Goal: Task Accomplishment & Management: Manage account settings

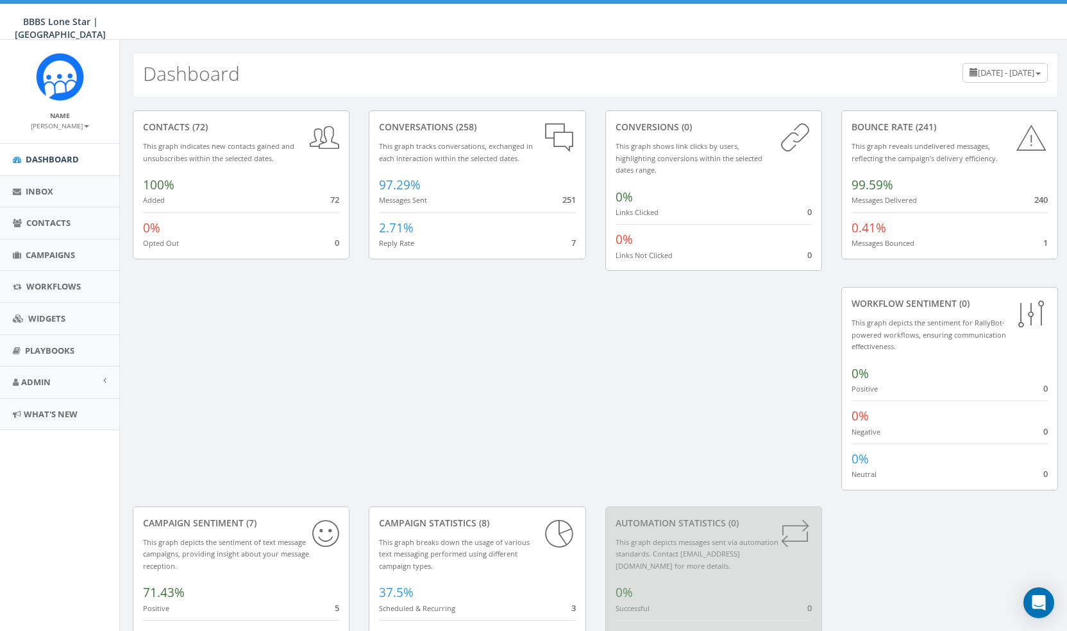
click at [185, 123] on div "contacts (72)" at bounding box center [241, 127] width 196 height 13
click at [49, 380] on span "Admin" at bounding box center [36, 382] width 30 height 12
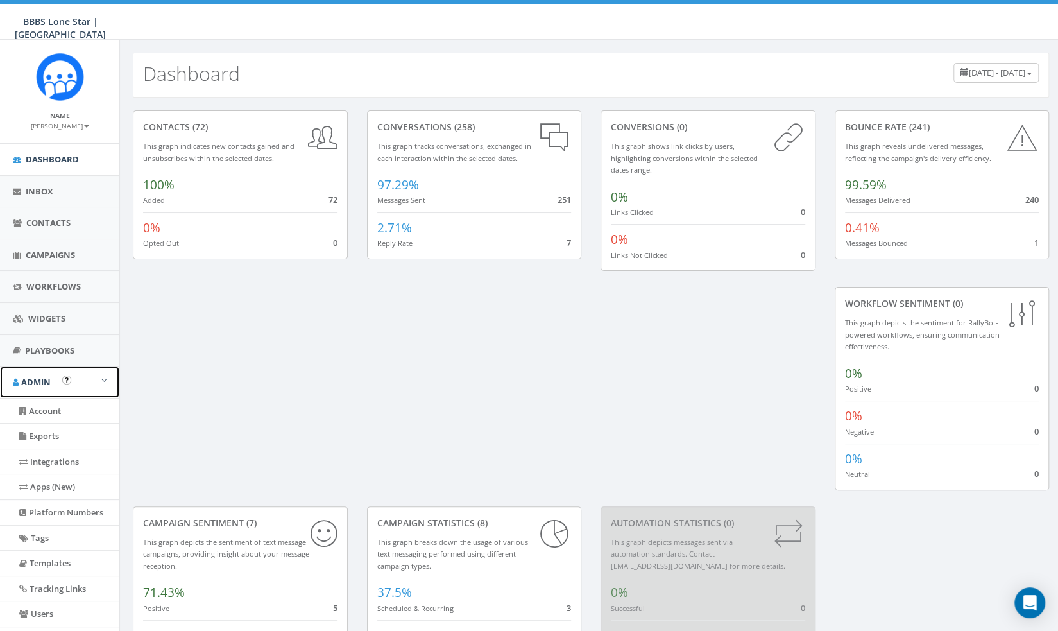
click at [49, 380] on span "Admin" at bounding box center [36, 382] width 30 height 12
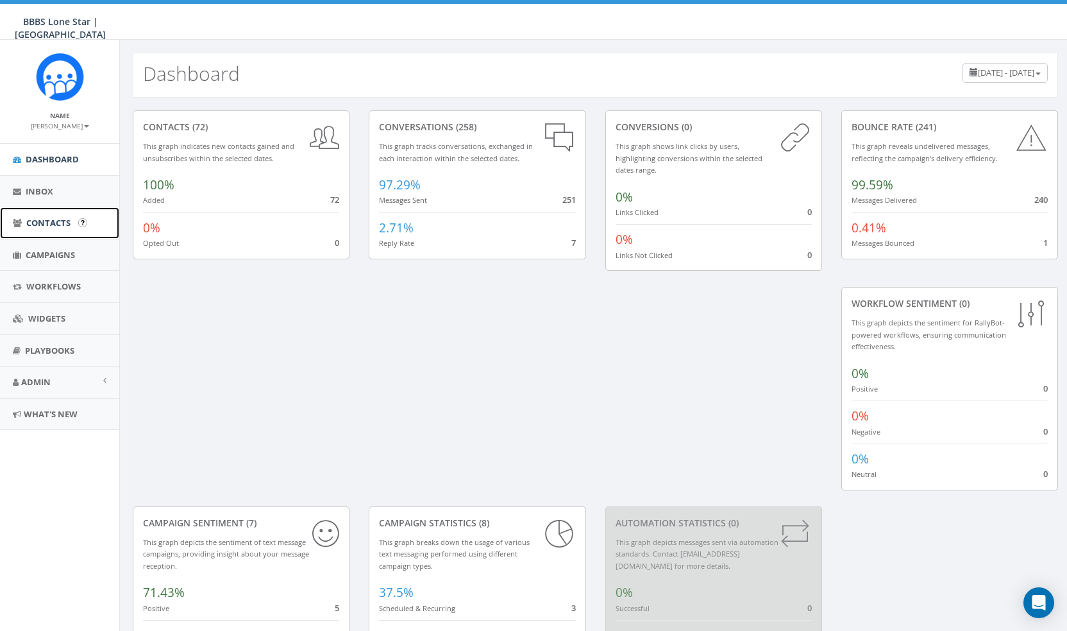
click at [57, 221] on span "Contacts" at bounding box center [48, 223] width 44 height 12
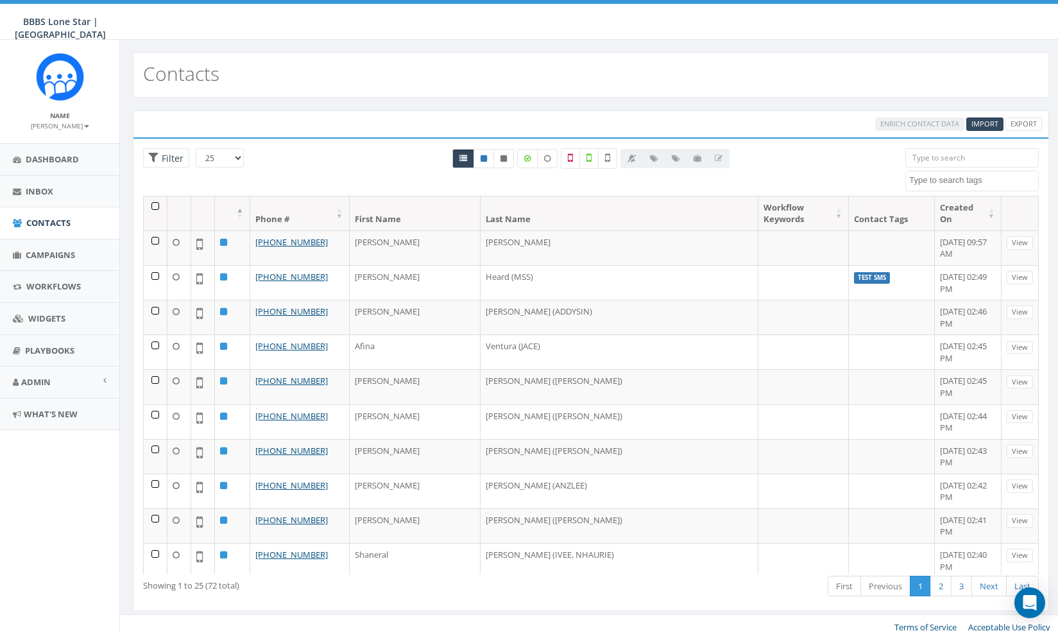
select select
click at [974, 121] on span "Import" at bounding box center [984, 124] width 27 height 10
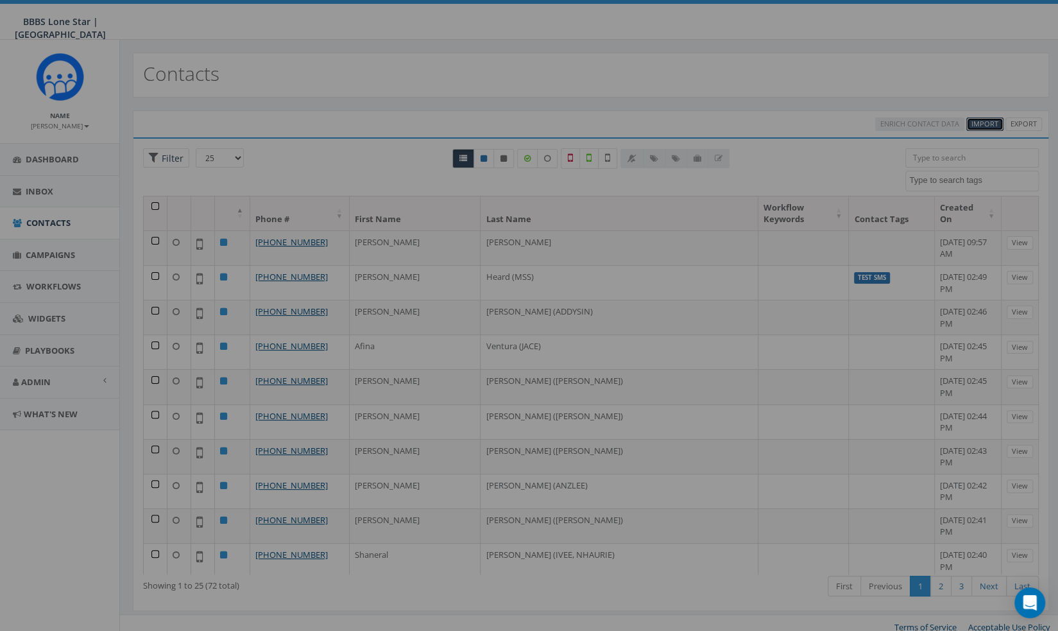
select select
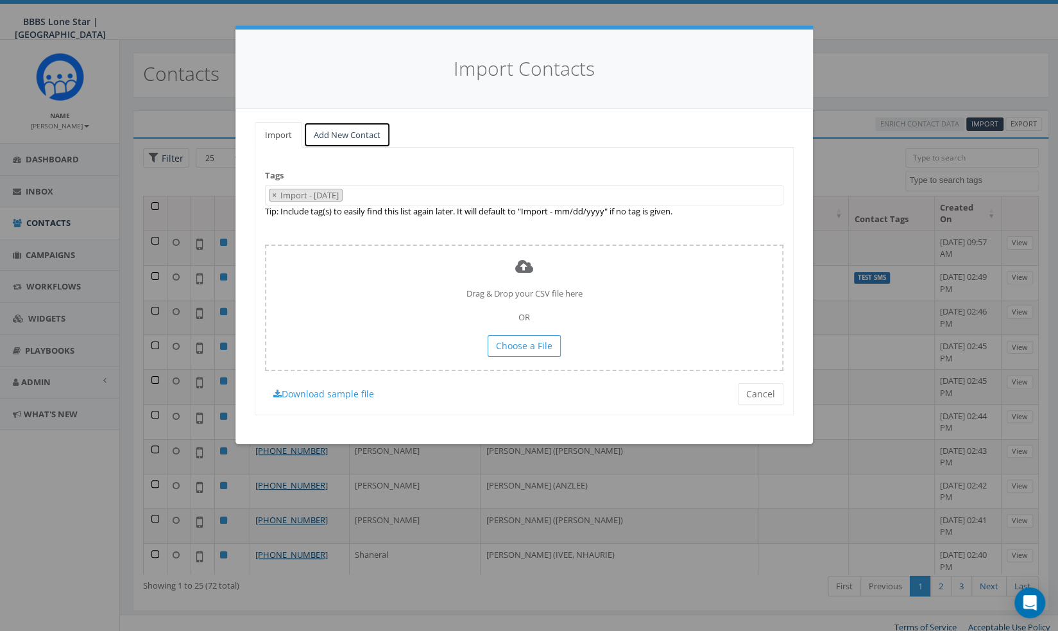
click at [359, 138] on link "Add New Contact" at bounding box center [346, 135] width 87 height 26
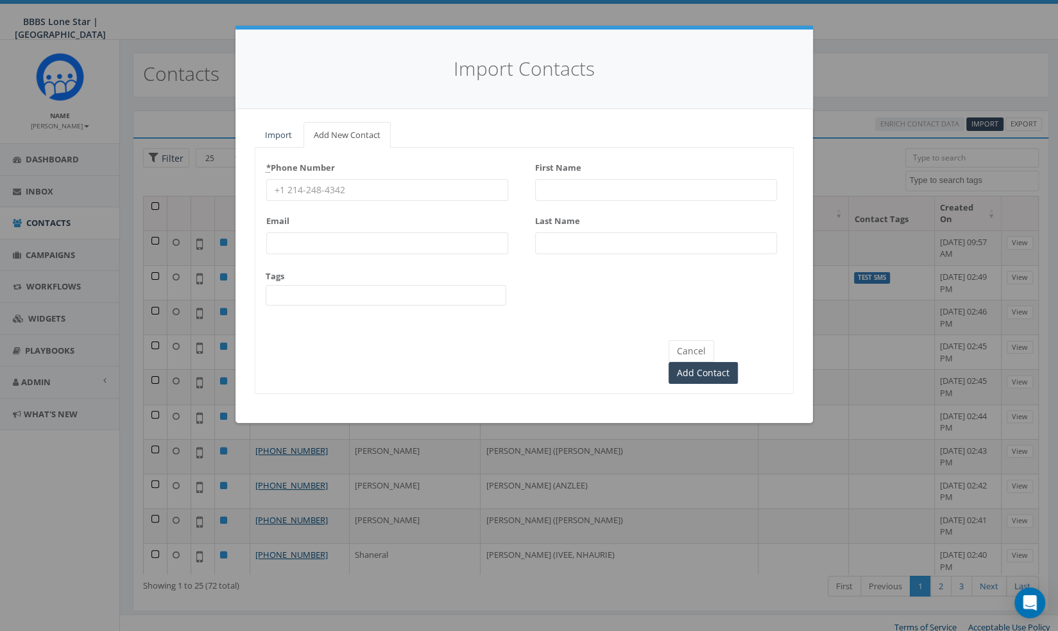
click at [327, 188] on input "* Phone Number" at bounding box center [387, 190] width 242 height 22
click at [607, 184] on input "First Name" at bounding box center [656, 190] width 242 height 22
paste input "Brittany Dixon"
drag, startPoint x: 614, startPoint y: 185, endPoint x: 575, endPoint y: 192, distance: 39.8
click at [575, 192] on input "Brittany Dixon" at bounding box center [656, 190] width 242 height 22
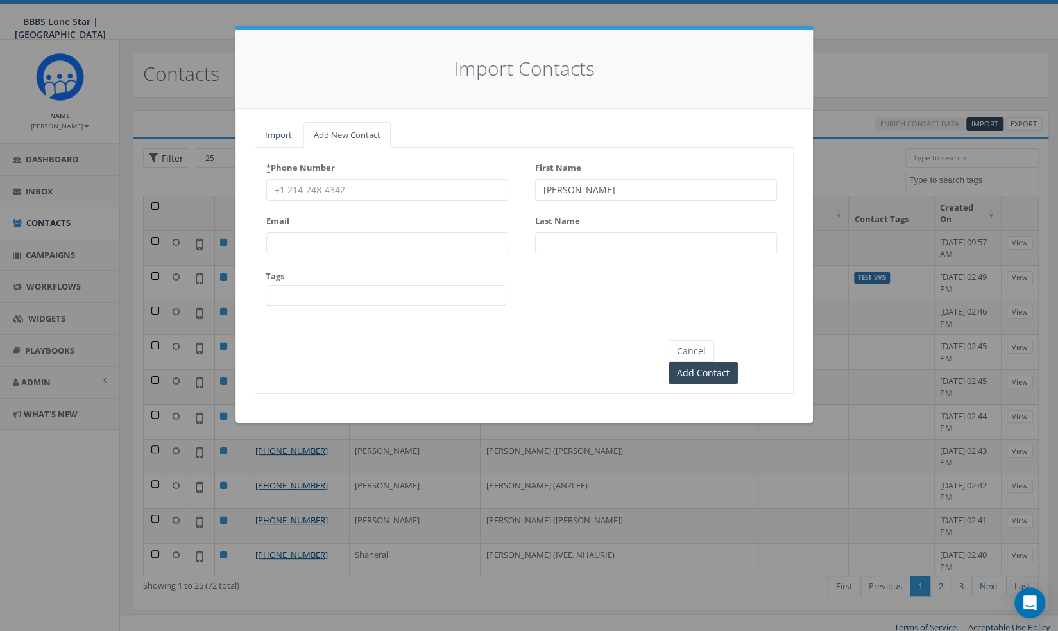
type input "Brittany Dixon"
click at [582, 235] on input "Last Name" at bounding box center [656, 243] width 242 height 22
paste input "[PERSON_NAME]"
type input "[PERSON_NAME]"
click at [640, 192] on input "Brittany Dixon" at bounding box center [656, 190] width 242 height 22
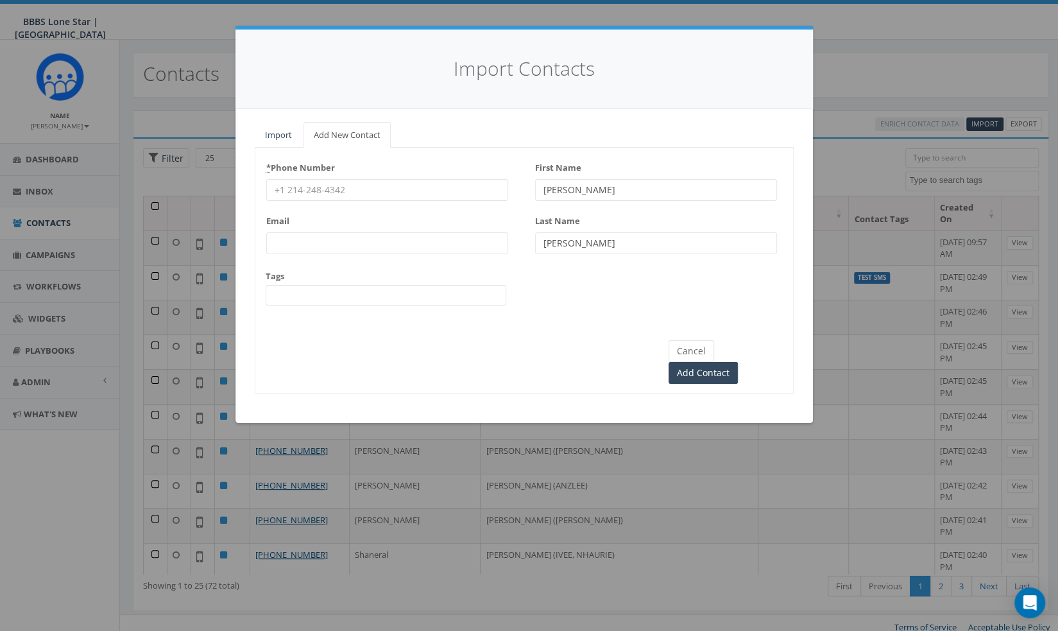
type input "[PERSON_NAME]"
click at [417, 285] on span at bounding box center [386, 295] width 241 height 21
type textarea "BCBS Kate Burgess P/G"
click at [327, 192] on input "* Phone Number" at bounding box center [387, 190] width 242 height 22
paste input "940-249-1500"
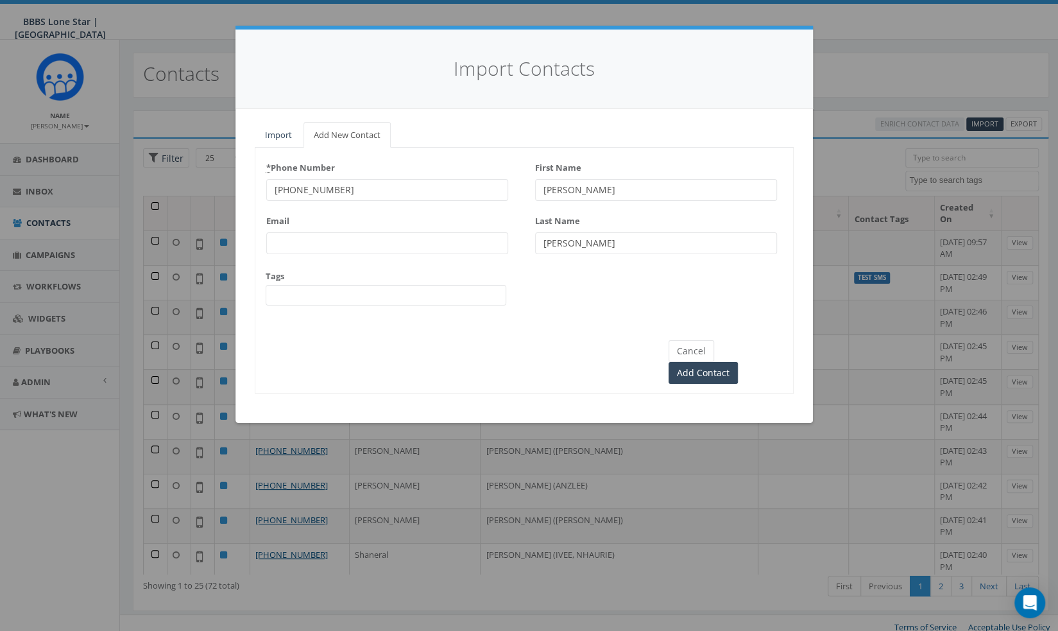
type input "940-249-1500"
click at [602, 293] on div "* Phone Number 940-249-1500 Email Tags Test SMS unknown handset BCBS Kate Burge…" at bounding box center [523, 236] width 537 height 159
click at [377, 246] on input "Email" at bounding box center [387, 243] width 242 height 22
paste input "britgutierrez89@aol.com"
type input "britgutierrez89@aol.com"
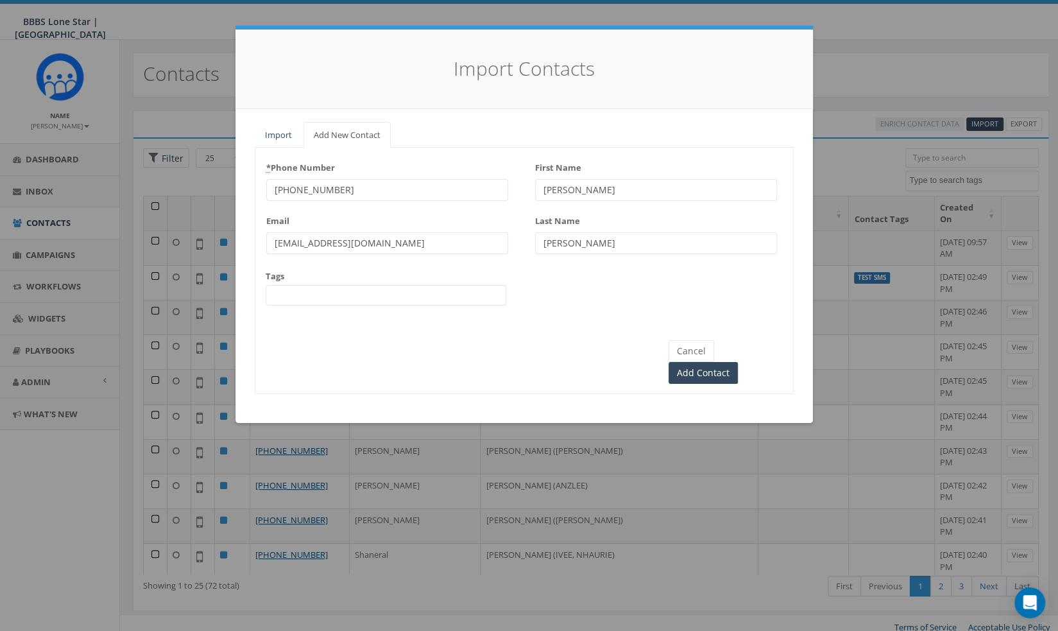
click at [342, 292] on span at bounding box center [386, 295] width 241 height 21
click at [355, 290] on span at bounding box center [386, 295] width 241 height 21
click at [738, 362] on input "Add Contact" at bounding box center [702, 373] width 69 height 22
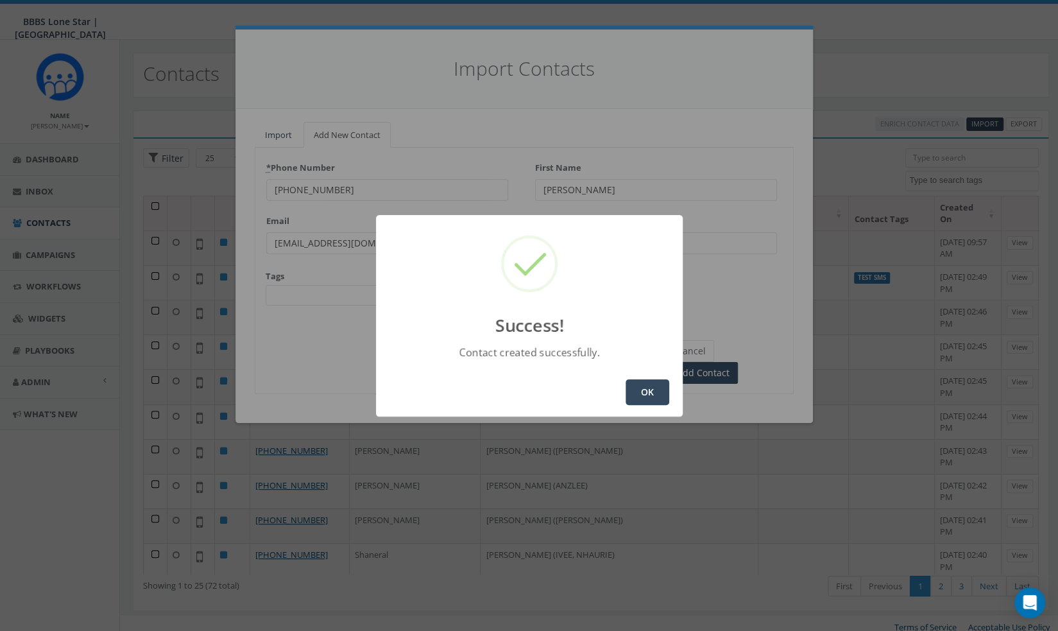
click at [646, 380] on button "OK" at bounding box center [647, 392] width 44 height 26
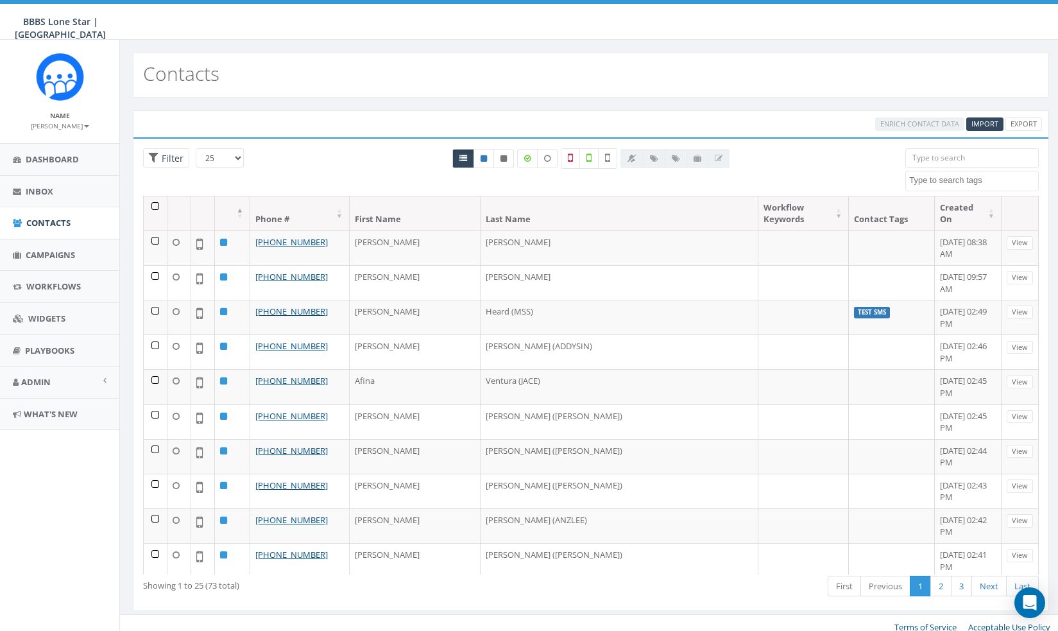
select select
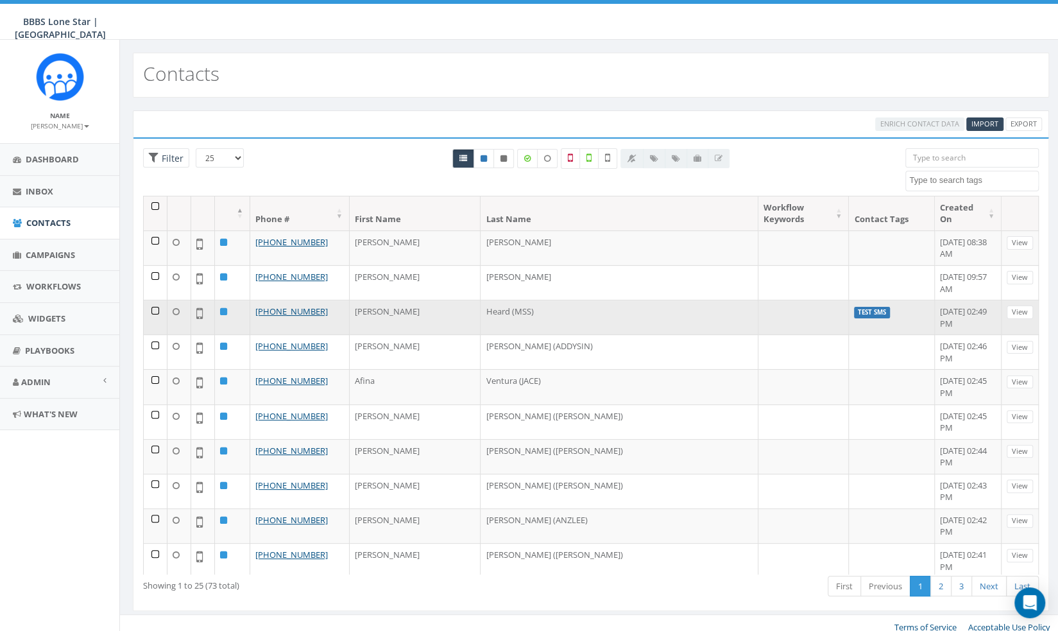
click at [854, 307] on label "Test SMS" at bounding box center [872, 313] width 36 height 12
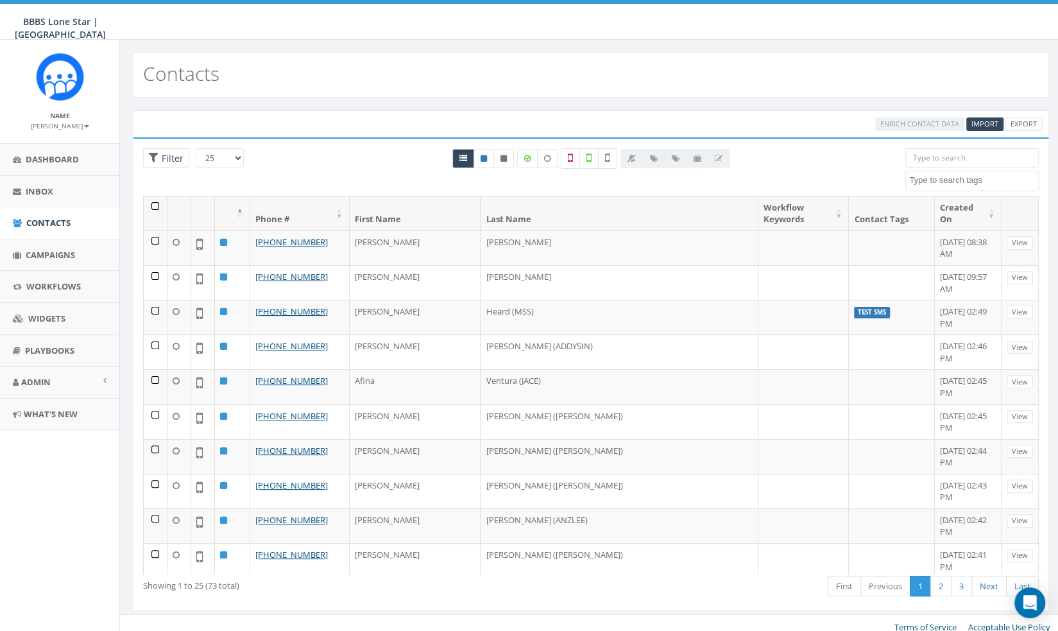
click at [849, 202] on th "Contact Tags" at bounding box center [892, 213] width 86 height 34
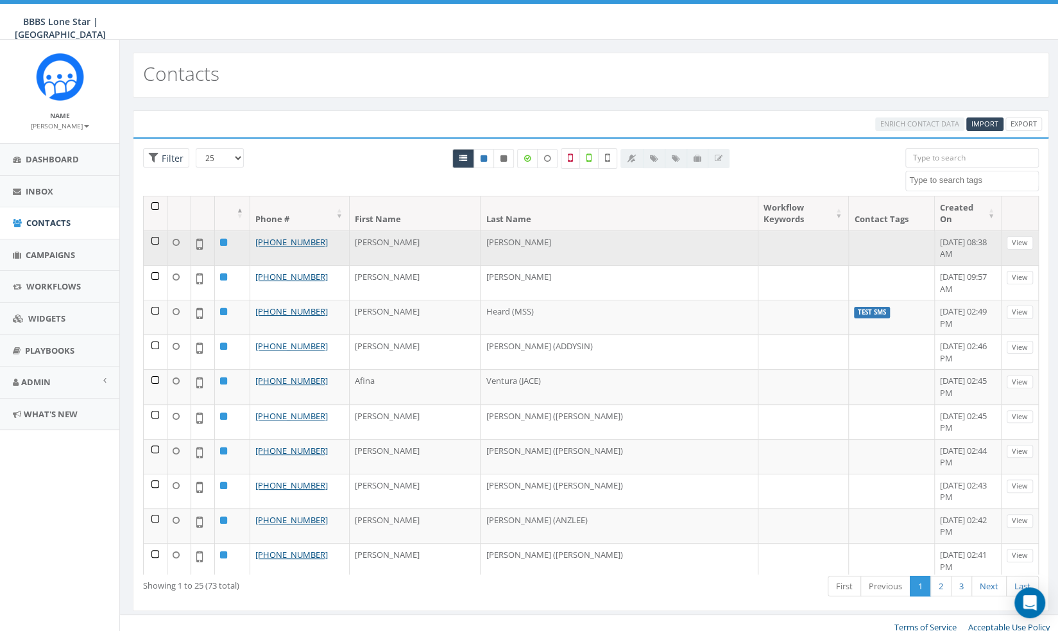
click at [849, 230] on td at bounding box center [892, 247] width 86 height 35
click at [1020, 236] on link "View" at bounding box center [1019, 242] width 26 height 13
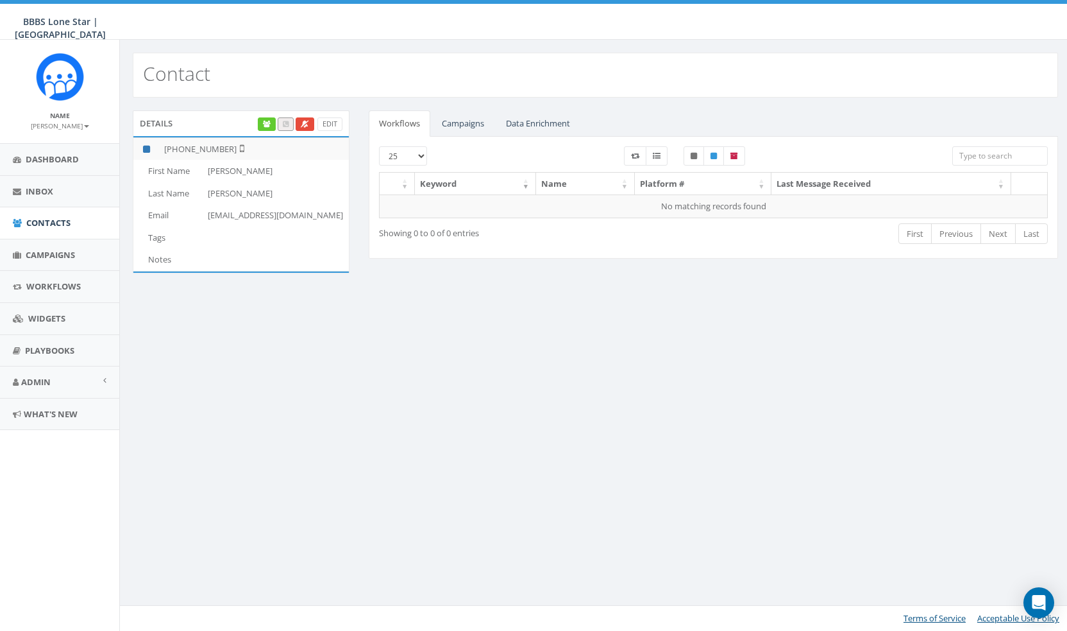
click at [212, 240] on td at bounding box center [276, 237] width 146 height 22
click at [185, 262] on td "Notes" at bounding box center [167, 259] width 69 height 22
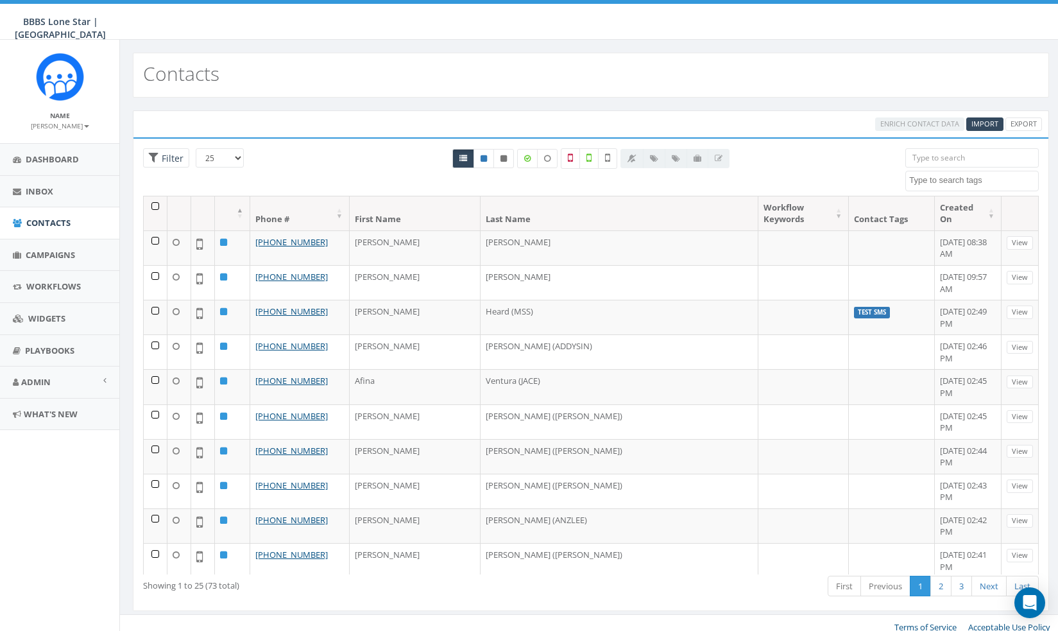
select select
click at [1031, 603] on icon "Open Intercom Messenger" at bounding box center [1029, 602] width 15 height 17
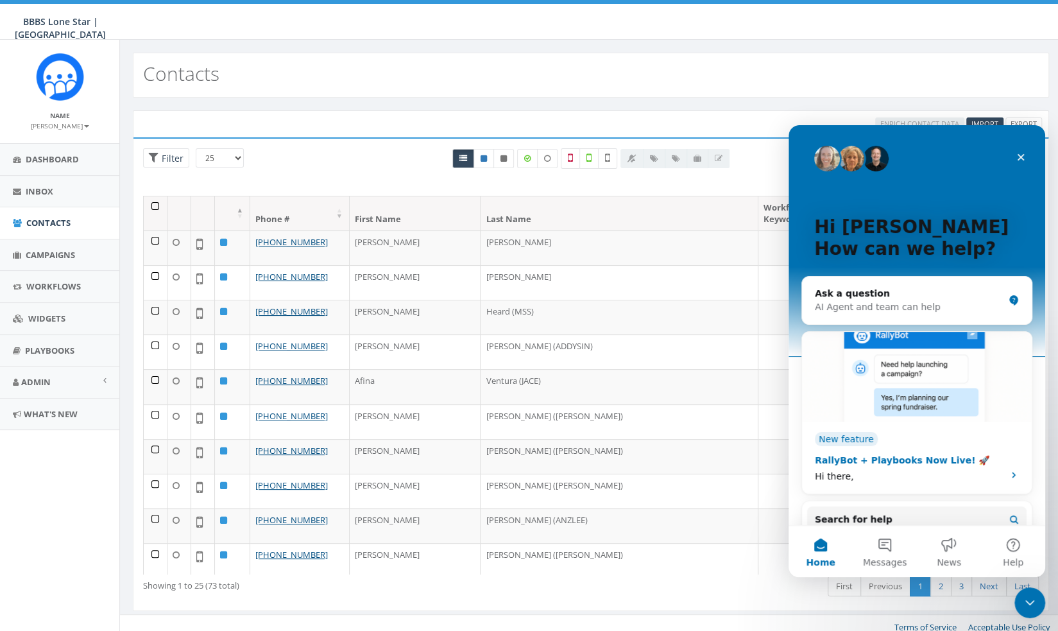
click at [986, 474] on div "Hi there," at bounding box center [905, 476] width 181 height 13
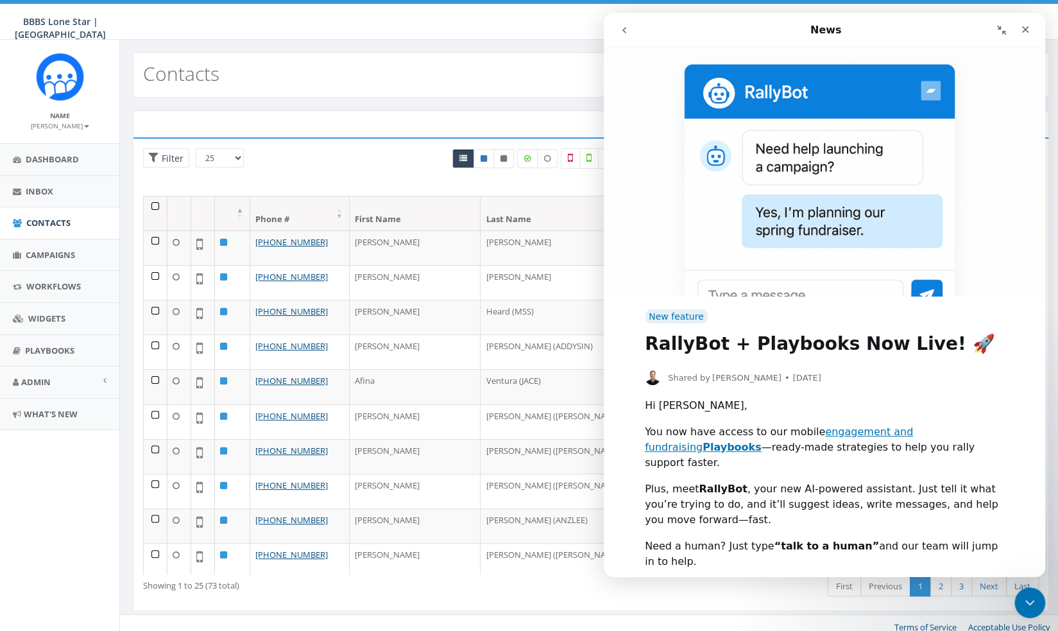
click at [639, 31] on div "Intercom messenger" at bounding box center [709, 30] width 194 height 24
click at [638, 31] on div "Intercom messenger" at bounding box center [709, 30] width 194 height 24
click at [1017, 35] on div "Close" at bounding box center [1024, 29] width 23 height 23
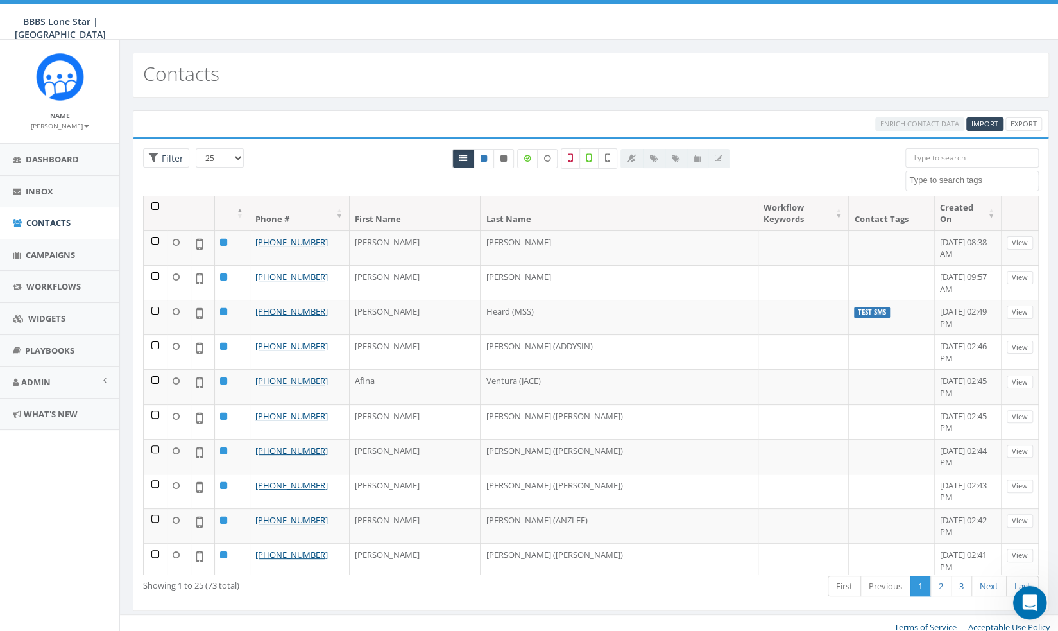
click at [1033, 597] on icon "Open Intercom Messenger" at bounding box center [1027, 600] width 21 height 21
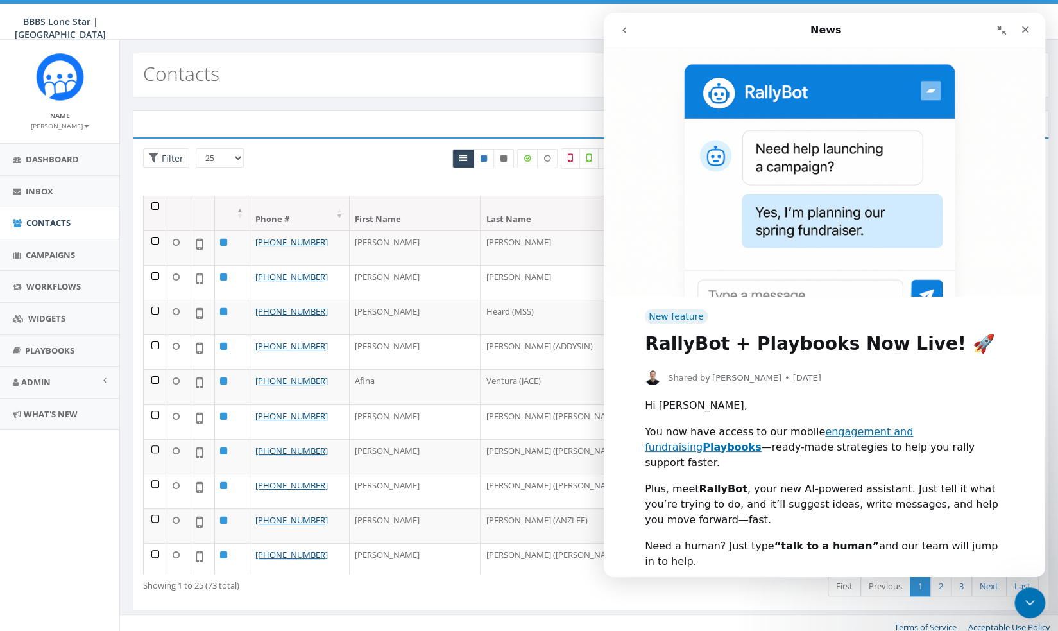
click at [621, 24] on button "go back" at bounding box center [624, 30] width 24 height 24
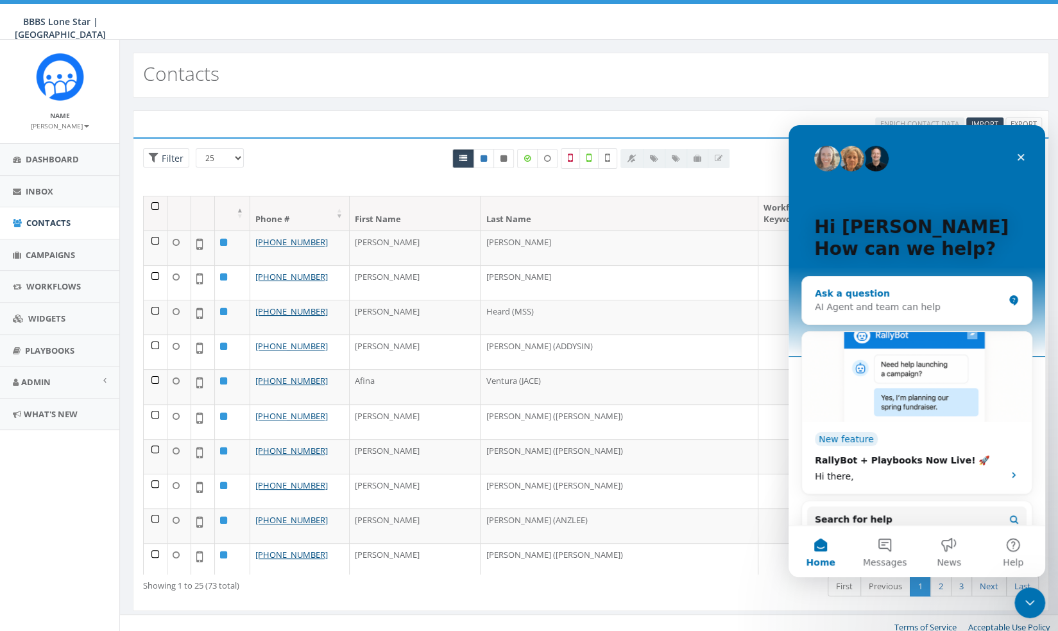
click at [922, 309] on div "AI Agent and team can help" at bounding box center [909, 306] width 189 height 13
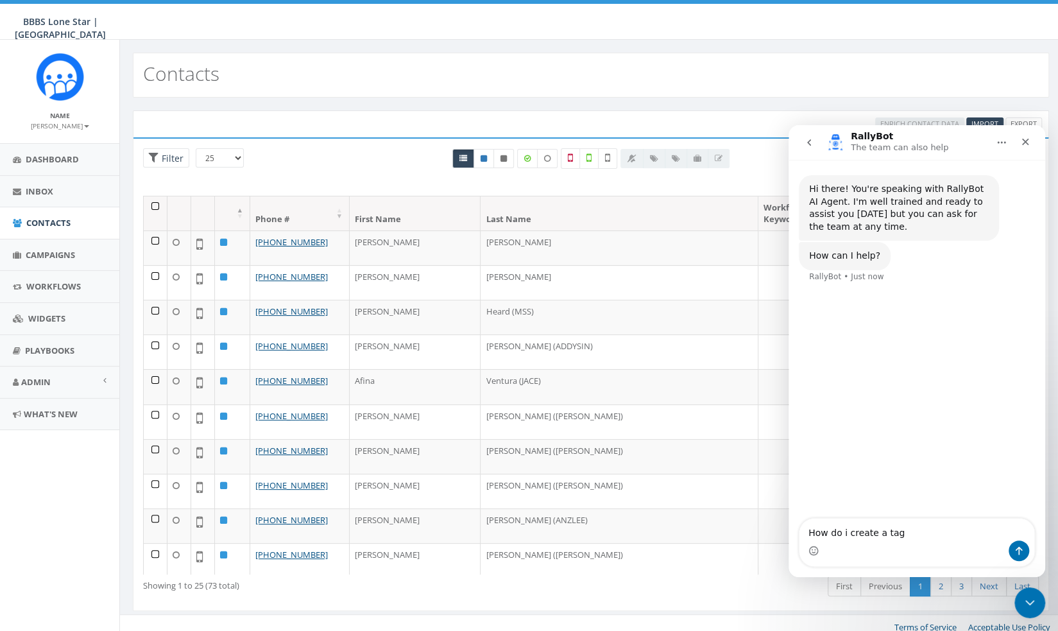
type textarea "How do i create a tag?"
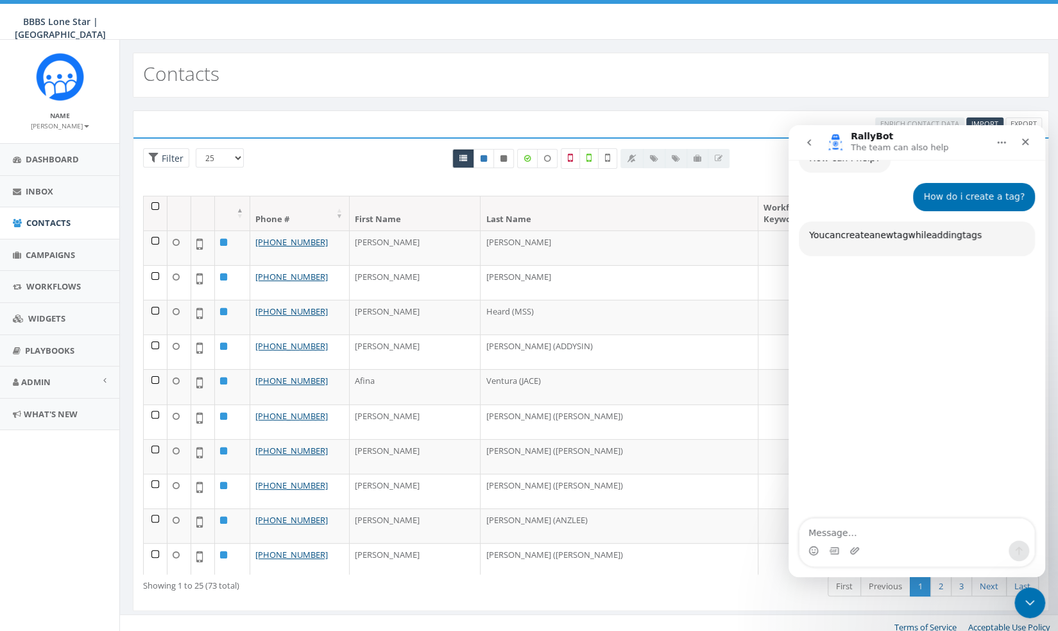
scroll to position [124, 0]
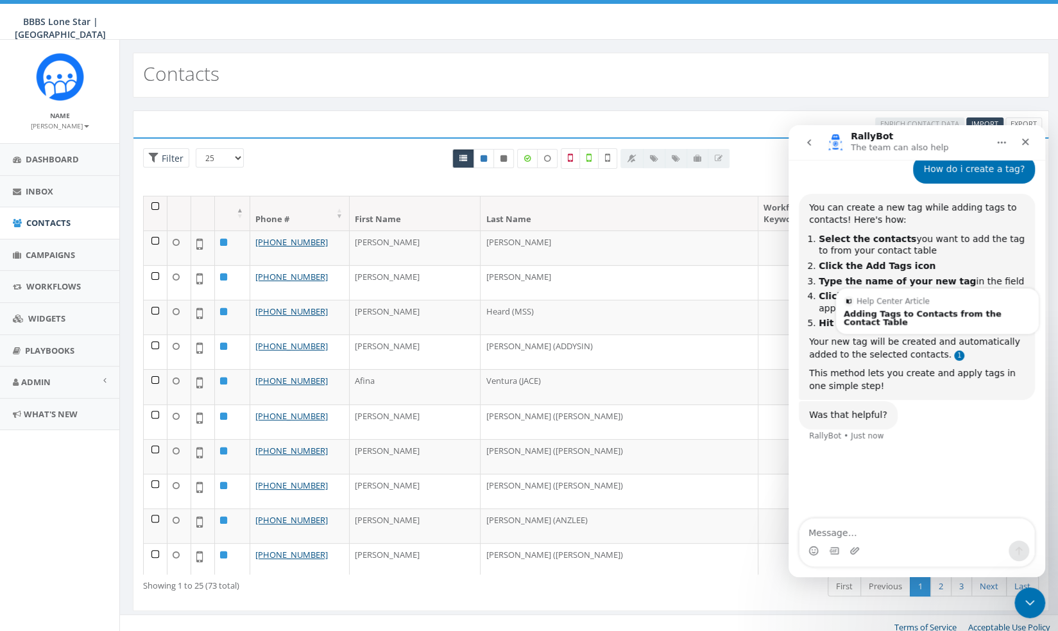
click at [954, 350] on link "Source reference 11536570:" at bounding box center [959, 355] width 10 height 10
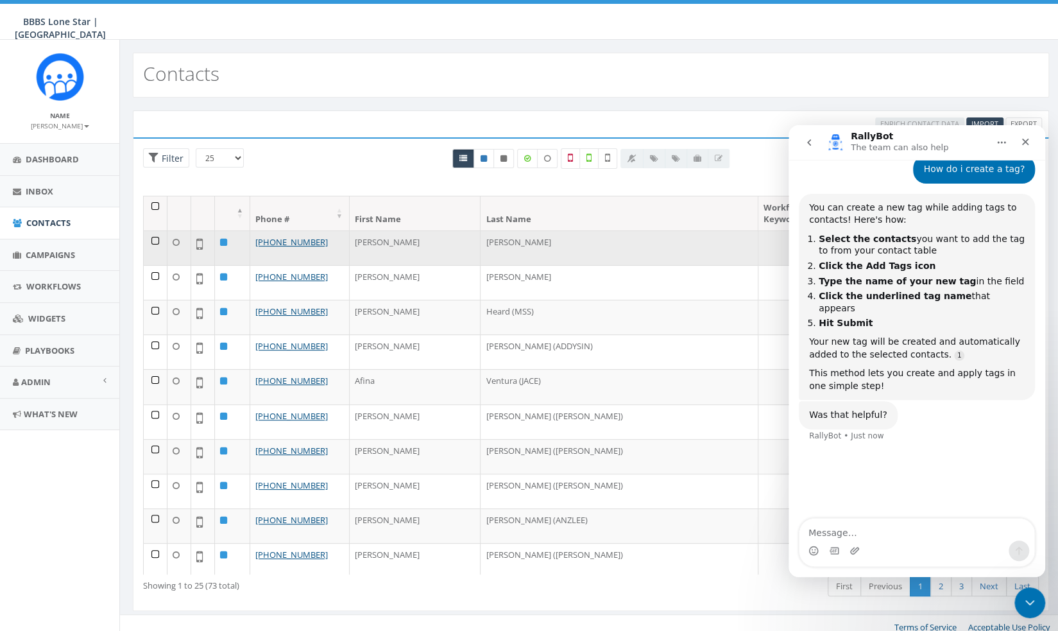
click at [154, 230] on td at bounding box center [156, 247] width 24 height 35
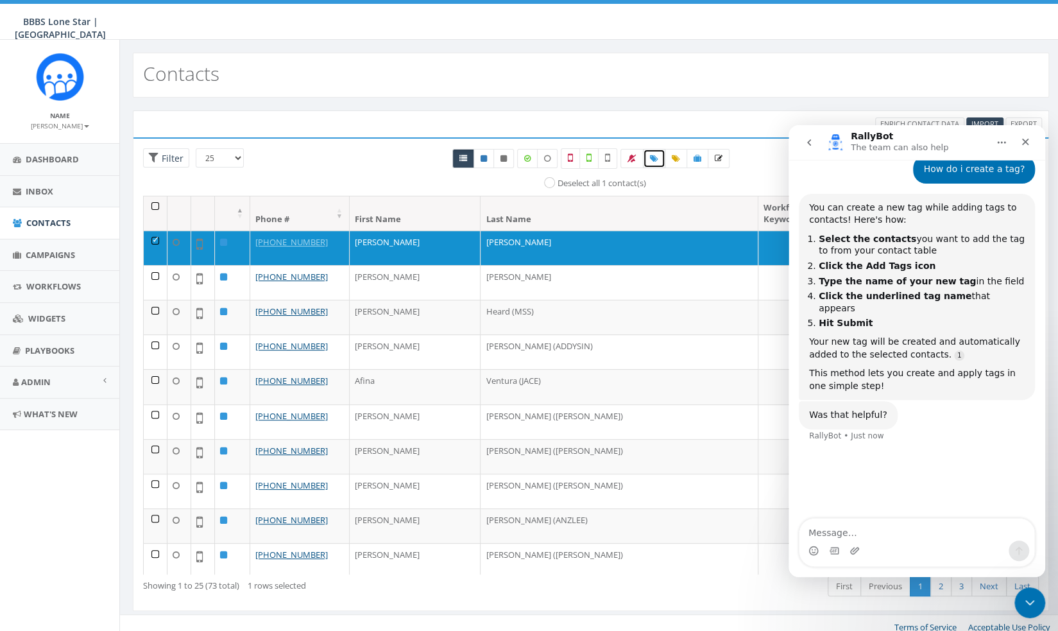
click at [656, 161] on span at bounding box center [654, 158] width 8 height 11
select select
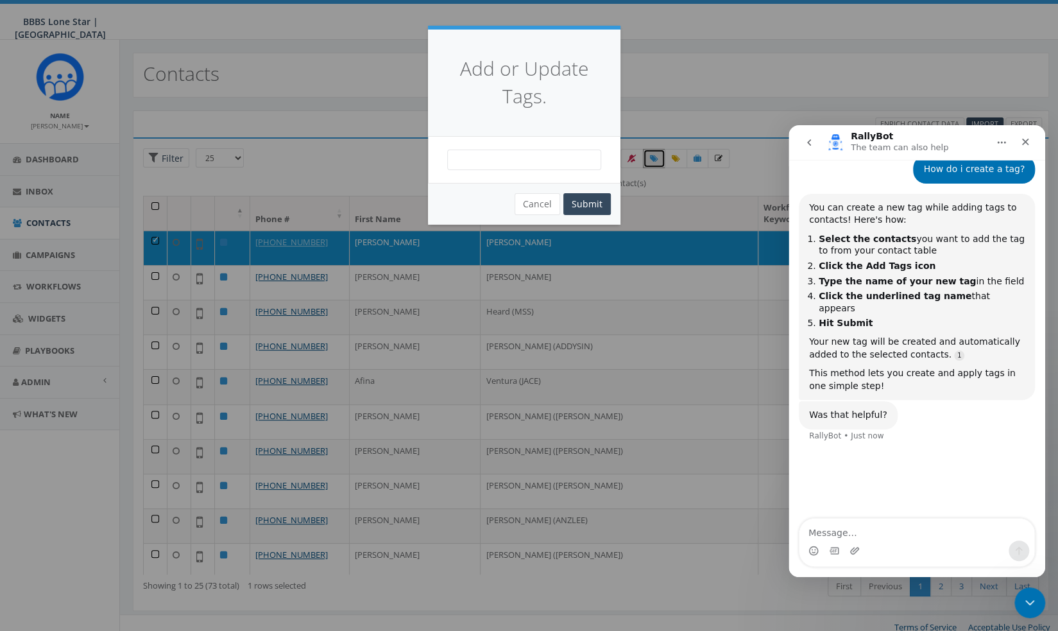
click at [499, 174] on div "Test SMS unknown handset" at bounding box center [524, 160] width 192 height 46
click at [501, 162] on span at bounding box center [524, 159] width 154 height 21
type textarea "BCBS Kate Burgess P/G"
click at [600, 204] on button "Submit" at bounding box center [586, 204] width 47 height 22
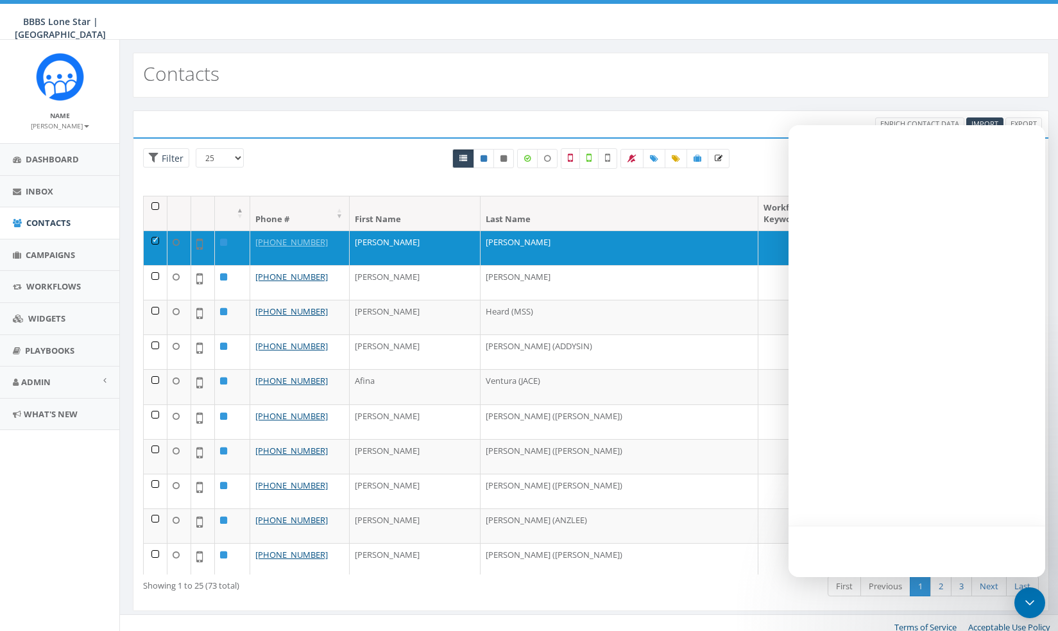
select select
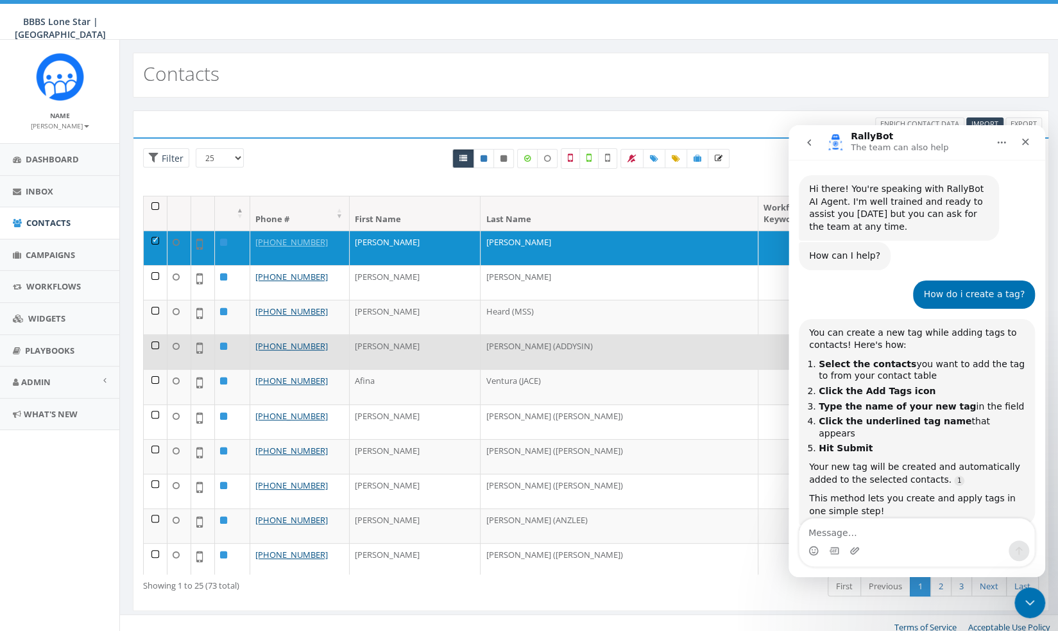
scroll to position [50, 0]
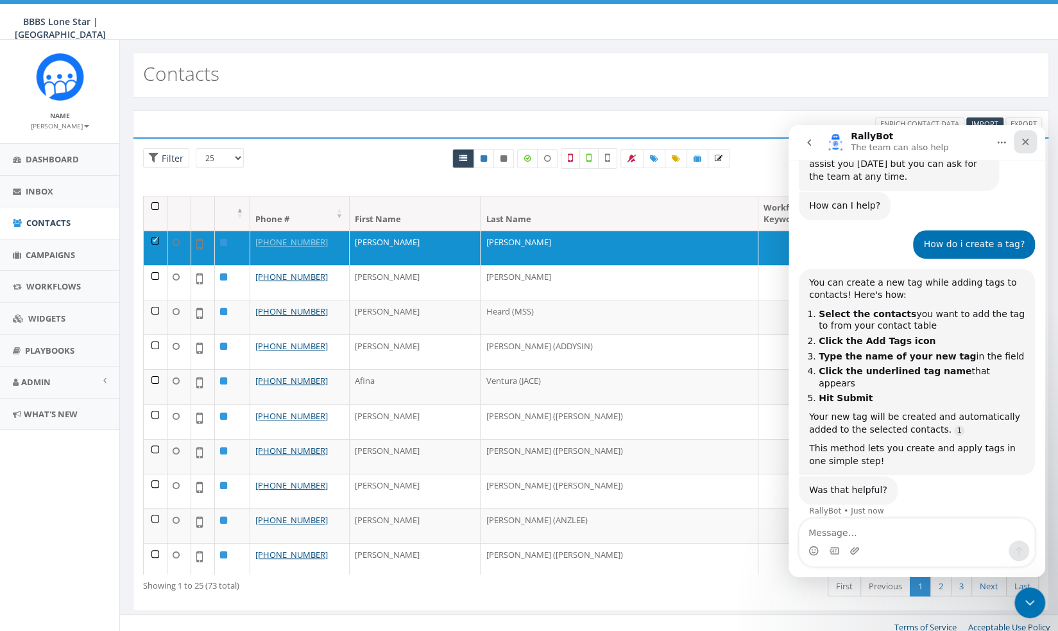
click at [1028, 145] on icon "Close" at bounding box center [1025, 142] width 10 height 10
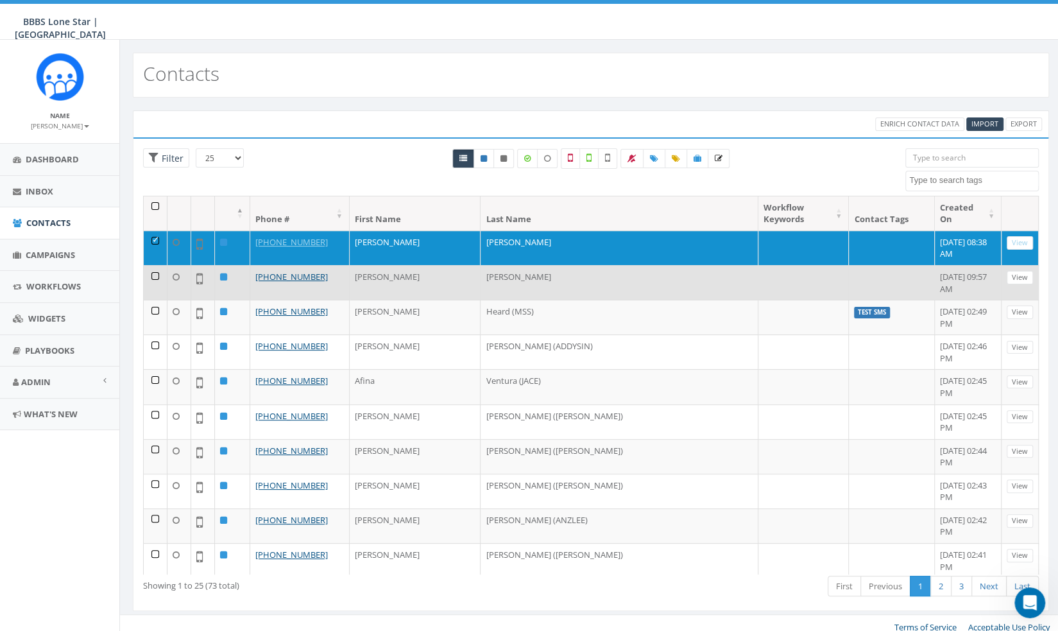
click at [849, 265] on td at bounding box center [892, 282] width 86 height 35
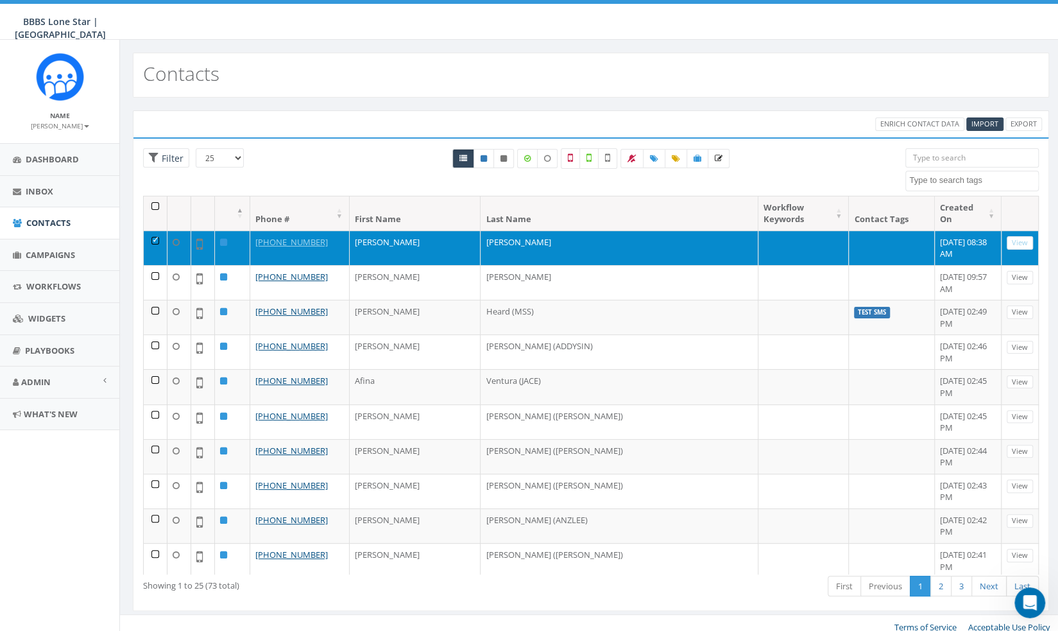
click at [849, 230] on td at bounding box center [892, 247] width 86 height 35
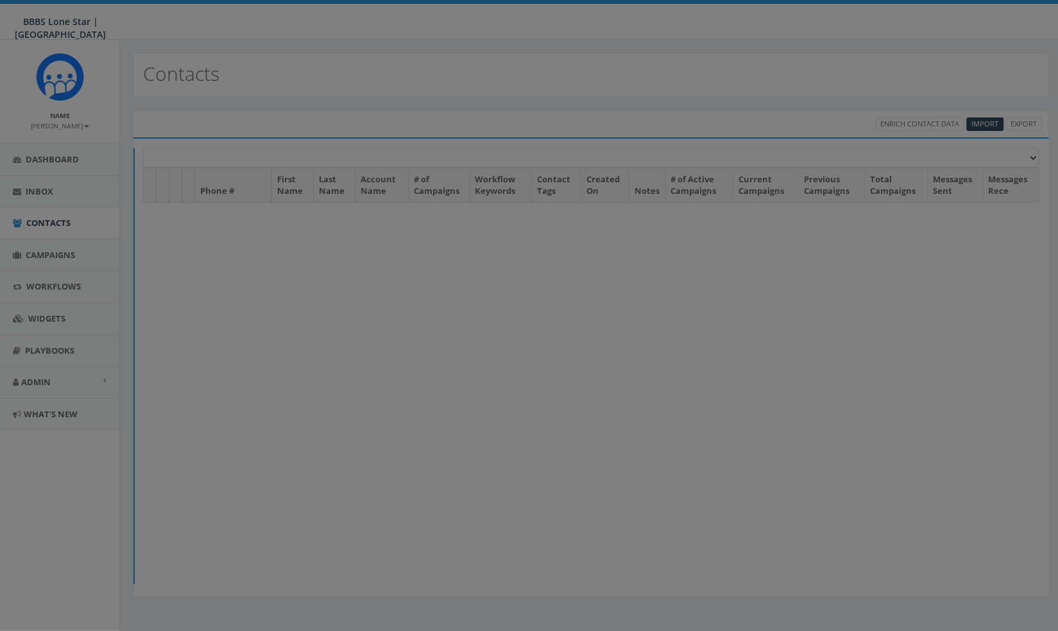
select select
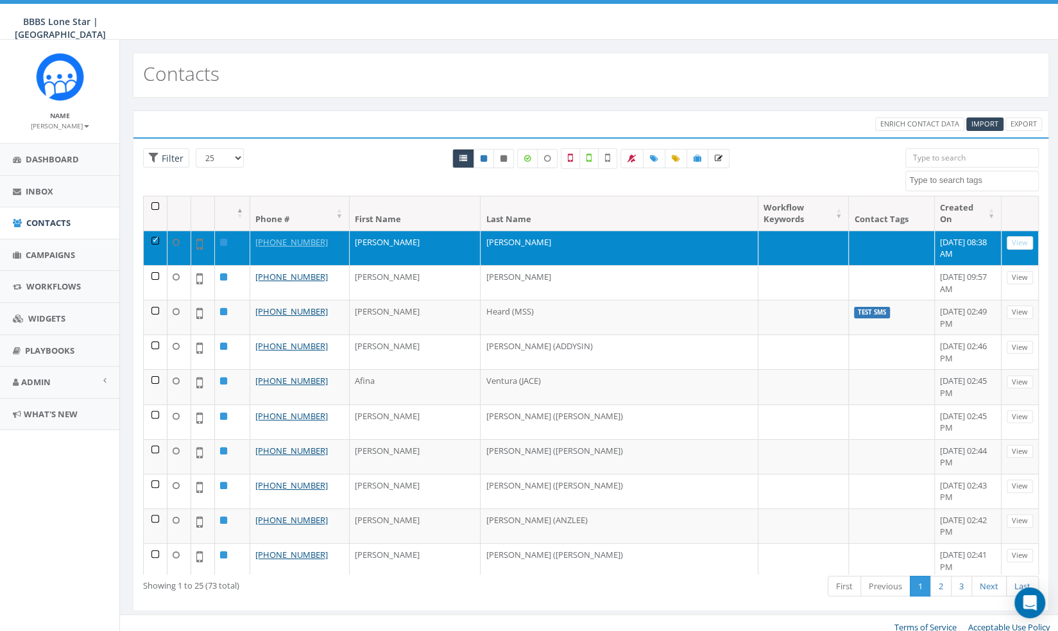
click at [155, 230] on td at bounding box center [156, 247] width 24 height 35
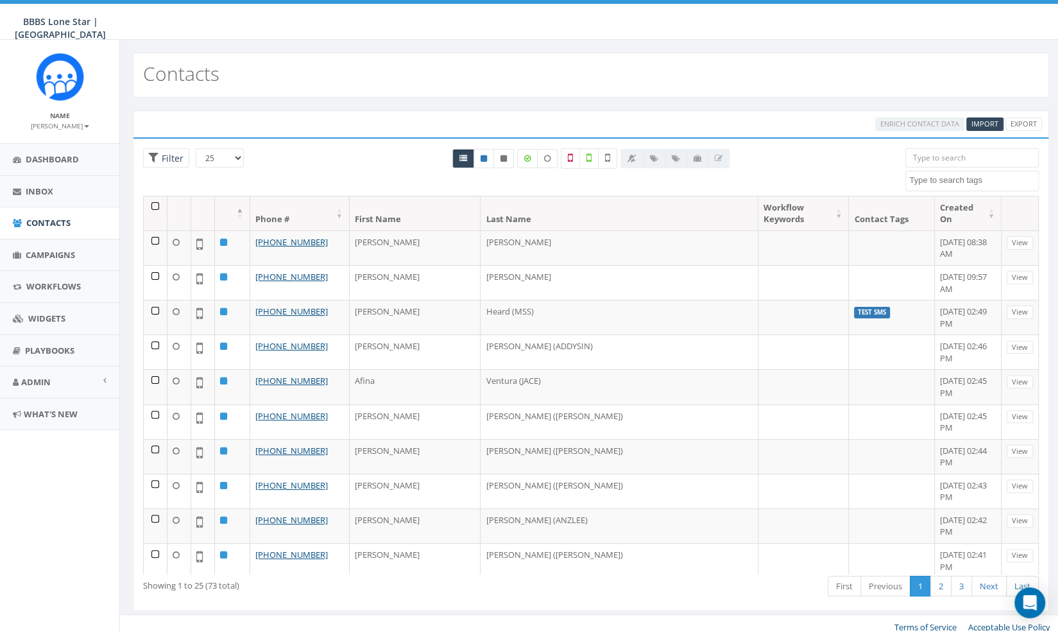
click at [344, 158] on div "All 0 contact(s) on current page All 73 contact(s) filtered" at bounding box center [591, 171] width 610 height 47
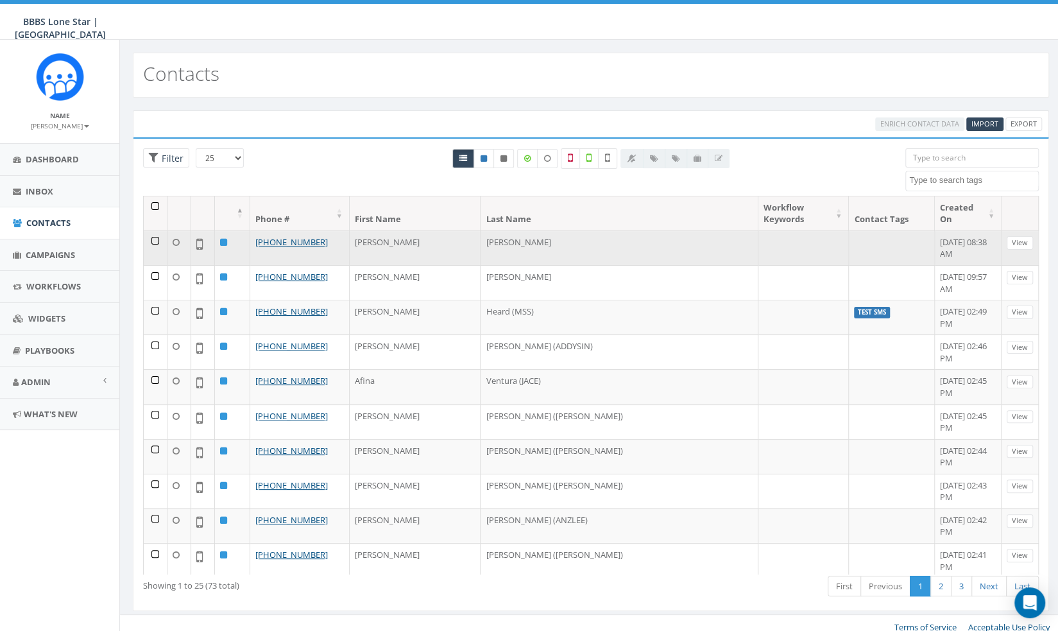
click at [849, 238] on td at bounding box center [892, 247] width 86 height 35
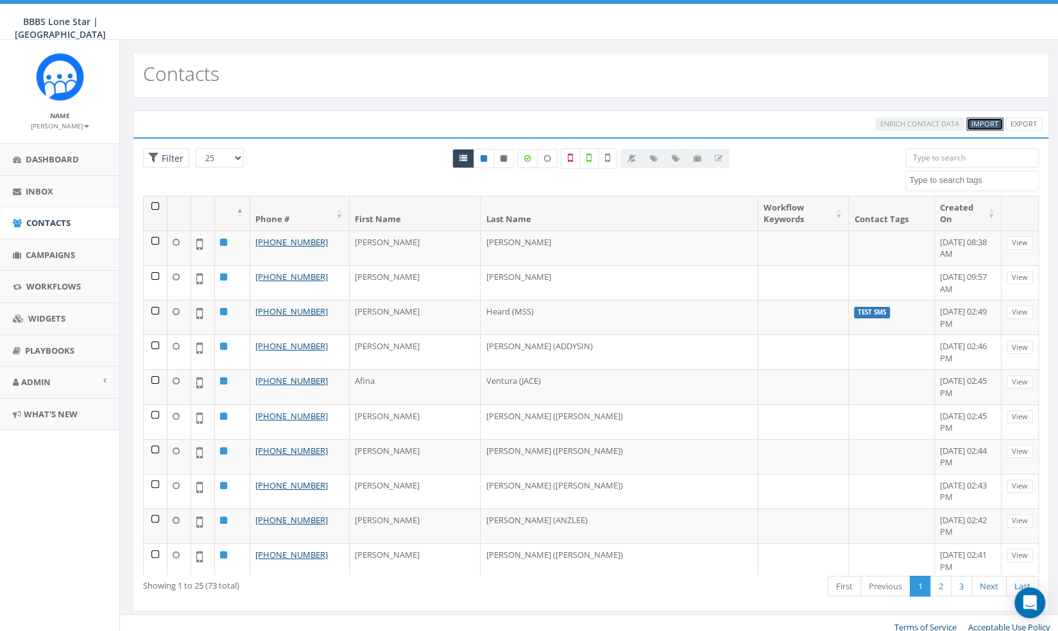
click at [985, 123] on span "Import" at bounding box center [984, 124] width 27 height 10
select select
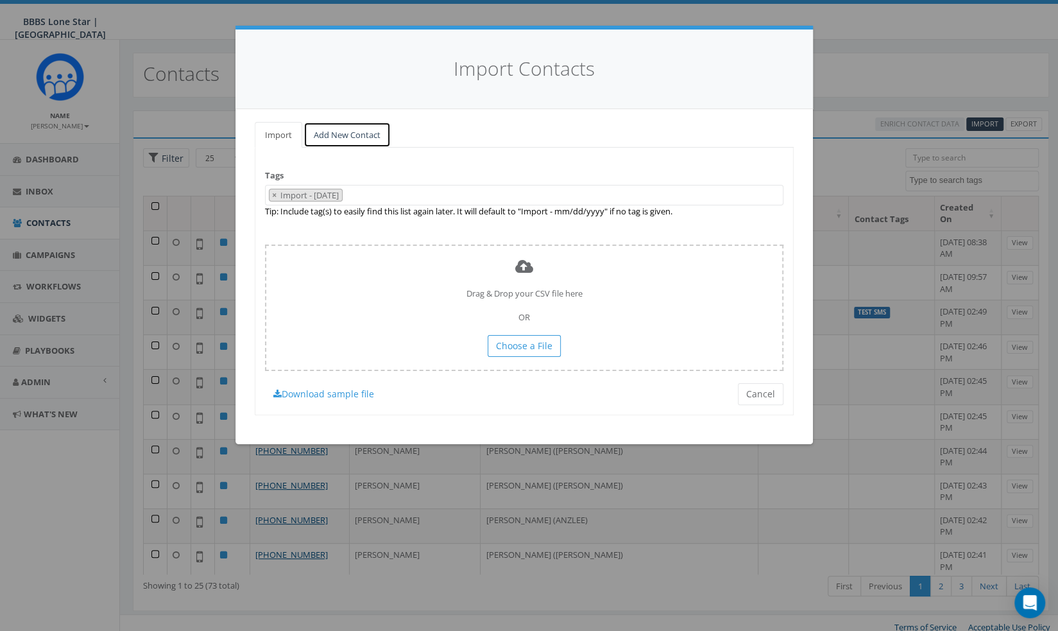
click at [338, 139] on link "Add New Contact" at bounding box center [346, 135] width 87 height 26
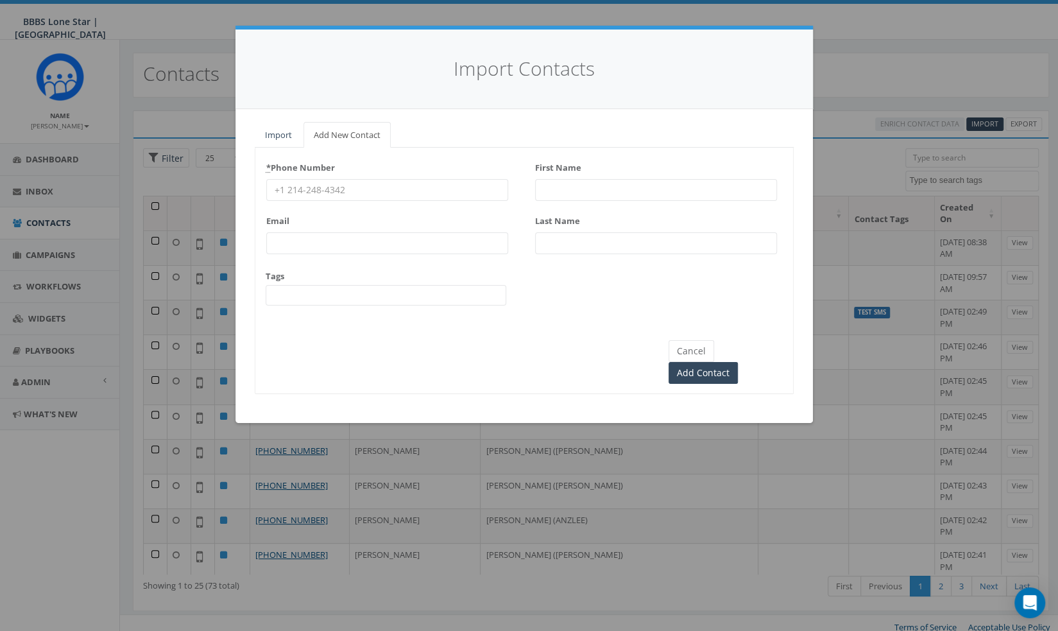
click at [562, 188] on input "First Name" at bounding box center [656, 190] width 242 height 22
paste input "Gerry Giddings"
drag, startPoint x: 632, startPoint y: 189, endPoint x: 571, endPoint y: 194, distance: 61.1
click at [571, 194] on input "Gerry Giddings" at bounding box center [656, 190] width 242 height 22
type input "[PERSON_NAME]"
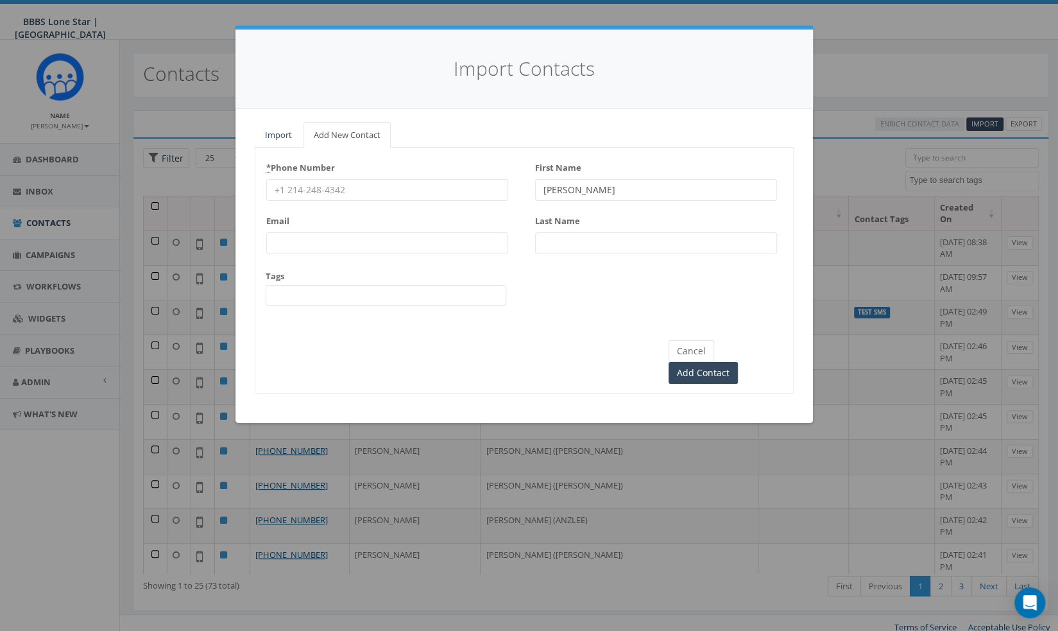
click at [552, 241] on input "Last Name" at bounding box center [656, 243] width 242 height 22
paste input "[PERSON_NAME]"
type input "[PERSON_NAME]"
click at [382, 233] on input "Email" at bounding box center [387, 243] width 242 height 22
click at [334, 190] on input "* Phone Number" at bounding box center [387, 190] width 242 height 22
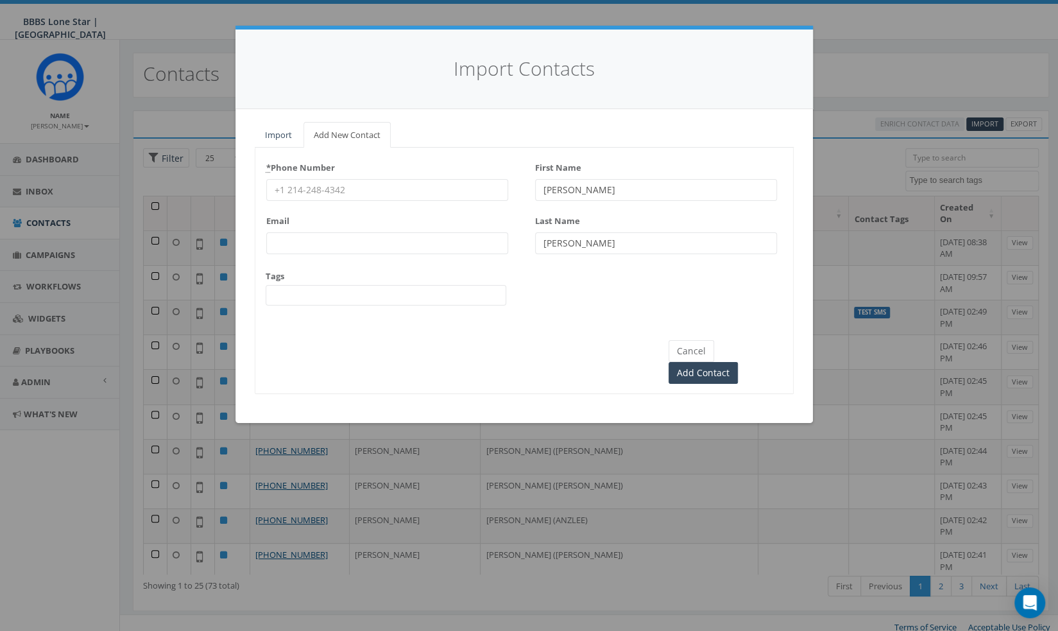
paste input "(254) 206-5964"
type input "(254) 206-5964"
click at [366, 303] on span at bounding box center [386, 295] width 241 height 21
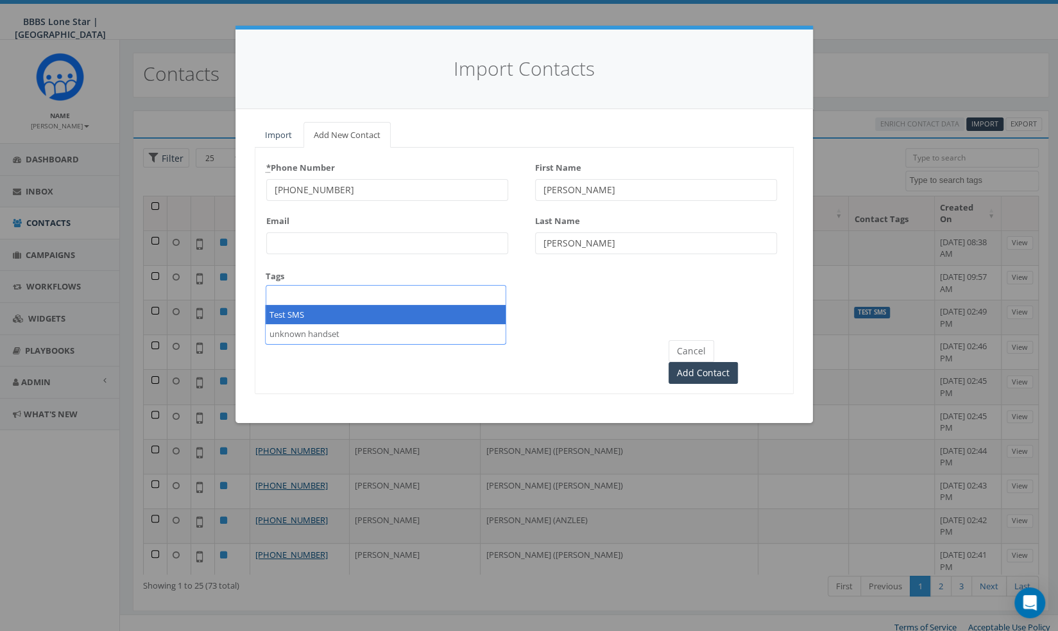
click at [368, 299] on span at bounding box center [386, 295] width 241 height 21
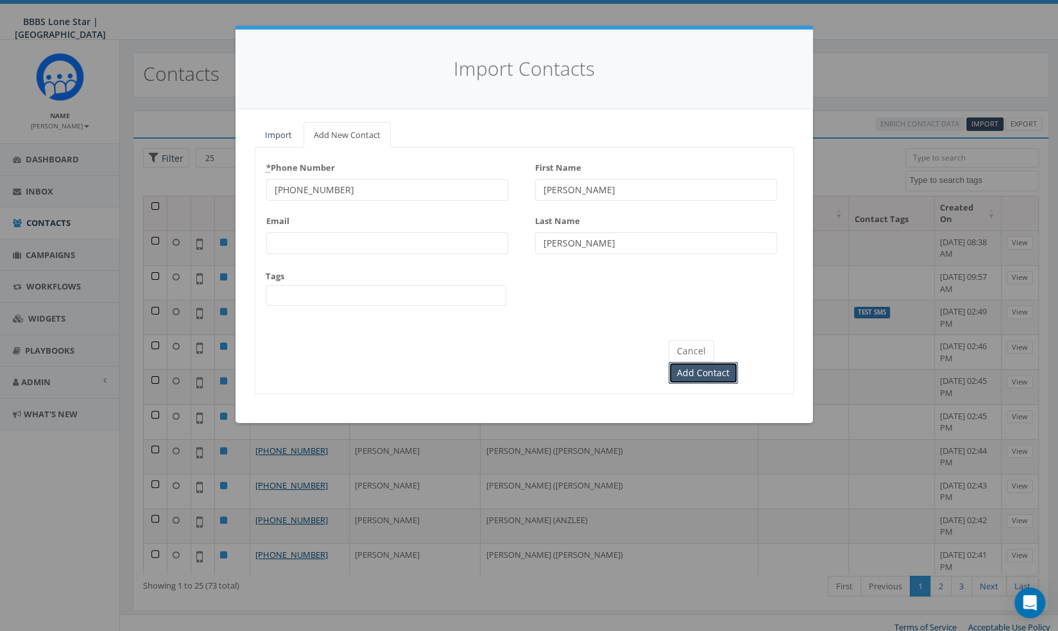
click at [738, 362] on input "Add Contact" at bounding box center [702, 373] width 69 height 22
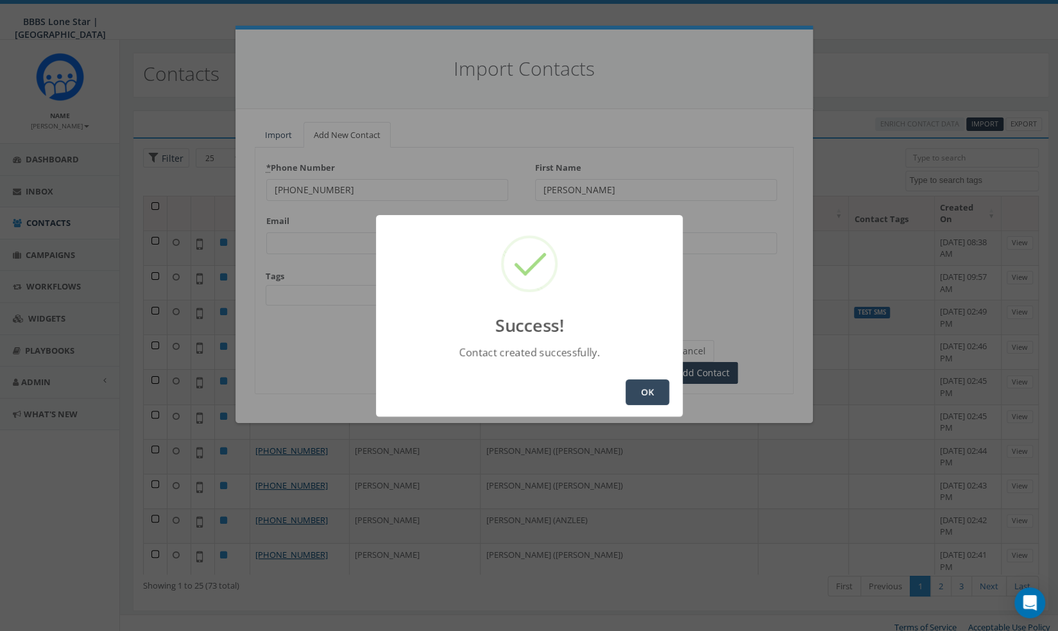
click at [641, 389] on button "OK" at bounding box center [647, 392] width 44 height 26
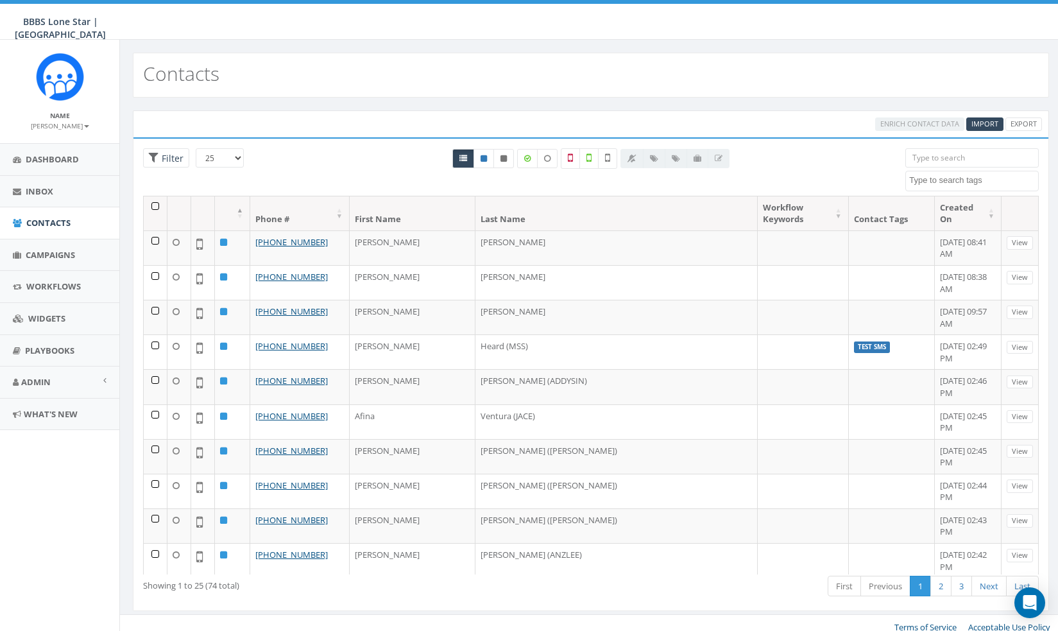
select select
click at [979, 123] on span "Import" at bounding box center [984, 124] width 27 height 10
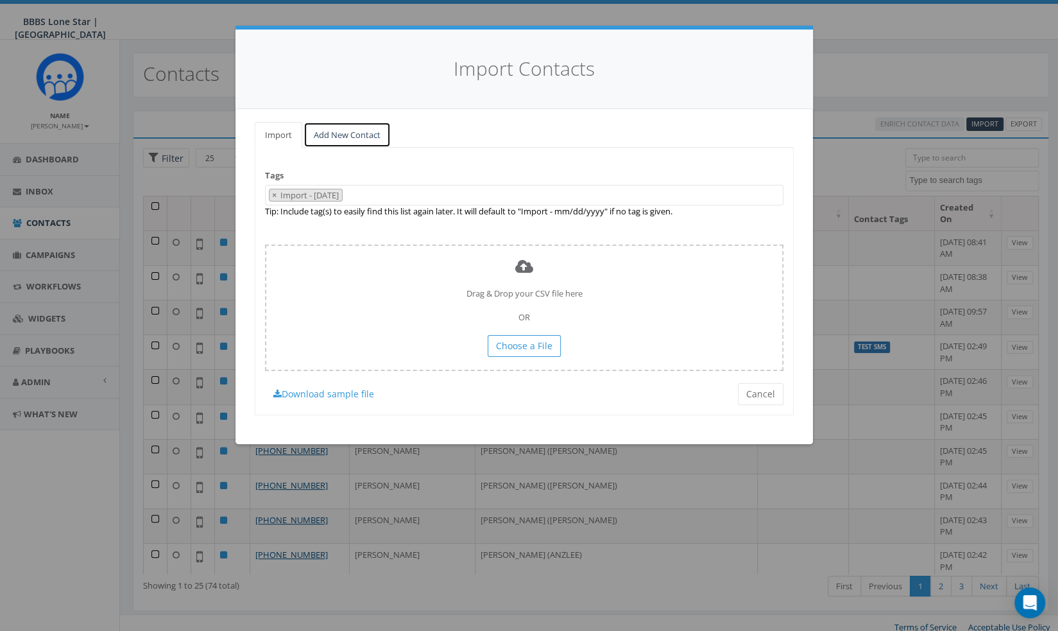
click at [371, 126] on link "Add New Contact" at bounding box center [346, 135] width 87 height 26
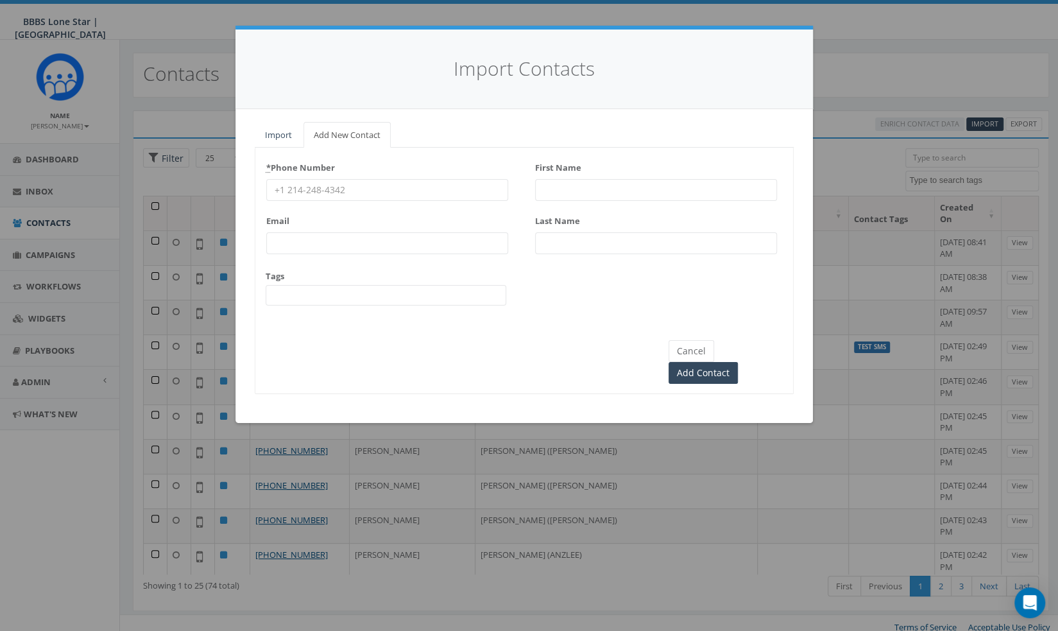
click at [597, 182] on input "First Name" at bounding box center [656, 190] width 242 height 22
paste input "[PERSON_NAME]"
drag, startPoint x: 630, startPoint y: 190, endPoint x: 570, endPoint y: 194, distance: 60.4
click at [570, 194] on input "[PERSON_NAME]" at bounding box center [656, 190] width 242 height 22
type input "[PERSON_NAME]"
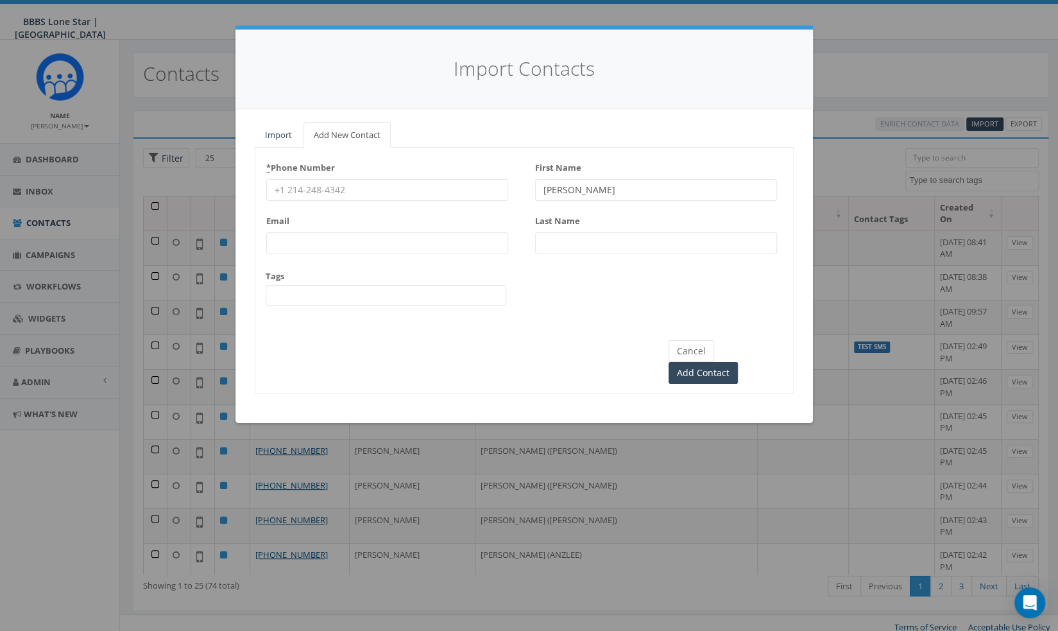
click at [550, 250] on input "Last Name" at bounding box center [656, 243] width 242 height 22
paste input "[PERSON_NAME]"
type input "[PERSON_NAME]"
click at [317, 250] on input "Email" at bounding box center [387, 243] width 242 height 22
paste input "[PHONE_NUMBER]"
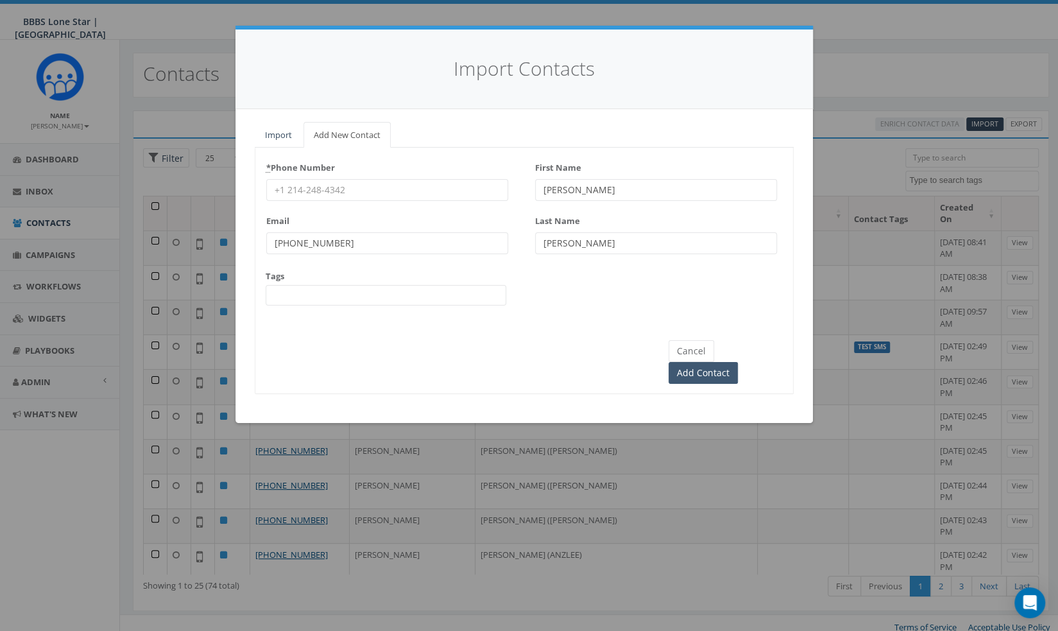
type input "[PHONE_NUMBER]"
click at [738, 362] on input "Add Contact" at bounding box center [702, 373] width 69 height 22
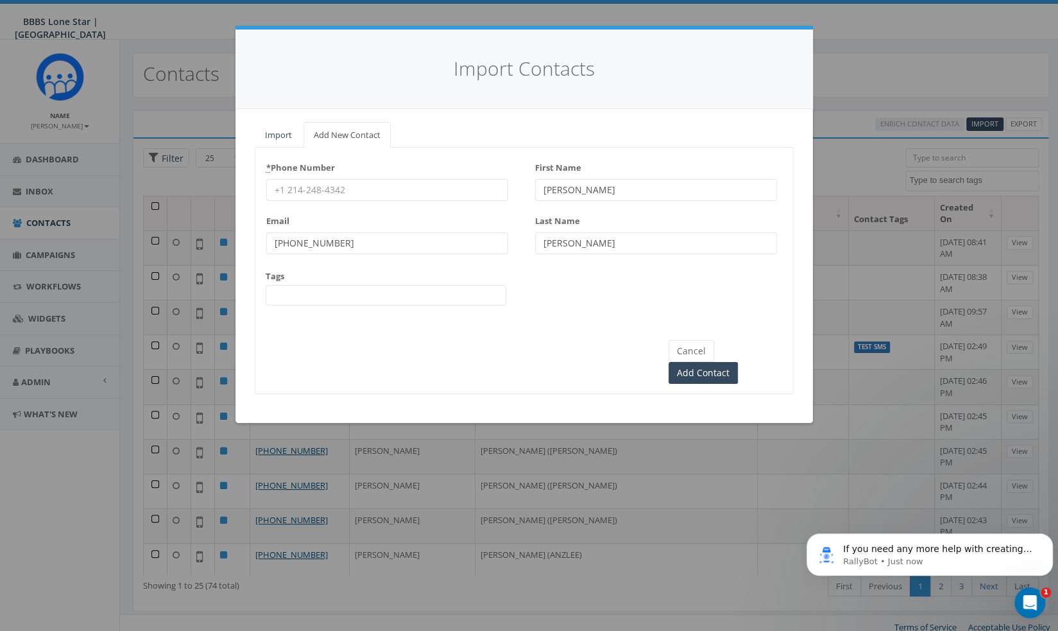
click at [295, 187] on input "* Phone Number" at bounding box center [387, 190] width 242 height 22
paste input "469-508-6303"
type input "469-508-6303"
drag, startPoint x: 368, startPoint y: 244, endPoint x: 255, endPoint y: 244, distance: 112.2
click at [255, 244] on div "* Phone Number 469-508-6303 Email 469-508-6303 Tags Test SMS unknown handset Fi…" at bounding box center [523, 236] width 537 height 159
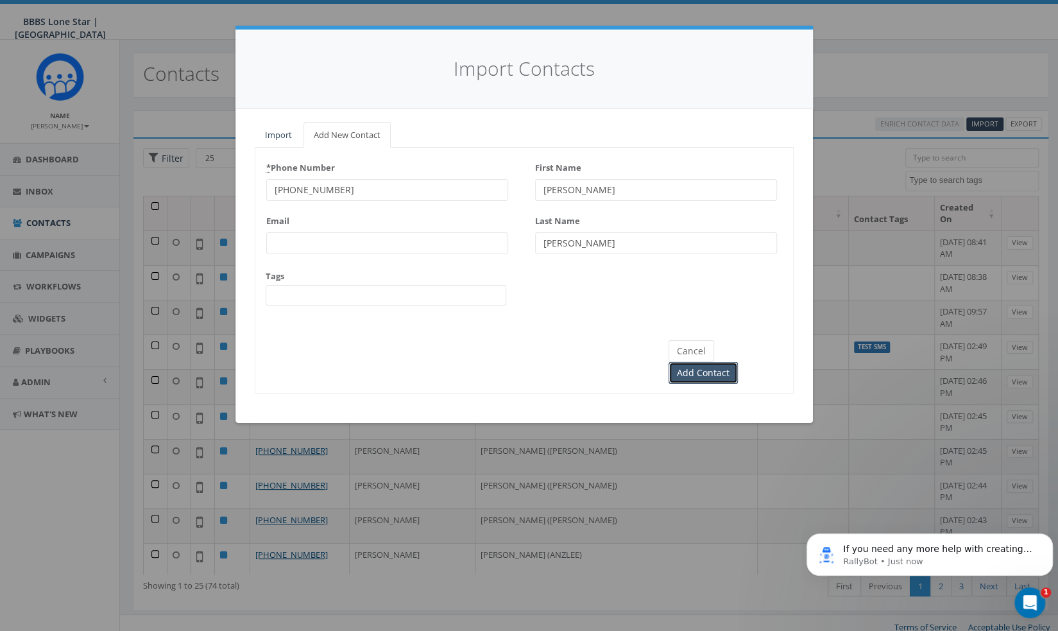
click at [738, 362] on input "Add Contact" at bounding box center [702, 373] width 69 height 22
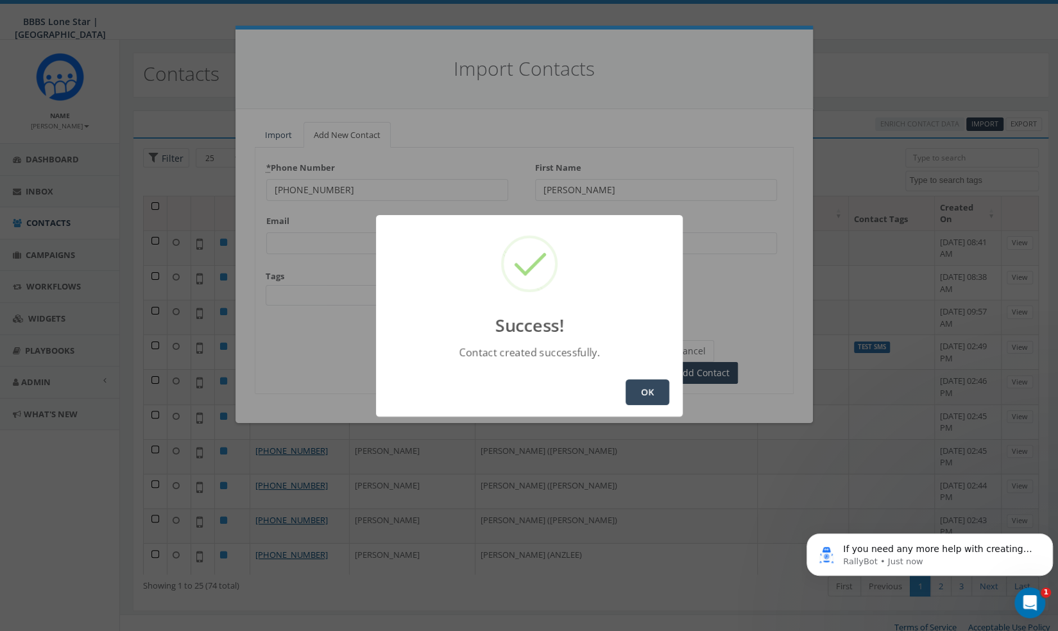
click at [656, 389] on button "OK" at bounding box center [647, 392] width 44 height 26
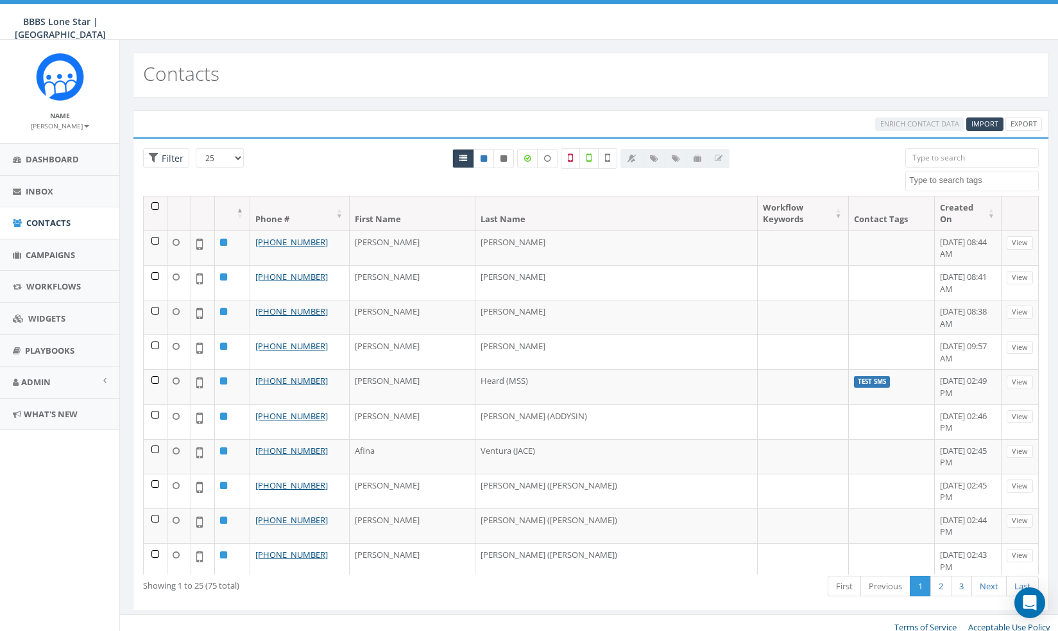
select select
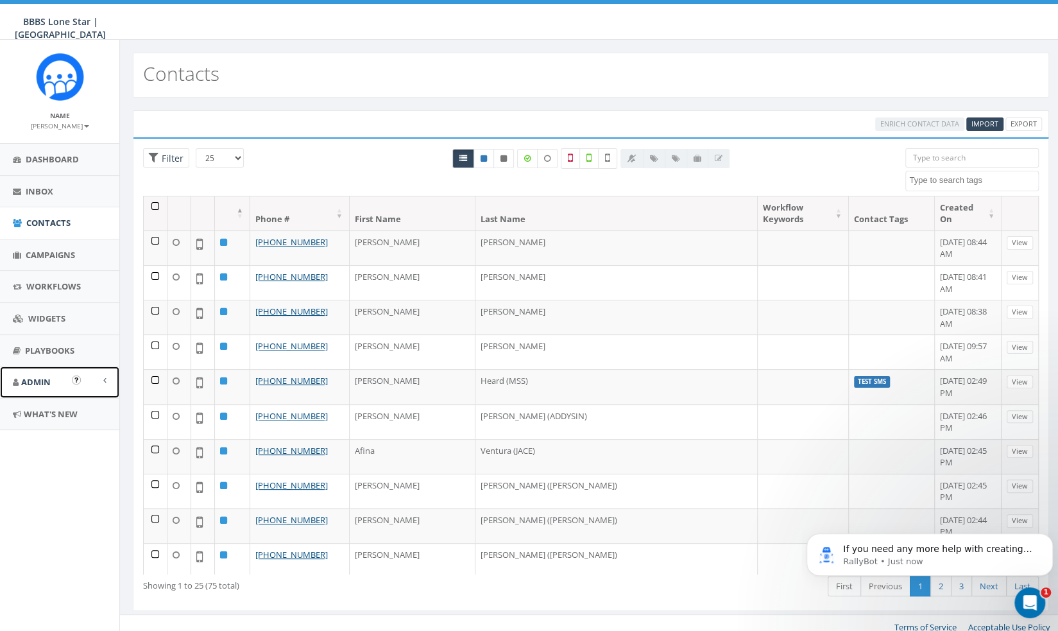
click at [56, 382] on link "Admin" at bounding box center [59, 381] width 119 height 31
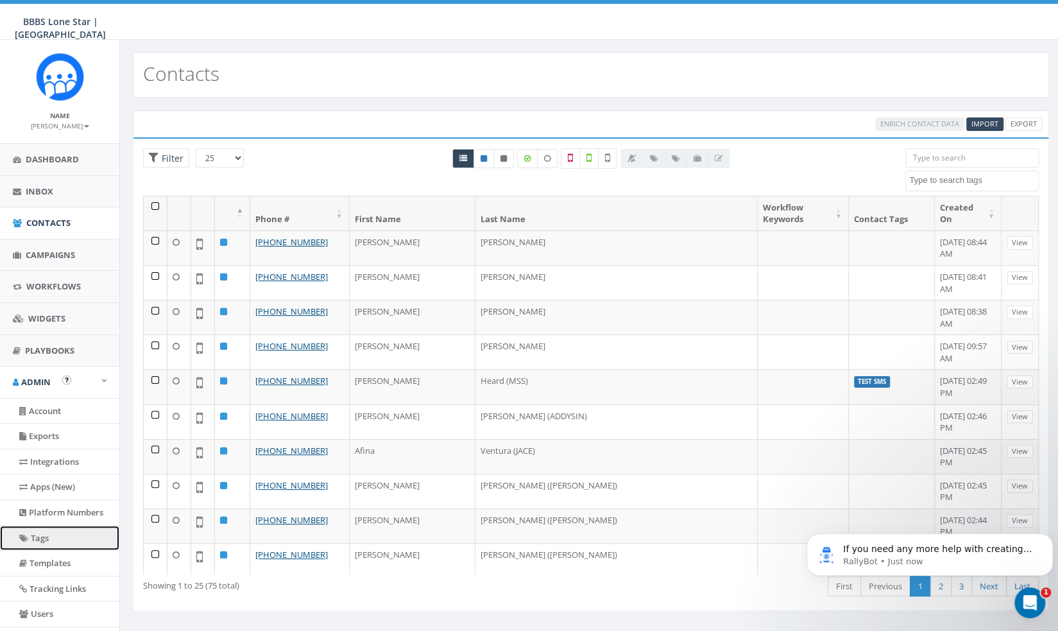
click at [46, 545] on link "Tags" at bounding box center [59, 537] width 119 height 25
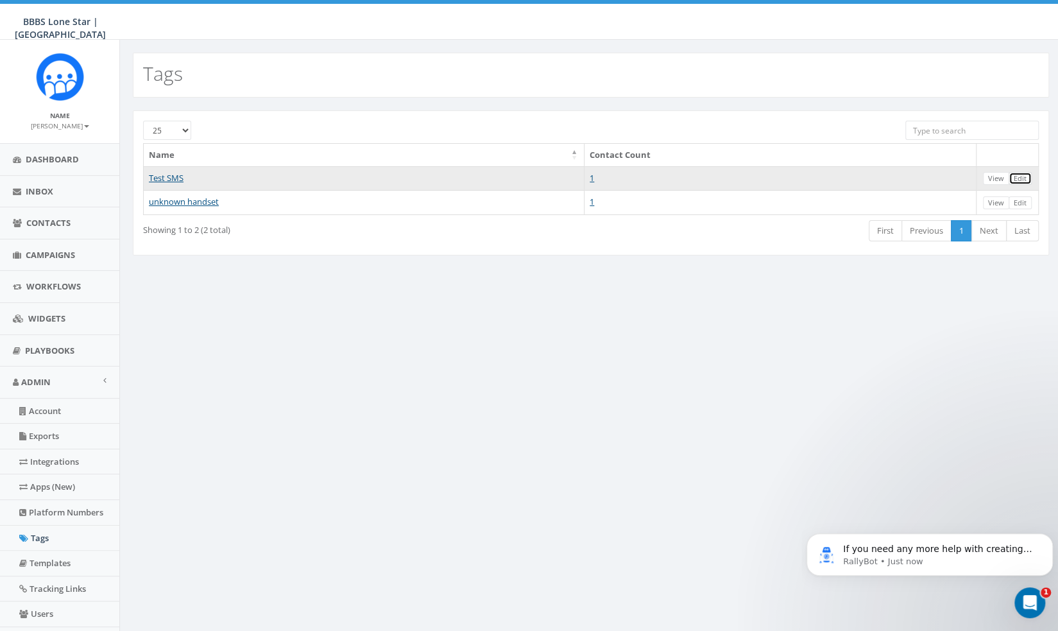
click at [1026, 176] on link "Edit" at bounding box center [1019, 178] width 23 height 13
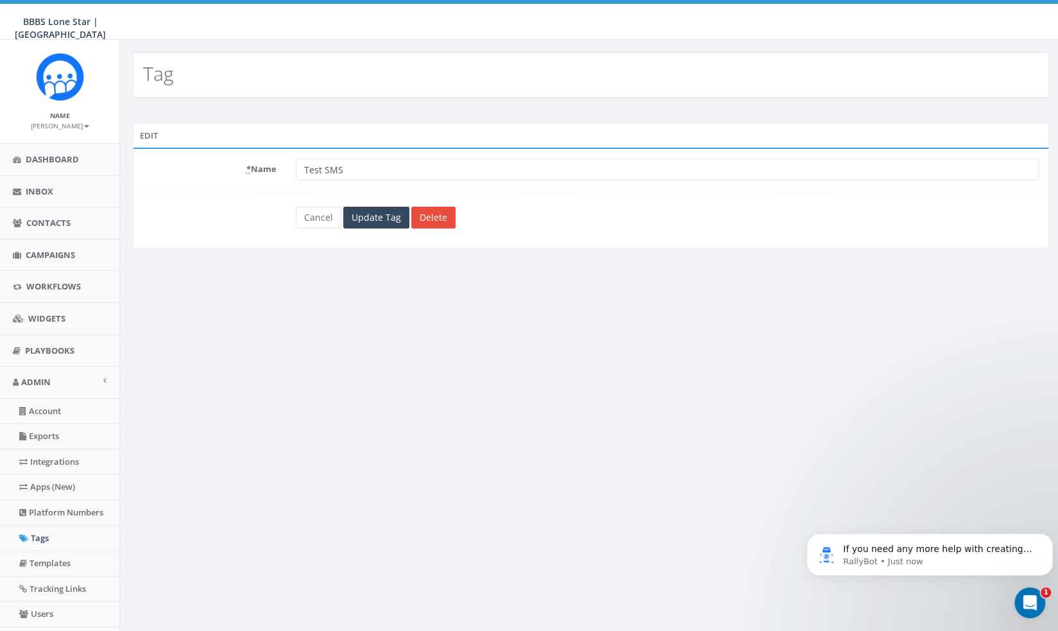
click at [417, 173] on input "Test SMS" at bounding box center [667, 169] width 743 height 22
drag, startPoint x: 332, startPoint y: 164, endPoint x: 207, endPoint y: 179, distance: 126.7
click at [225, 175] on div "* Name Test SMS" at bounding box center [590, 169] width 915 height 22
click at [303, 215] on link "Cancel" at bounding box center [319, 218] width 46 height 22
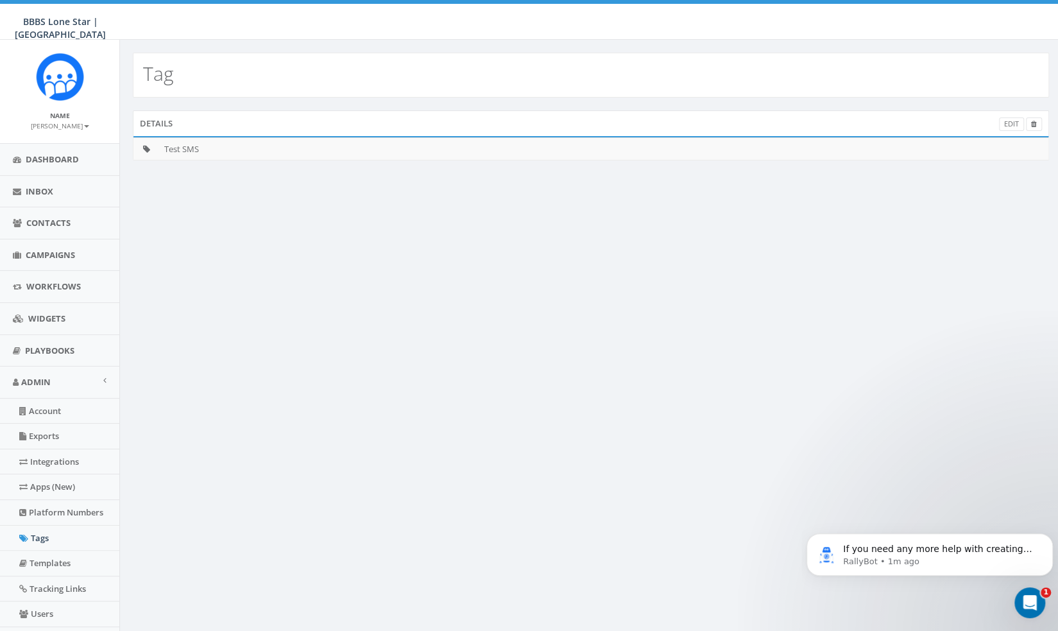
click at [787, 352] on div "Tag Details Edit Test SMS Terms of Service Acceptable Use Policy" at bounding box center [590, 378] width 942 height 676
click at [58, 536] on link "Tags" at bounding box center [59, 537] width 119 height 25
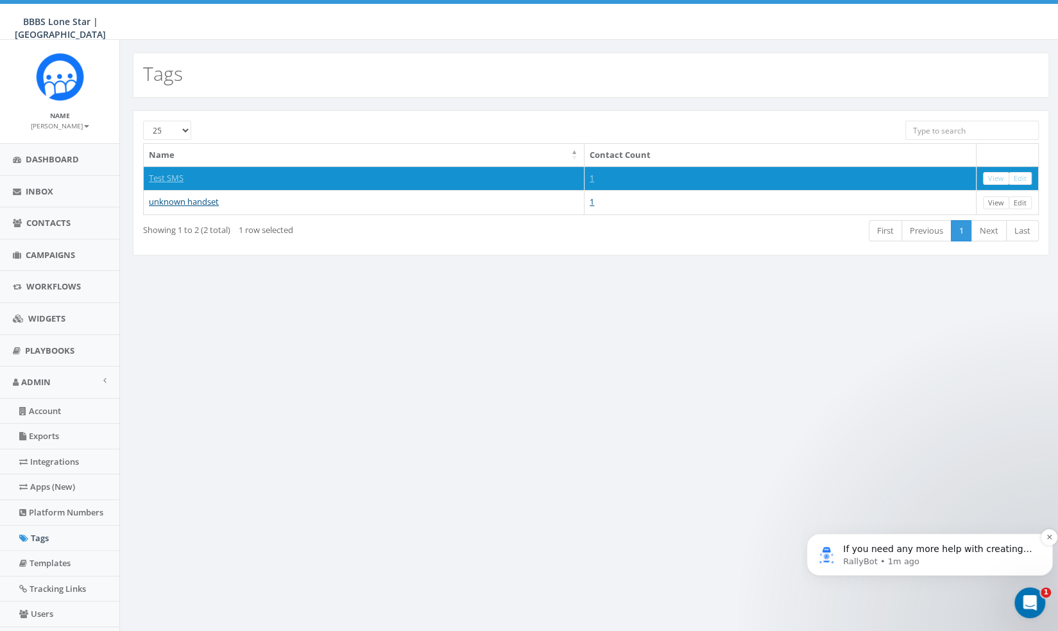
click at [976, 562] on p "RallyBot • 1m ago" at bounding box center [940, 561] width 194 height 12
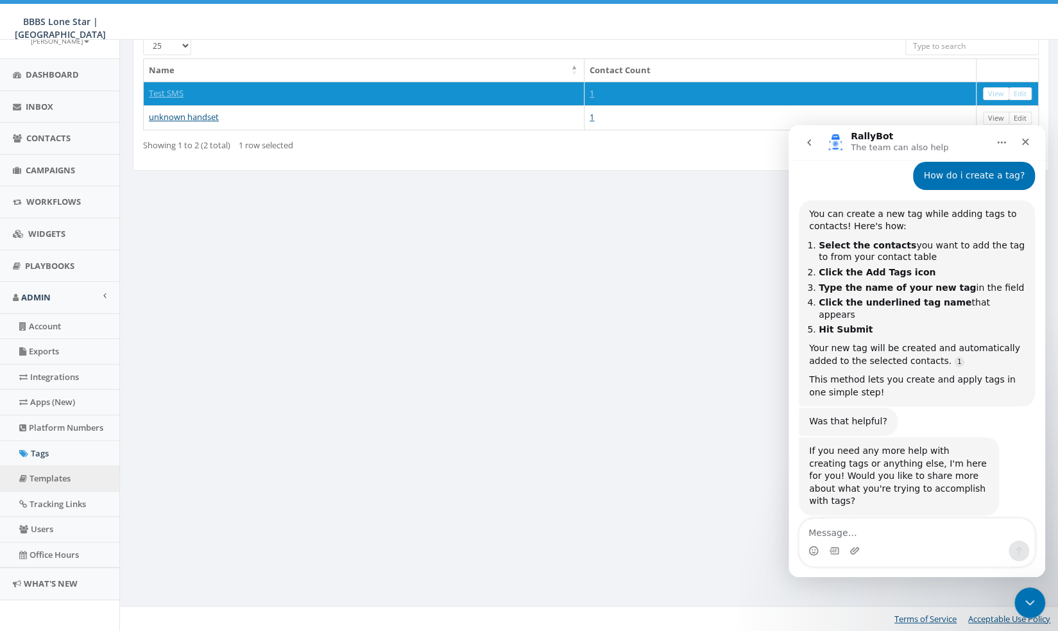
scroll to position [21, 0]
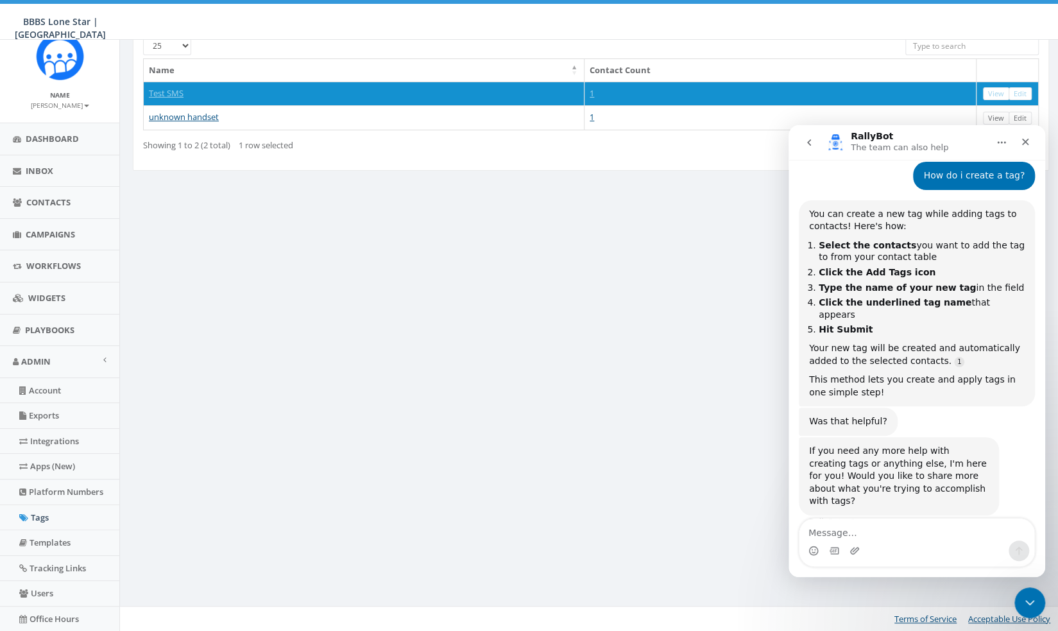
click at [309, 412] on div "Tags [PHONE_NUMBER] Name Contact Count Test SMS 1 View Edit unknown handset 1 V…" at bounding box center [590, 293] width 942 height 676
click at [37, 490] on link "Platform Numbers" at bounding box center [59, 491] width 119 height 25
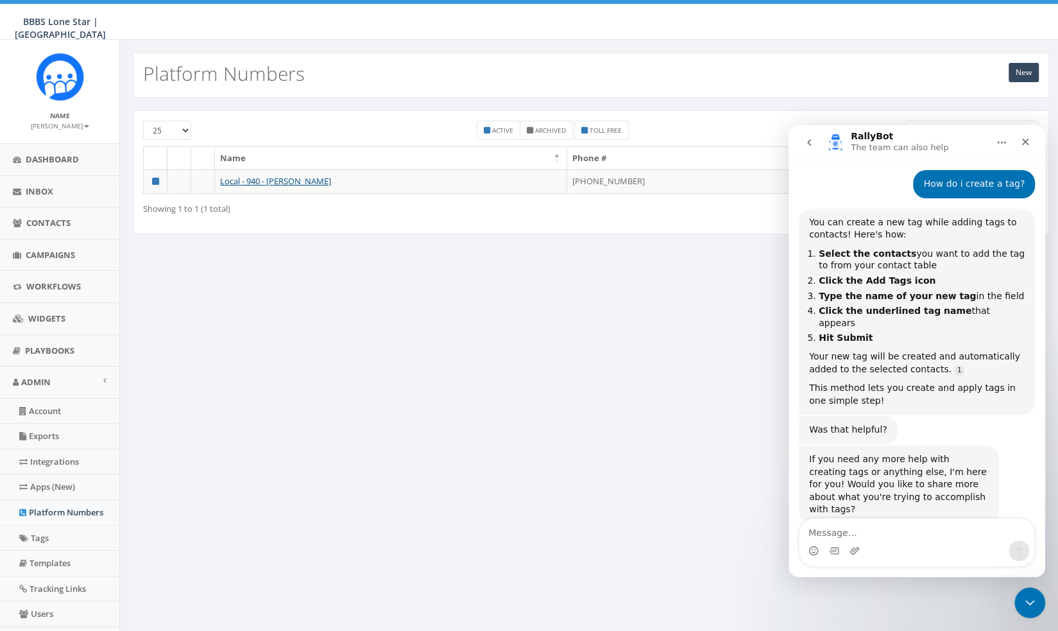
scroll to position [117, 0]
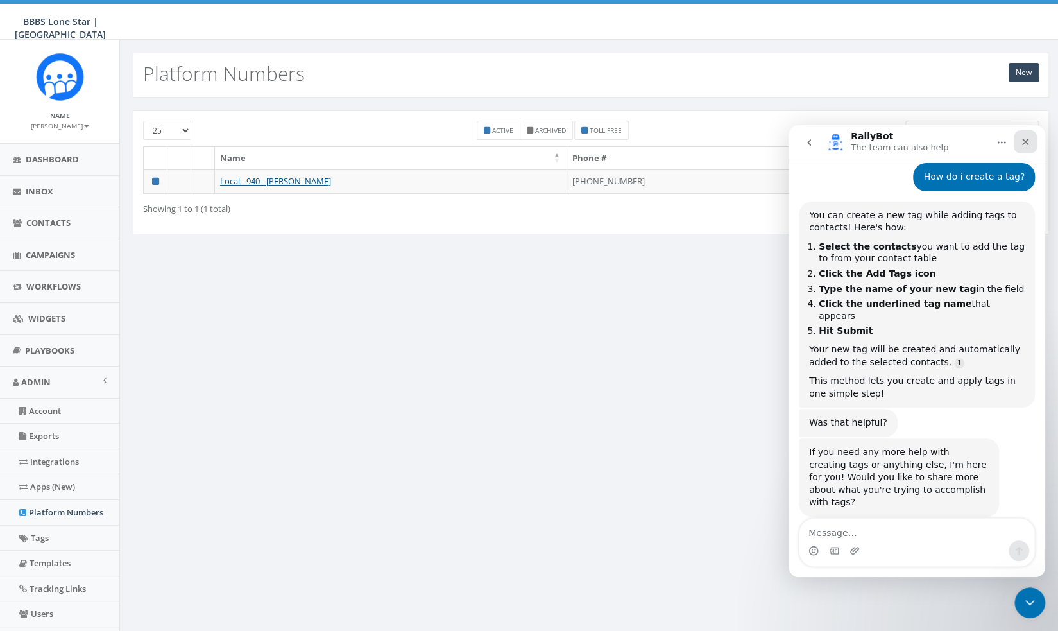
click at [1024, 139] on icon "Close" at bounding box center [1025, 142] width 10 height 10
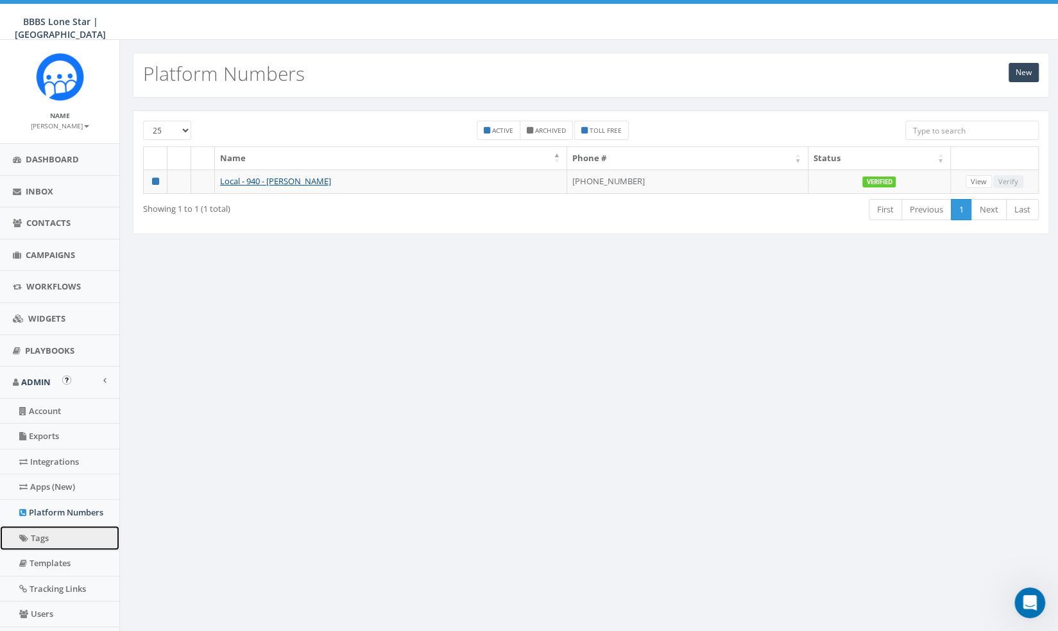
click at [44, 530] on link "Tags" at bounding box center [59, 537] width 119 height 25
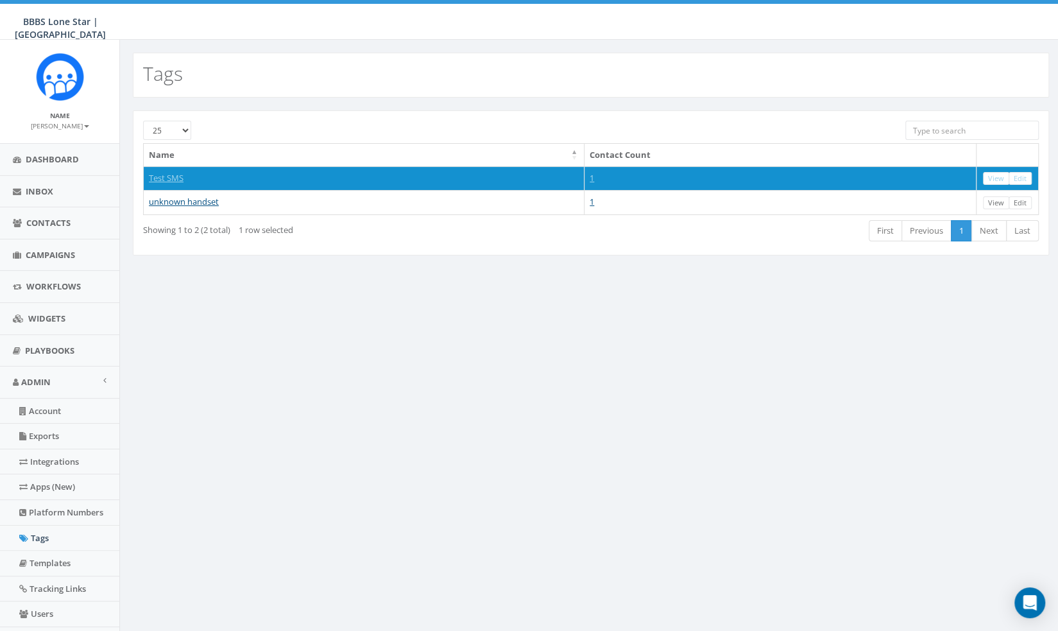
click at [179, 130] on select "25 50 100" at bounding box center [167, 130] width 48 height 19
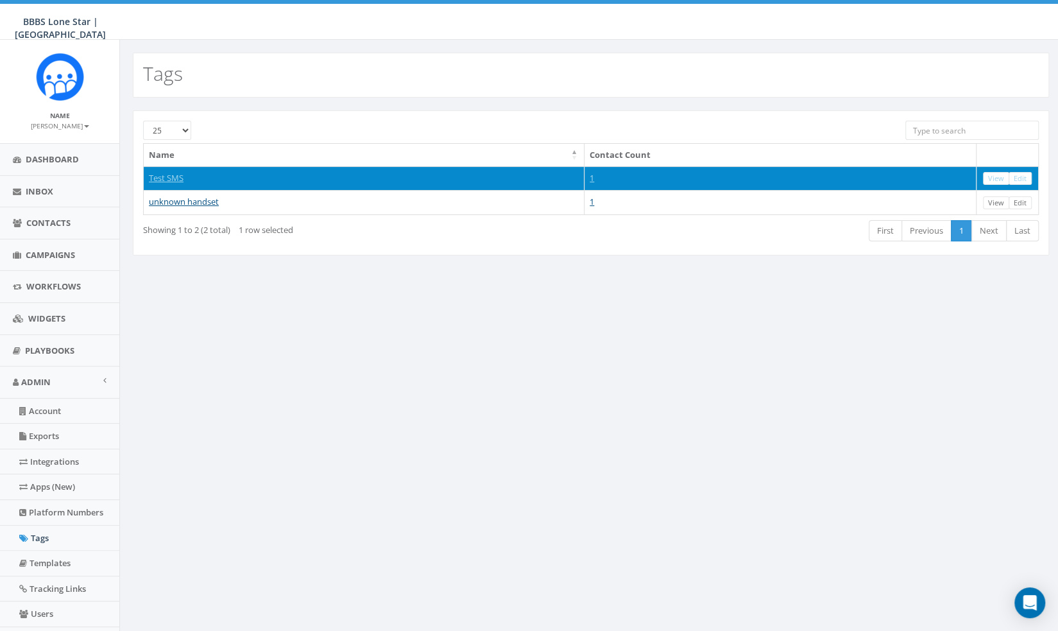
click at [925, 174] on td "1" at bounding box center [780, 178] width 392 height 24
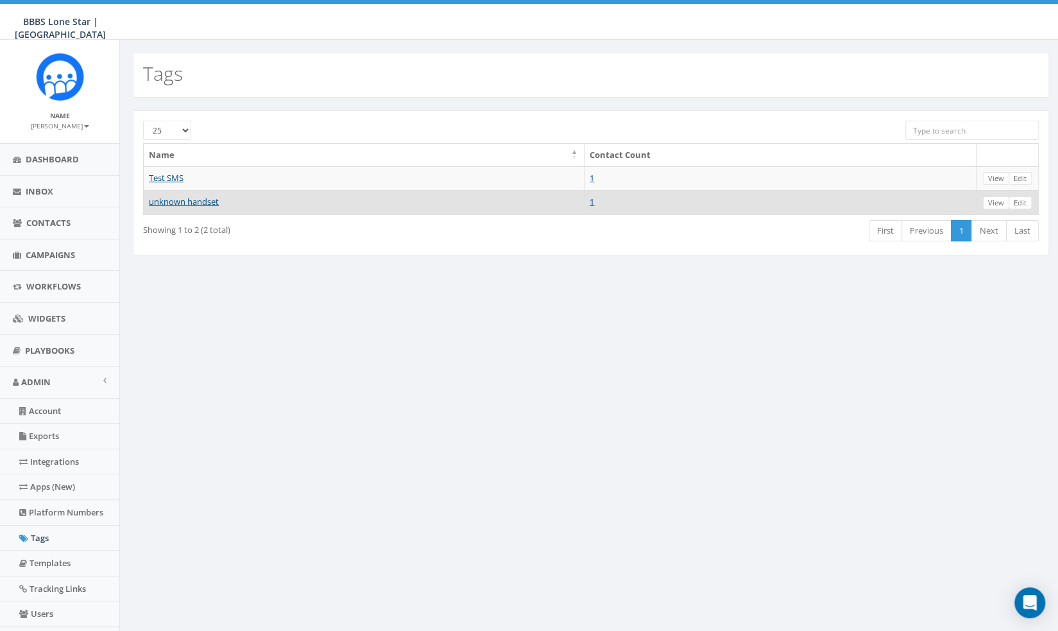
click at [904, 198] on td "1" at bounding box center [780, 202] width 392 height 24
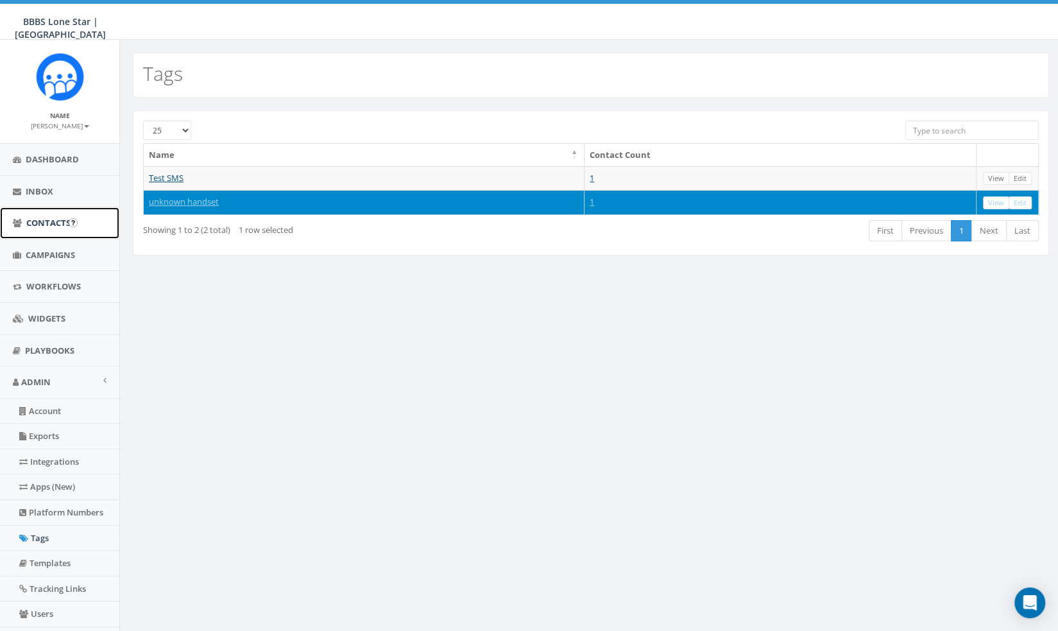
click at [45, 215] on link "Contacts" at bounding box center [59, 222] width 119 height 31
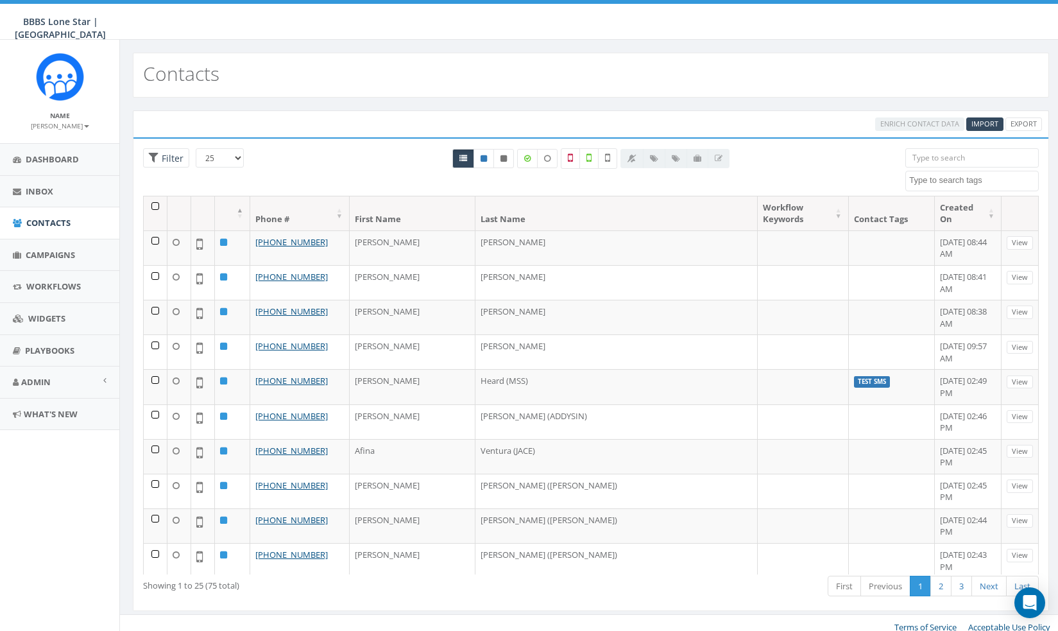
select select
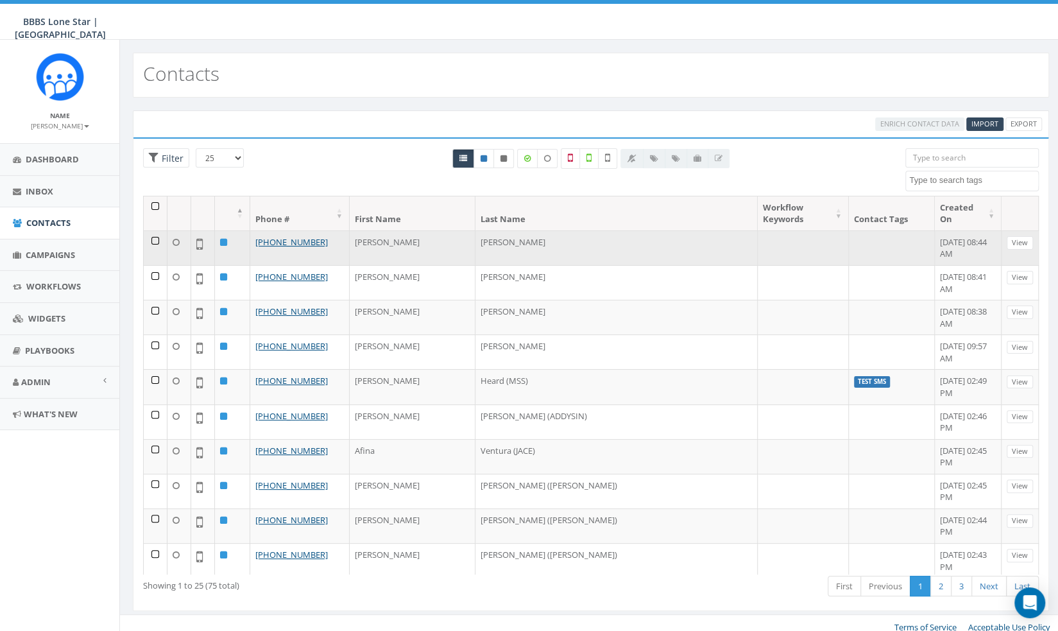
click at [155, 230] on td at bounding box center [156, 247] width 24 height 35
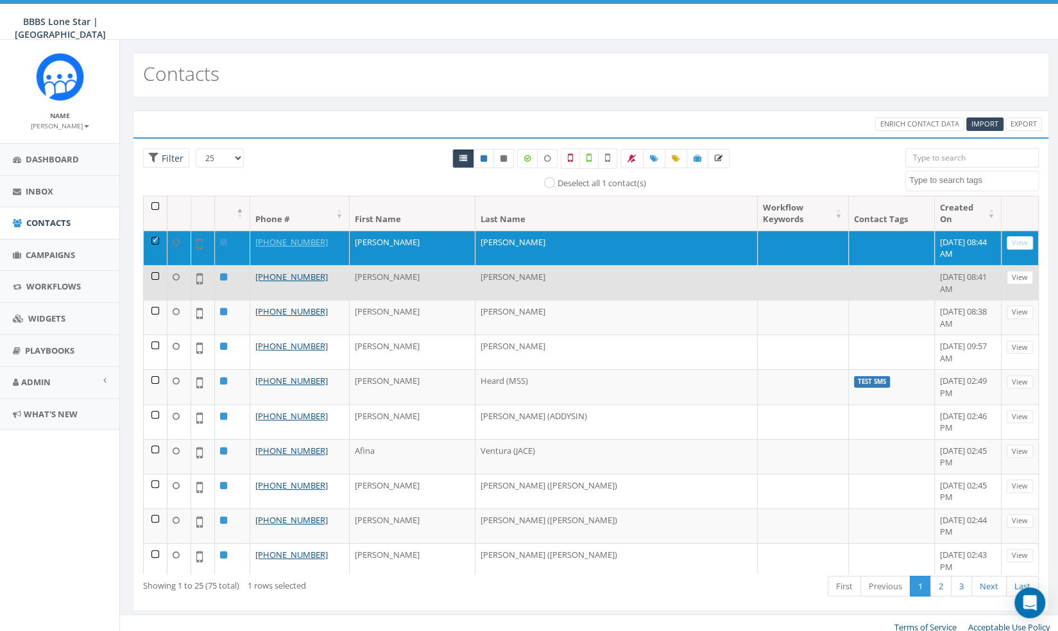
click at [155, 265] on td at bounding box center [156, 282] width 24 height 35
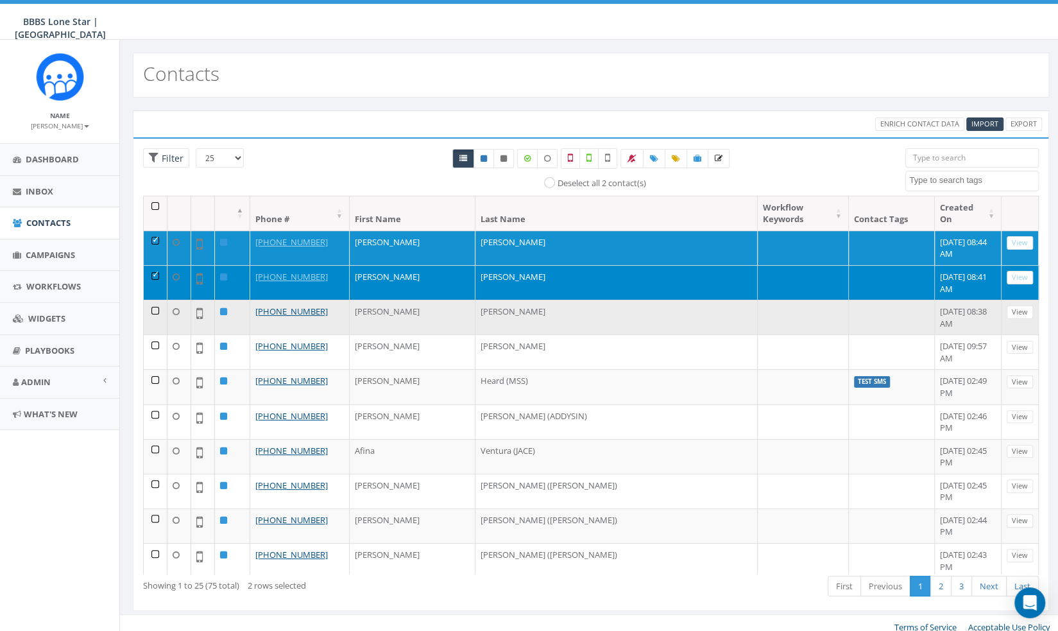
click at [152, 300] on td at bounding box center [156, 317] width 24 height 35
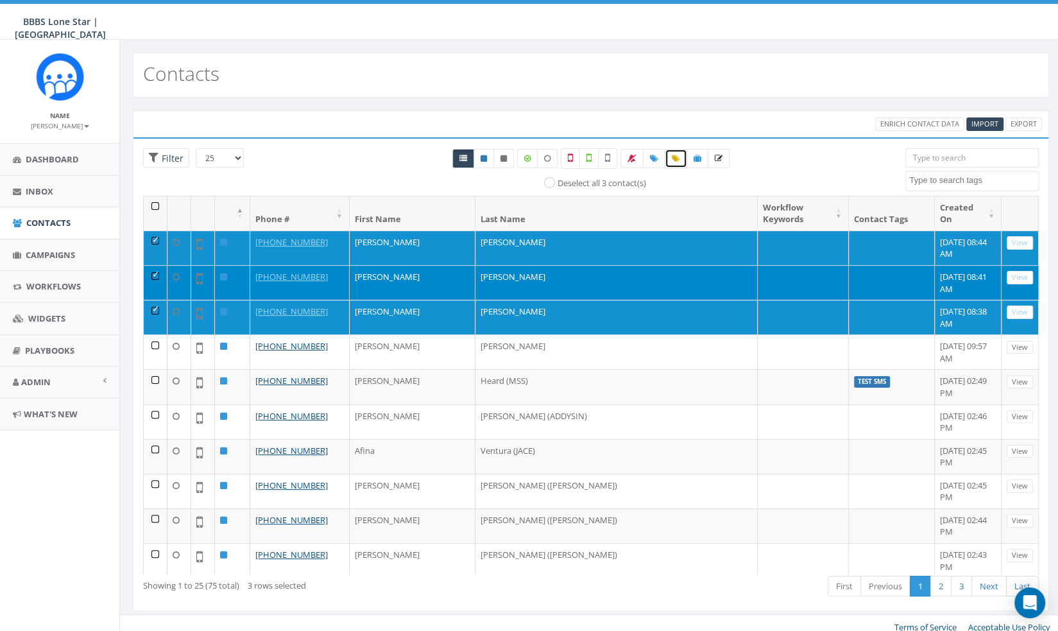
click at [675, 159] on icon at bounding box center [676, 159] width 8 height 8
select select
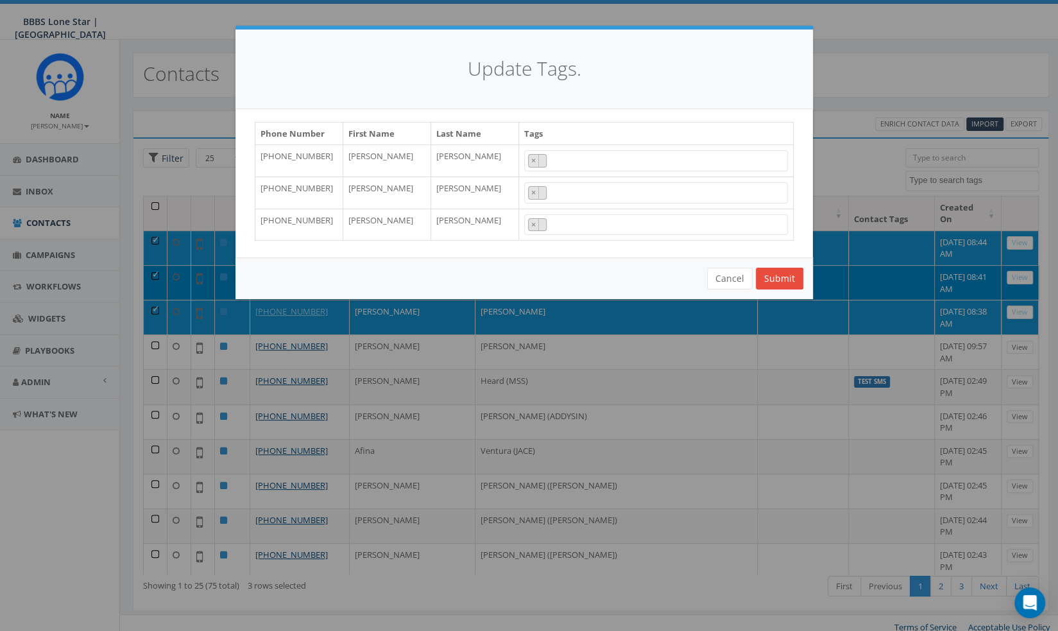
scroll to position [25, 0]
click at [645, 161] on span "×" at bounding box center [656, 160] width 264 height 21
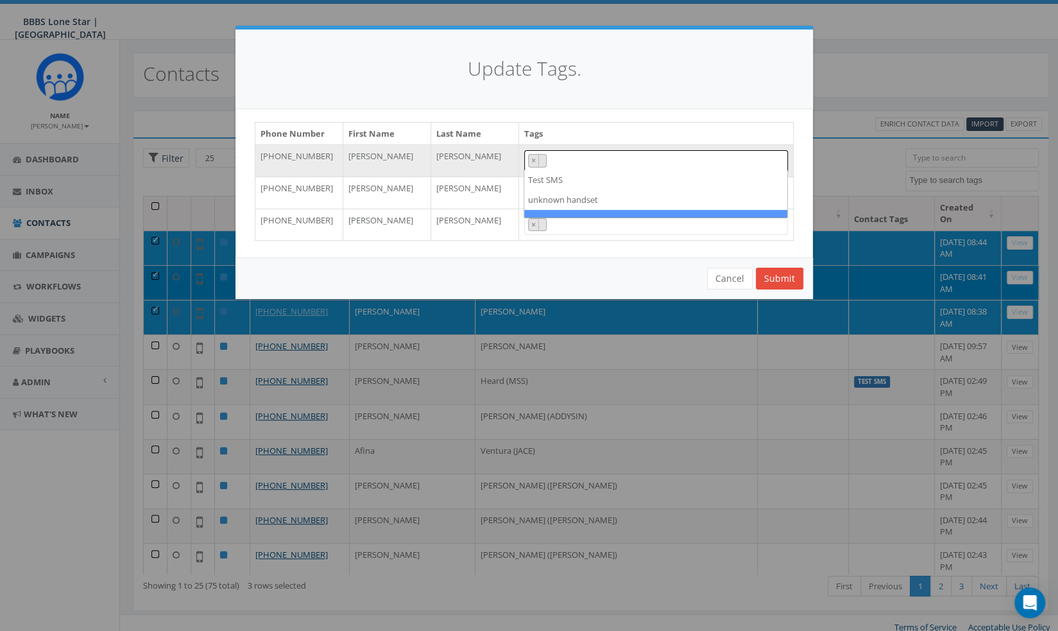
click at [645, 161] on span "×" at bounding box center [656, 160] width 264 height 21
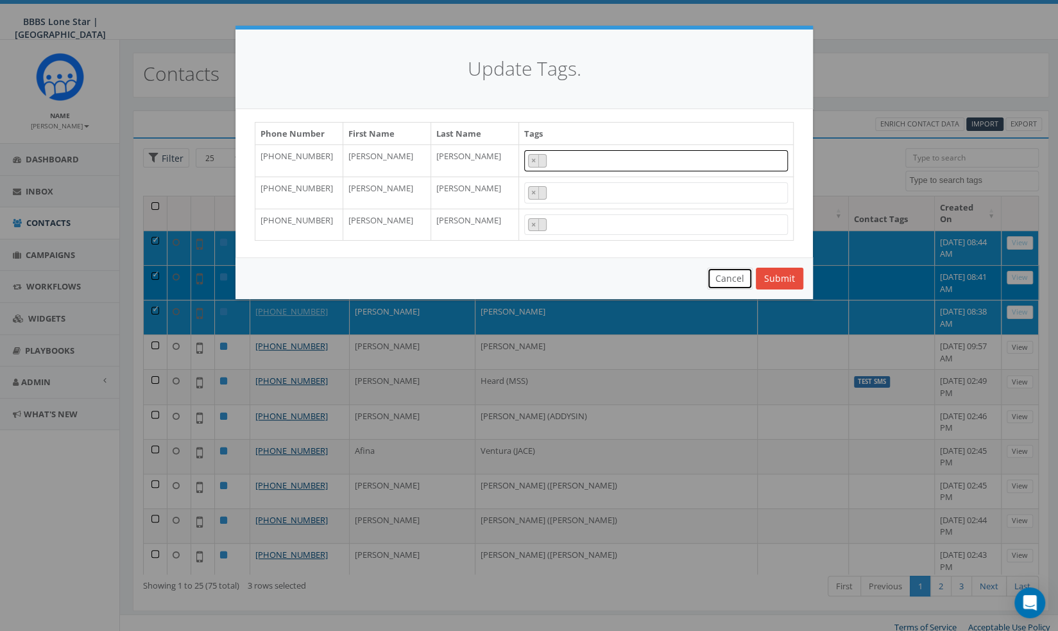
click at [733, 274] on button "Cancel" at bounding box center [730, 278] width 46 height 22
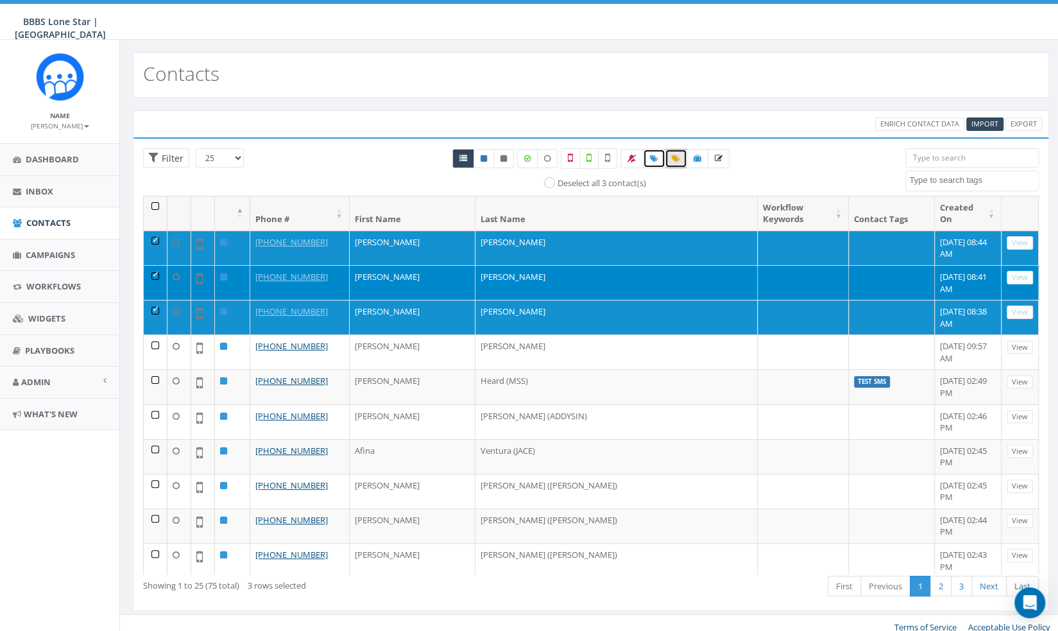
click at [647, 160] on link at bounding box center [654, 158] width 22 height 19
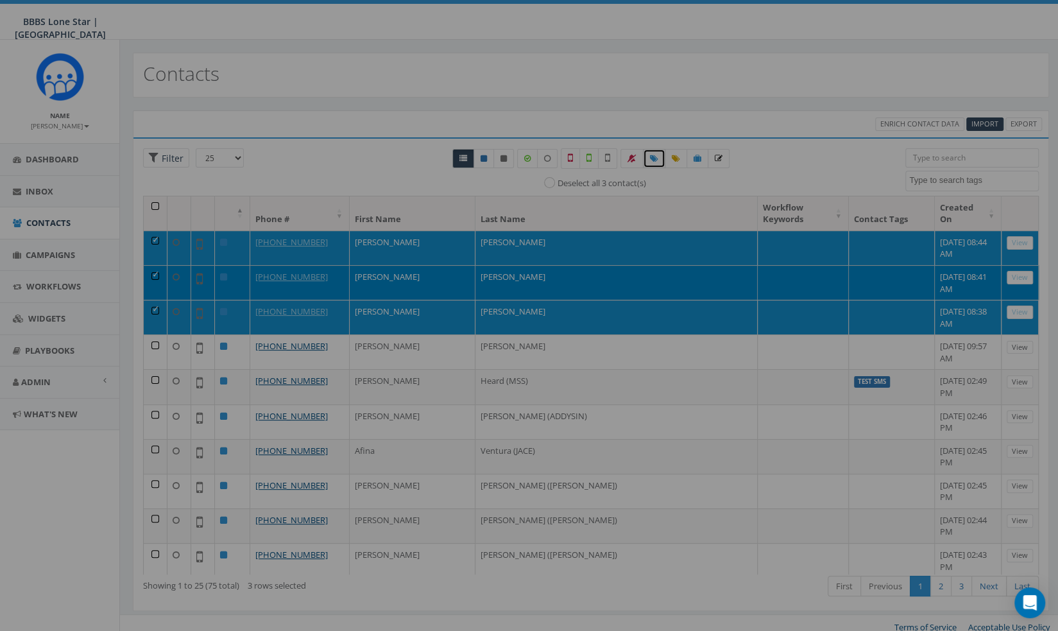
select select
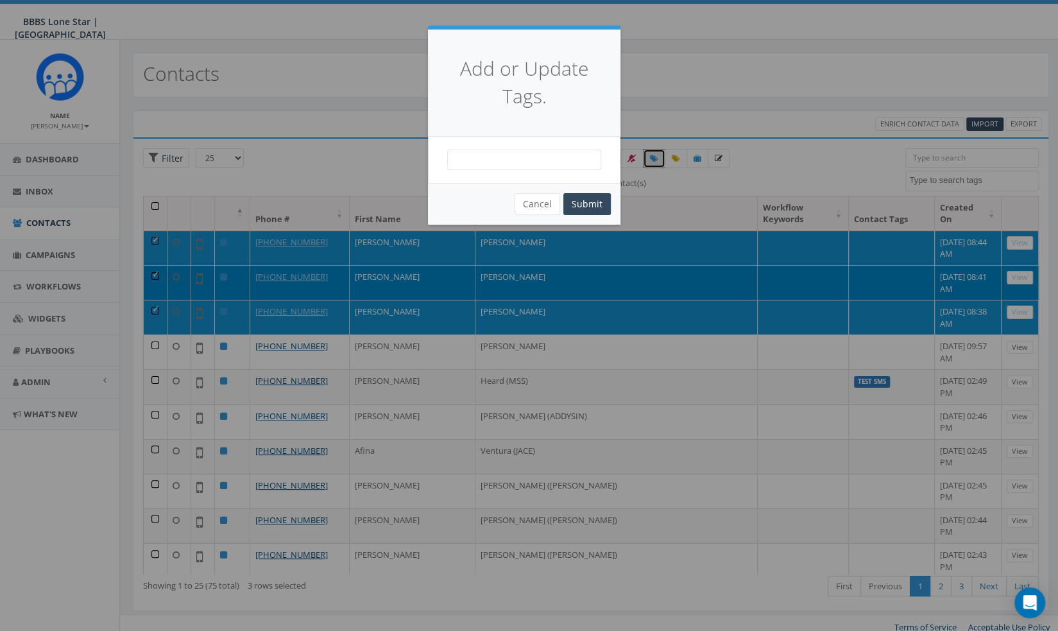
click at [539, 169] on span at bounding box center [524, 159] width 154 height 21
click at [544, 164] on span at bounding box center [524, 159] width 154 height 21
click at [509, 210] on div "Cancel Submit" at bounding box center [524, 204] width 192 height 42
click at [541, 208] on button "Cancel" at bounding box center [537, 204] width 46 height 22
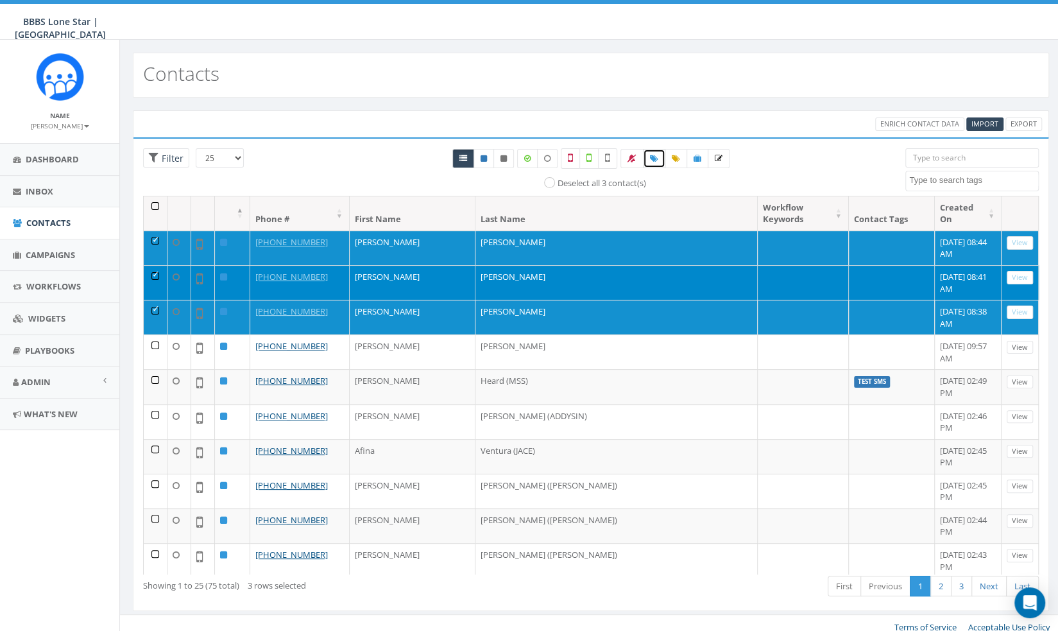
click at [657, 157] on link at bounding box center [654, 158] width 22 height 19
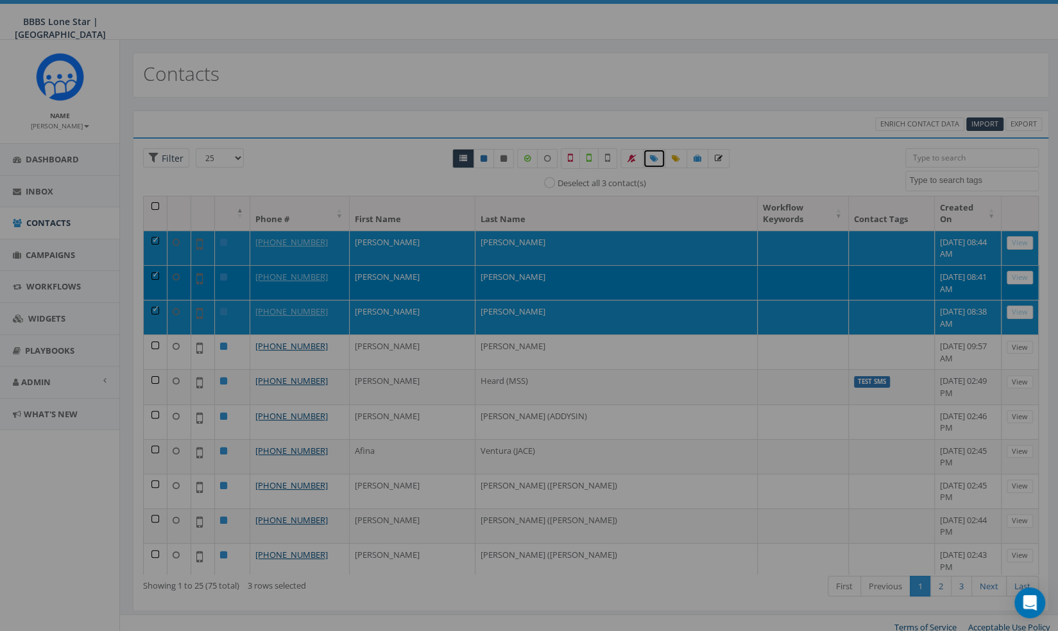
select select
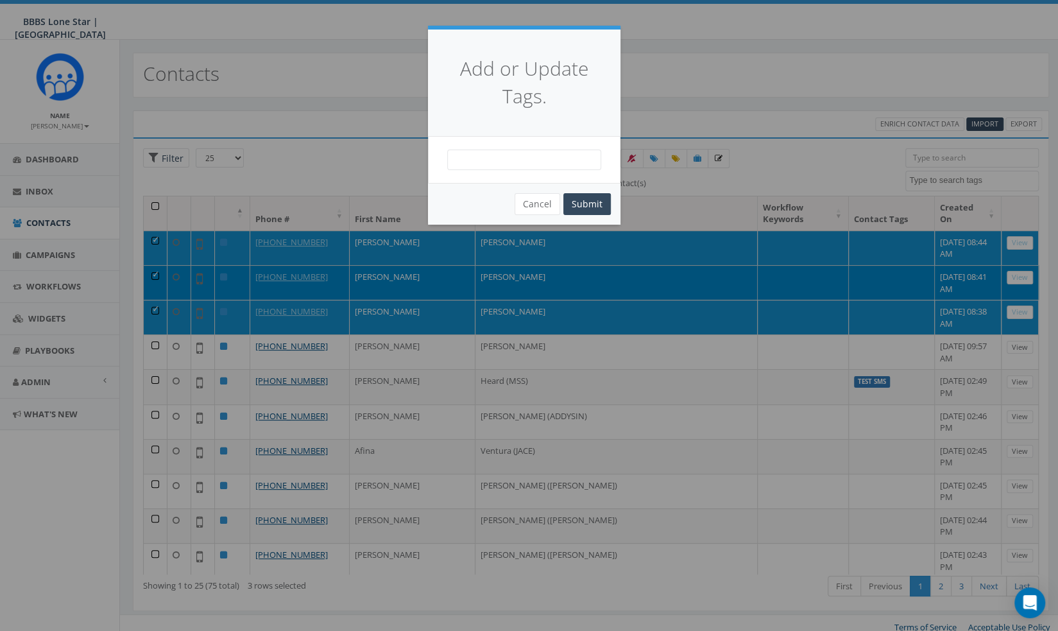
click at [531, 153] on span at bounding box center [524, 159] width 154 height 21
type textarea "BCBS P/G"
click at [584, 214] on button "Submit" at bounding box center [586, 204] width 47 height 22
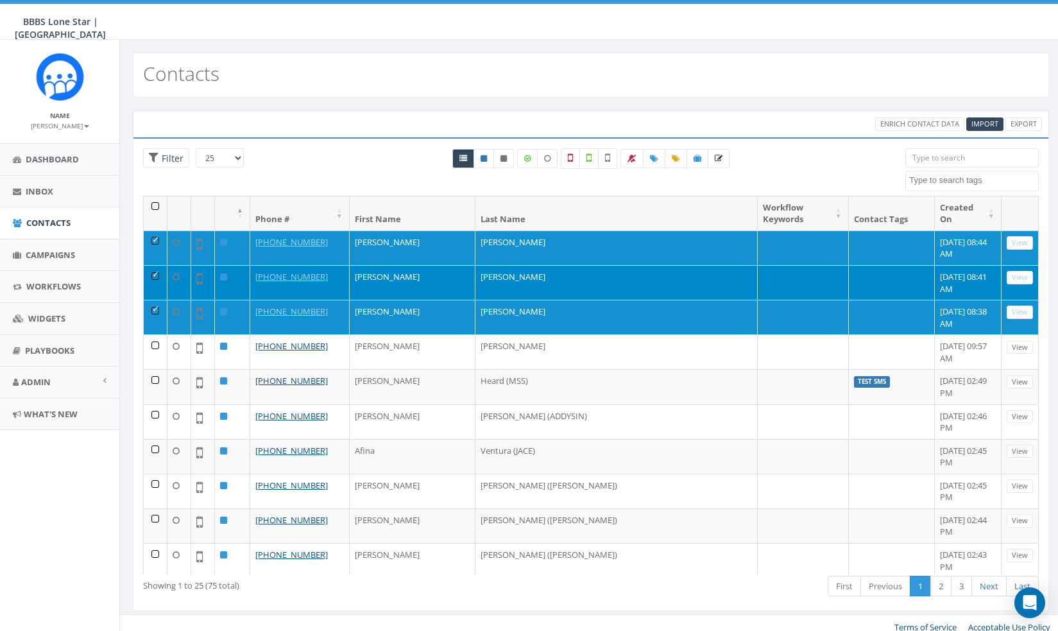
select select
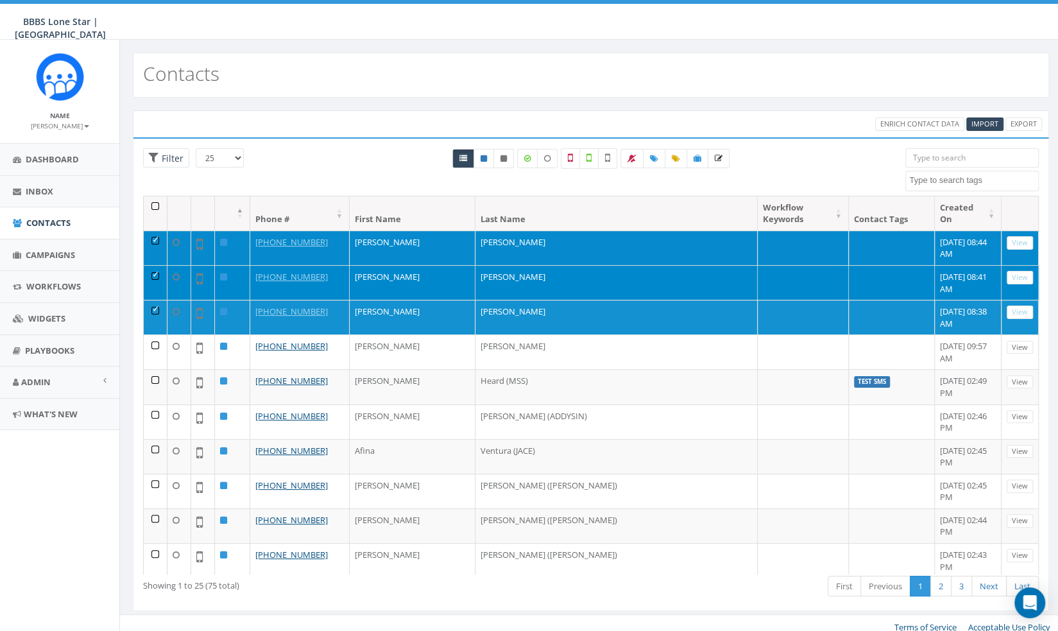
click at [154, 230] on td at bounding box center [156, 247] width 24 height 35
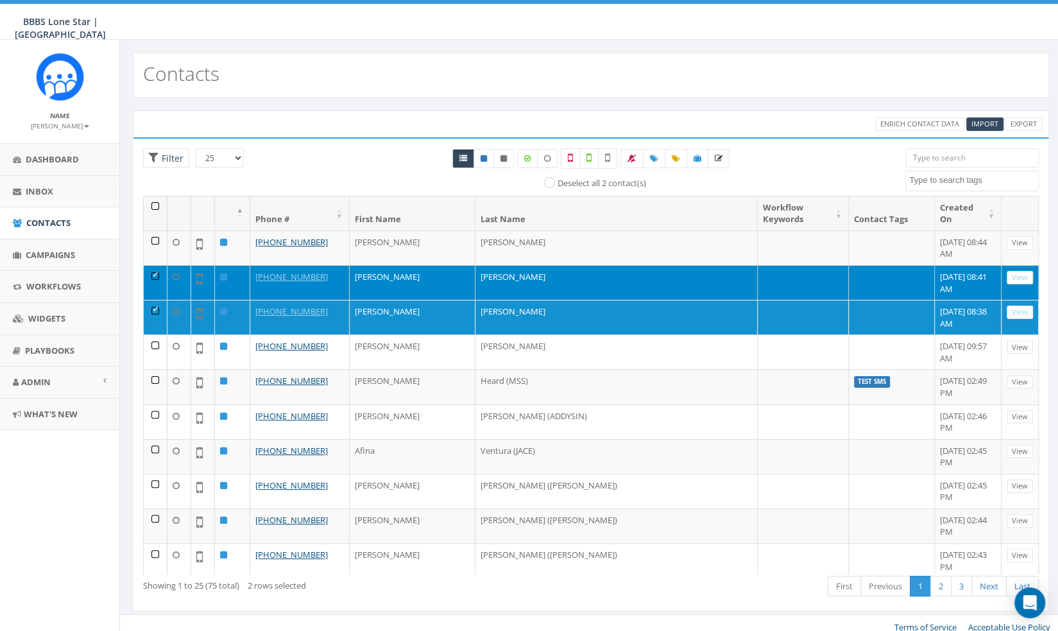
click at [151, 265] on td at bounding box center [156, 282] width 24 height 35
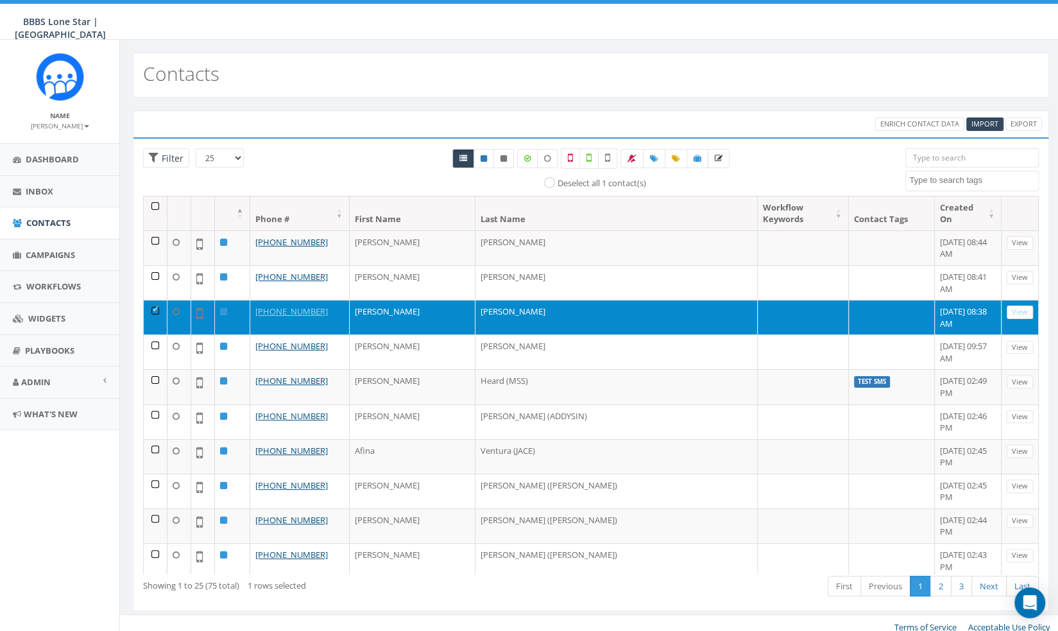
click at [149, 300] on td at bounding box center [156, 317] width 24 height 35
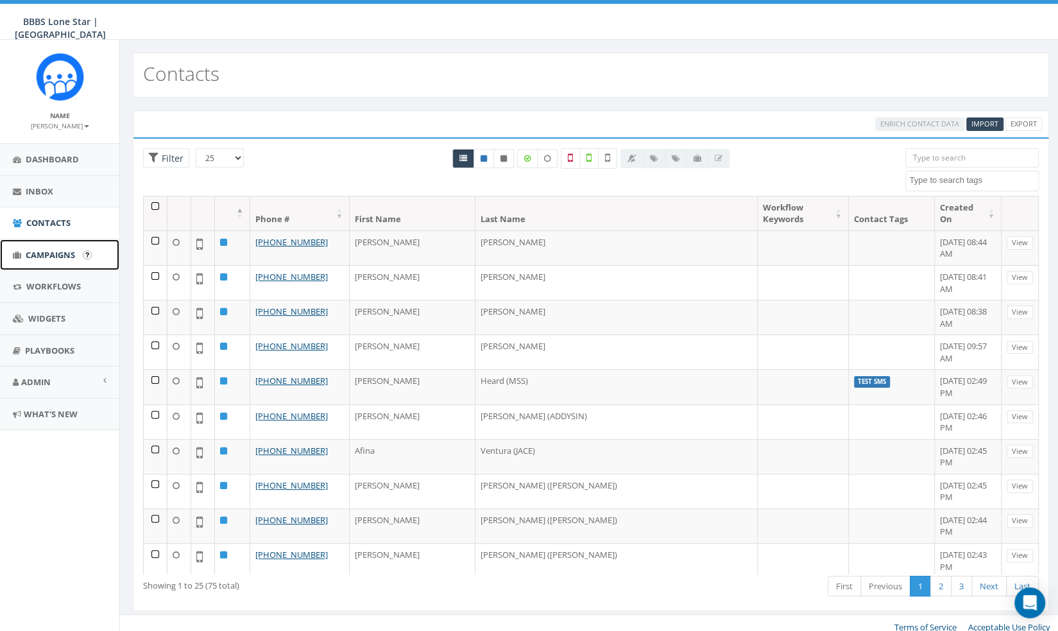
click at [65, 256] on span "Campaigns" at bounding box center [50, 255] width 49 height 12
select select
click at [985, 121] on span "Import" at bounding box center [984, 124] width 27 height 10
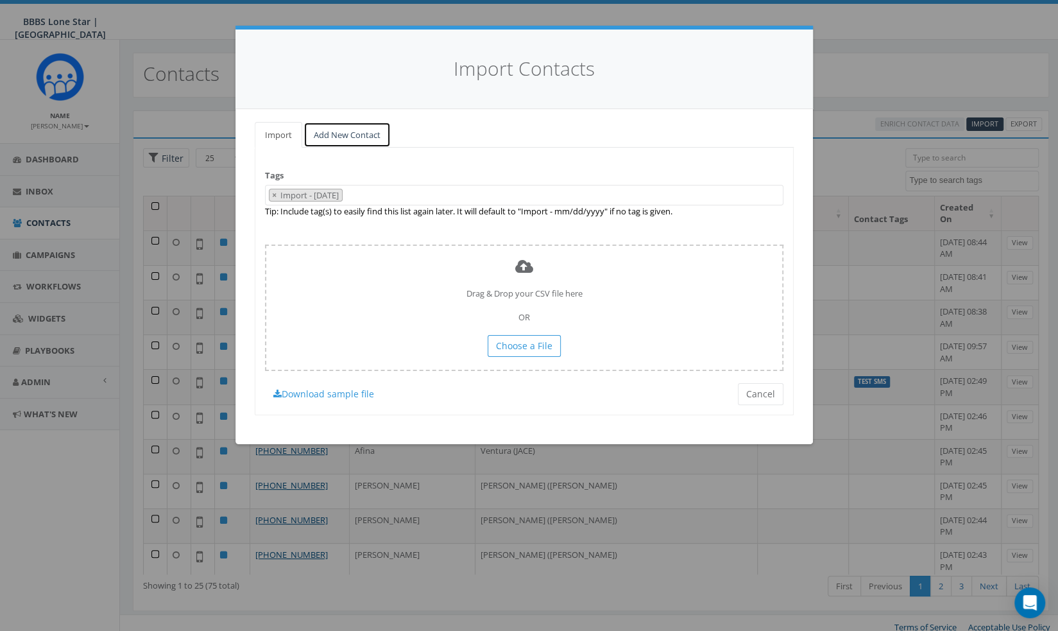
click at [339, 135] on link "Add New Contact" at bounding box center [346, 135] width 87 height 26
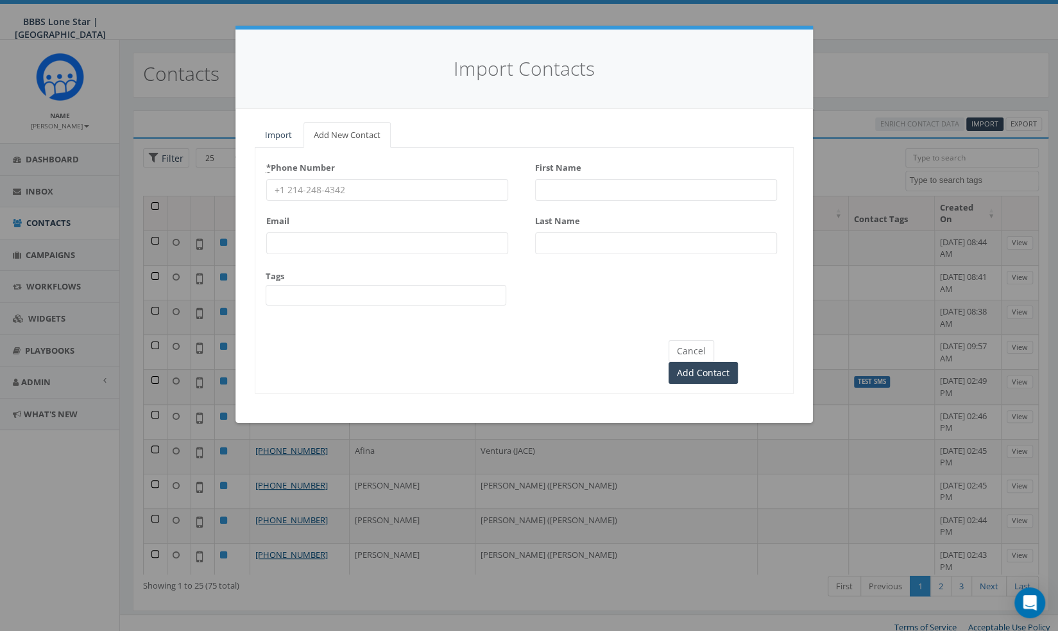
click at [654, 188] on input "First Name" at bounding box center [656, 190] width 242 height 22
paste input "Brittany Myles"
drag, startPoint x: 623, startPoint y: 193, endPoint x: 579, endPoint y: 192, distance: 44.3
click at [579, 192] on input "Brittany Myles" at bounding box center [656, 190] width 242 height 22
type input "[PERSON_NAME]"
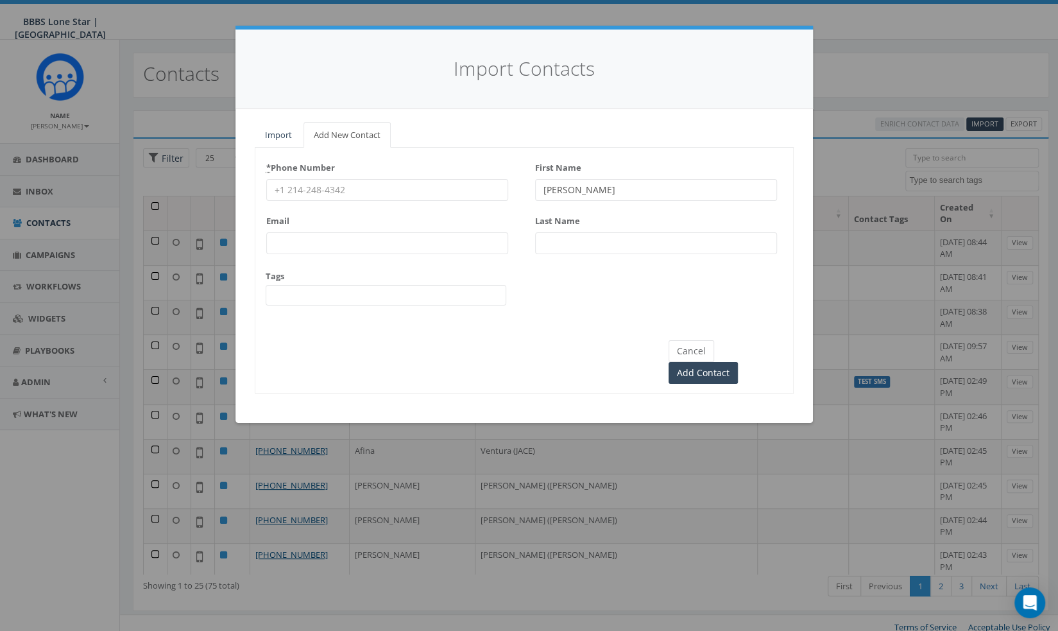
click at [554, 242] on input "Last Name" at bounding box center [656, 243] width 242 height 22
paste input "[PERSON_NAME]"
type input "[PERSON_NAME]"
click at [341, 187] on input "* Phone Number" at bounding box center [387, 190] width 242 height 22
paste input "940-642-8200"
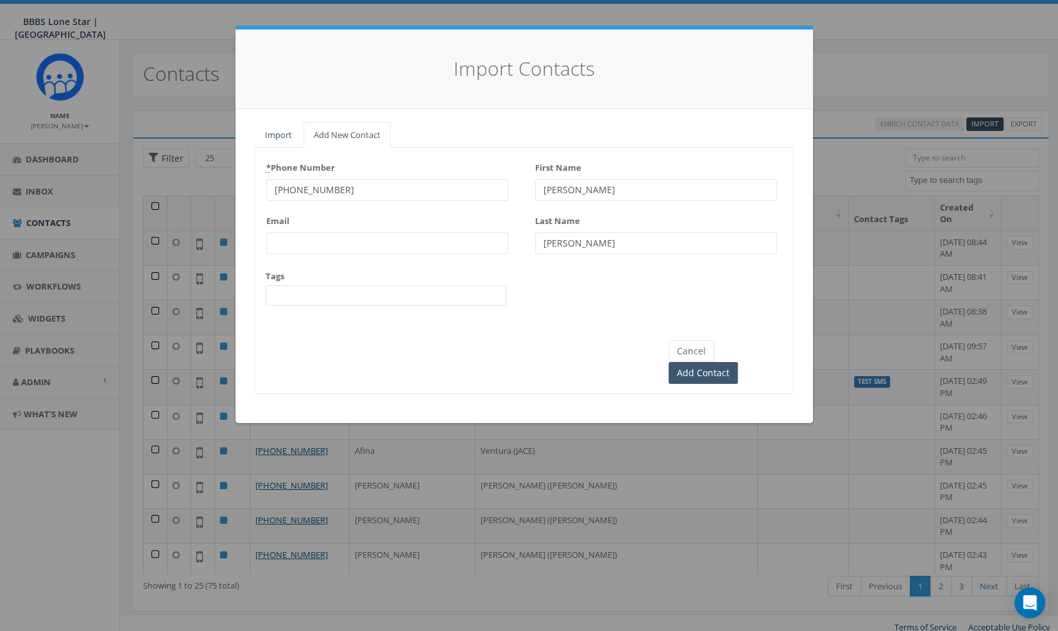
type input "940-642-8200"
click at [738, 362] on input "Add Contact" at bounding box center [702, 373] width 69 height 22
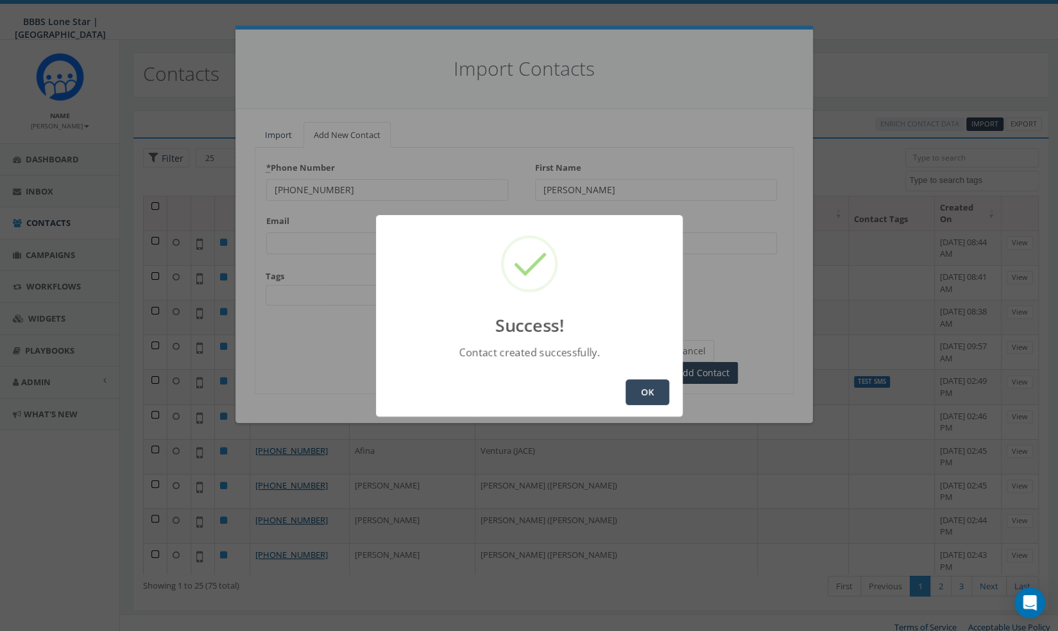
click at [665, 380] on button "OK" at bounding box center [647, 392] width 44 height 26
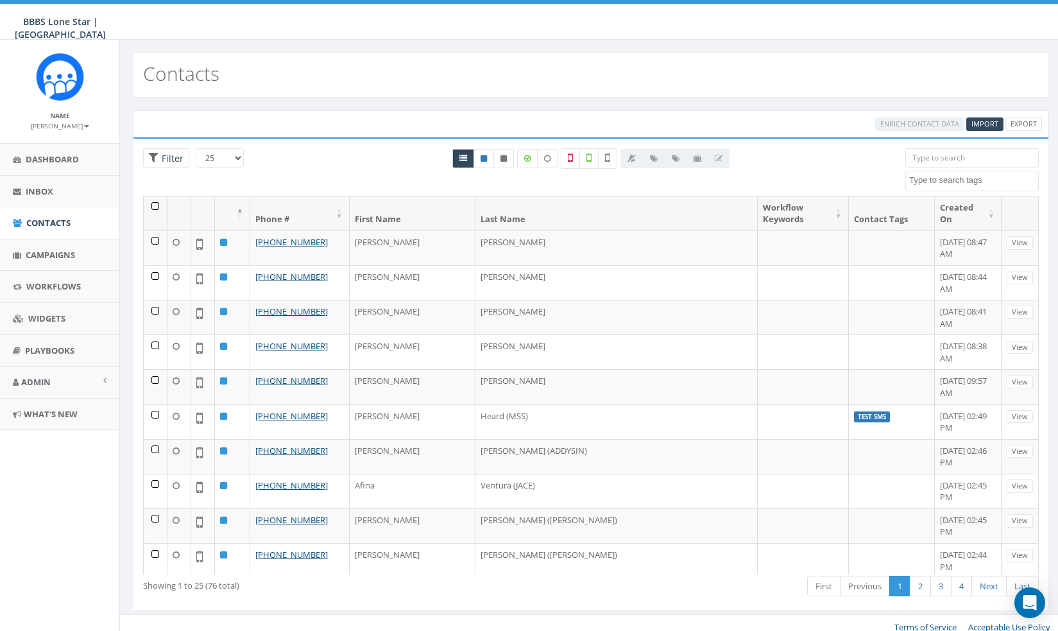
select select
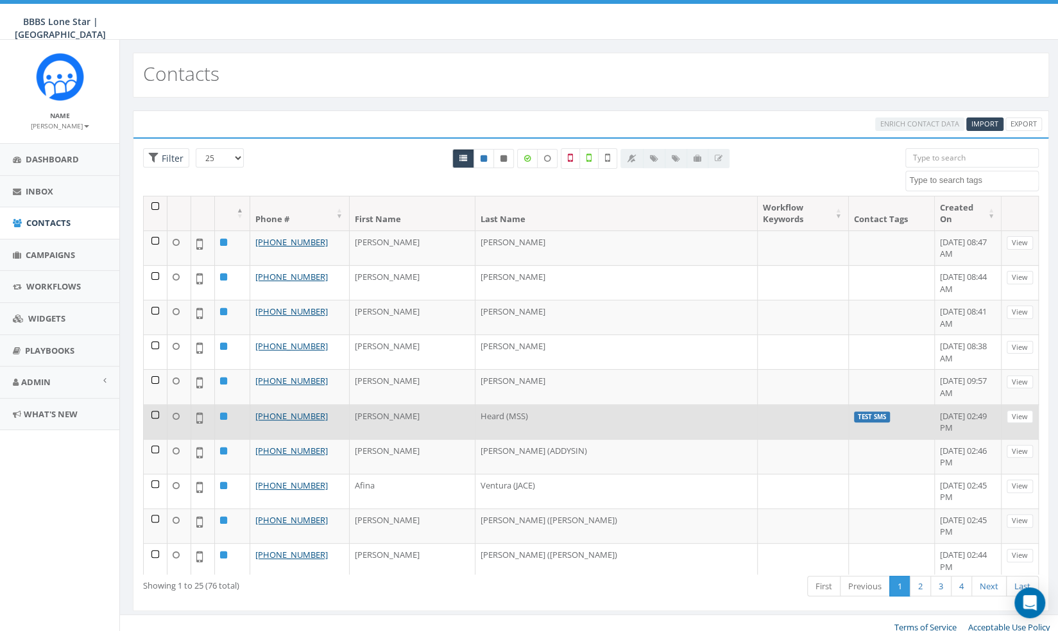
click at [854, 411] on label "Test SMS" at bounding box center [872, 417] width 36 height 12
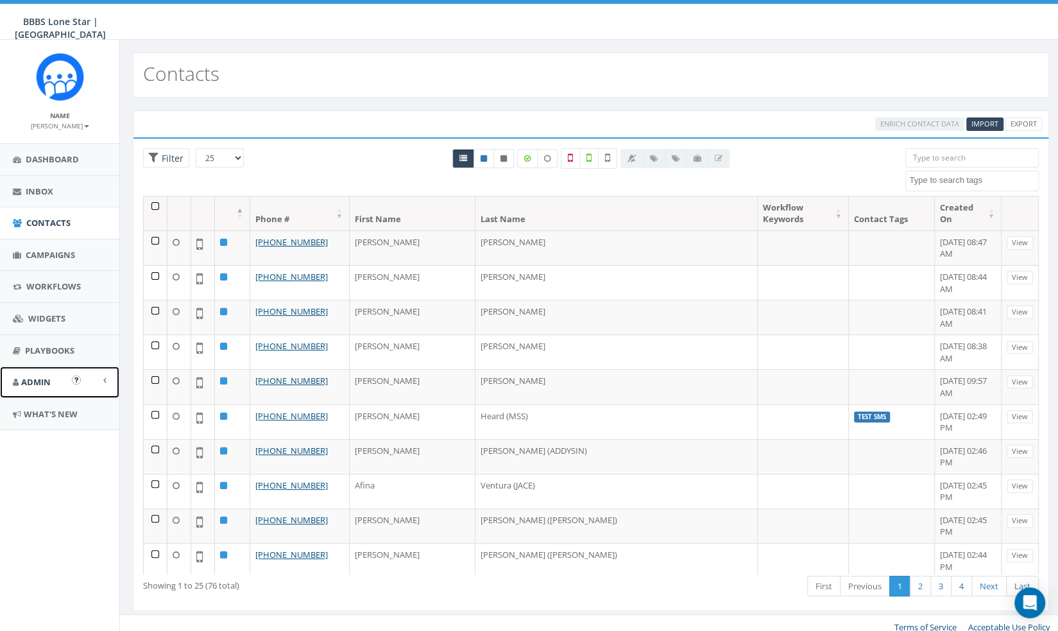
click at [44, 385] on link "Admin" at bounding box center [59, 381] width 119 height 31
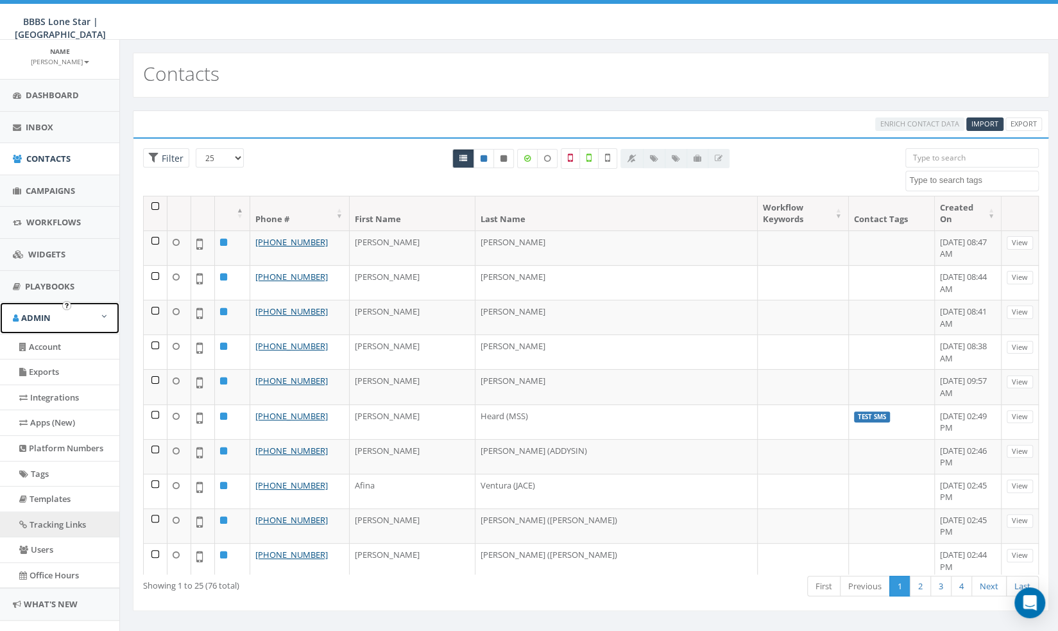
scroll to position [85, 0]
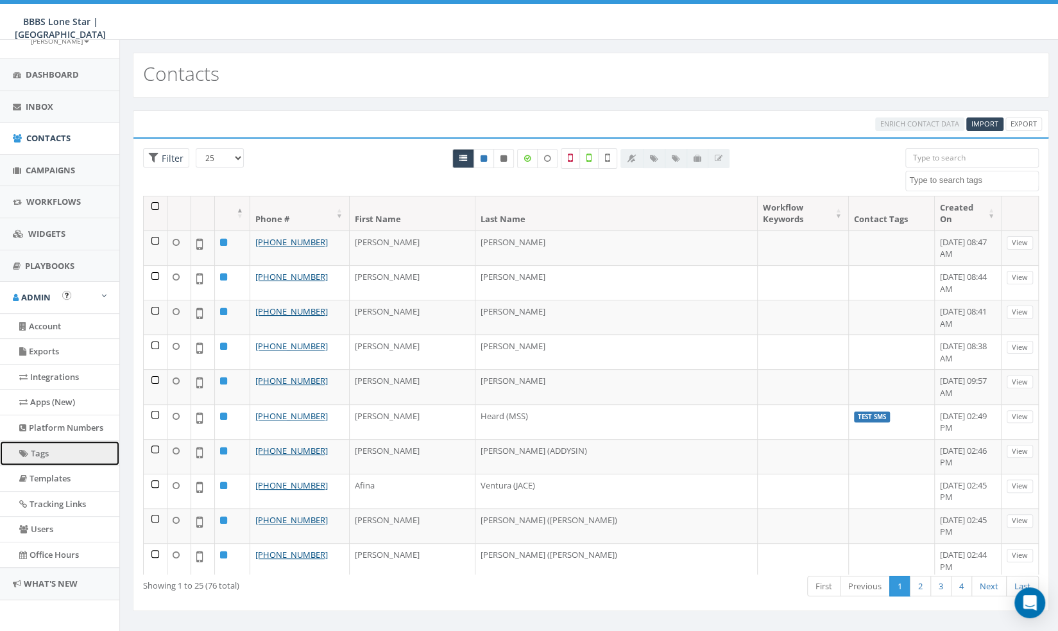
click at [50, 450] on link "Tags" at bounding box center [59, 453] width 119 height 25
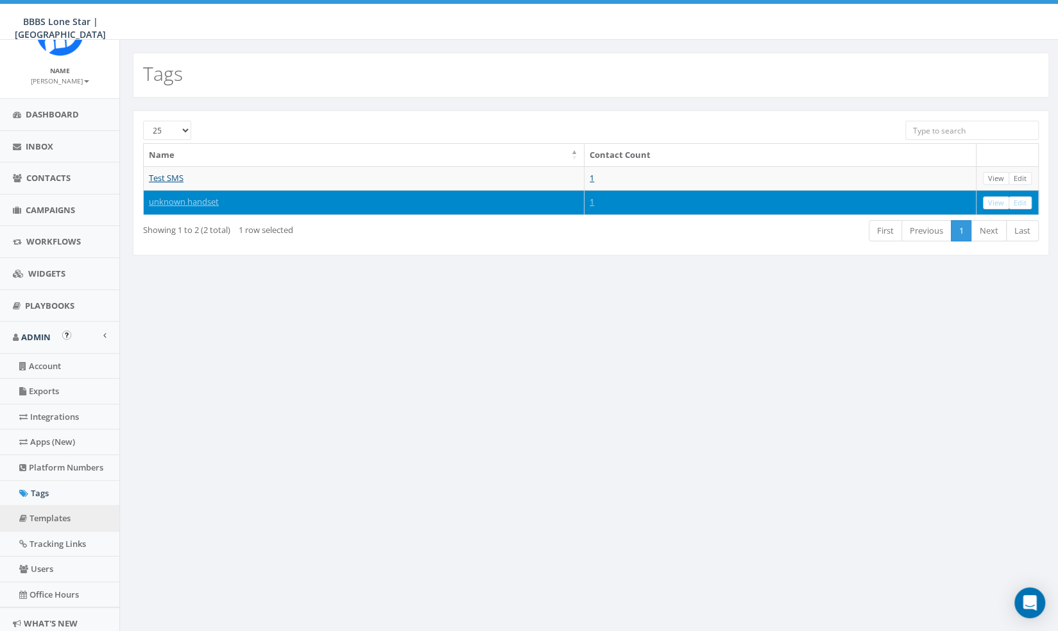
scroll to position [85, 0]
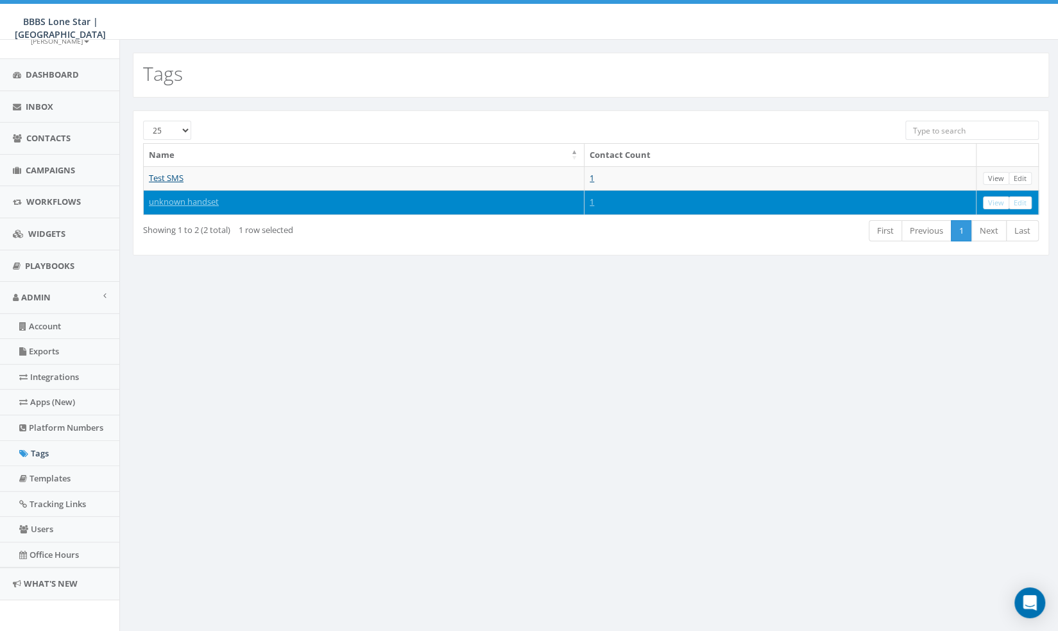
click at [970, 130] on input "search" at bounding box center [971, 130] width 133 height 19
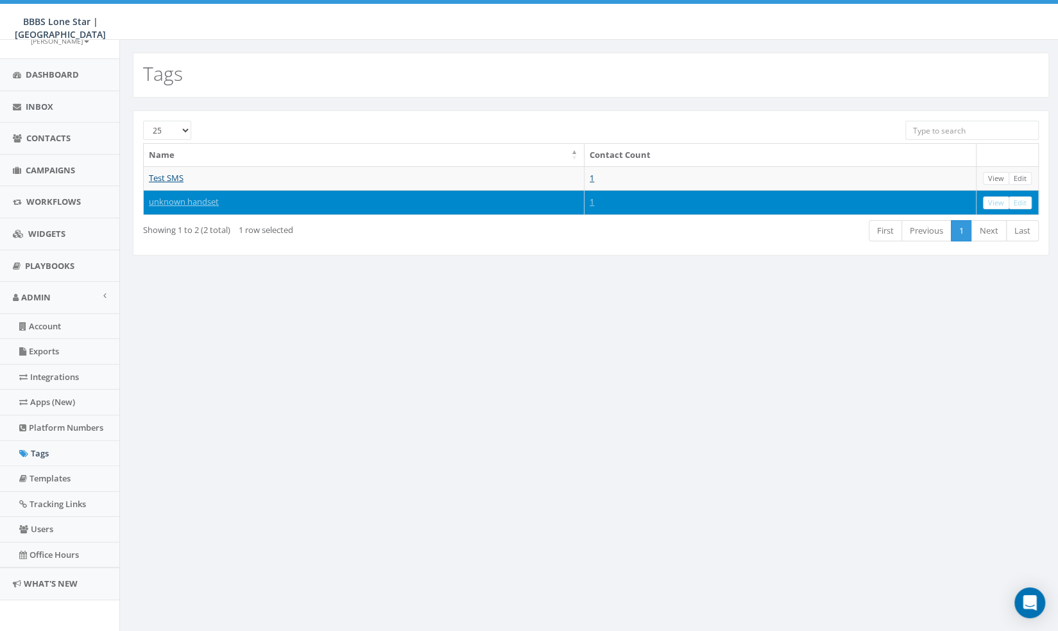
click at [970, 130] on input "search" at bounding box center [971, 130] width 133 height 19
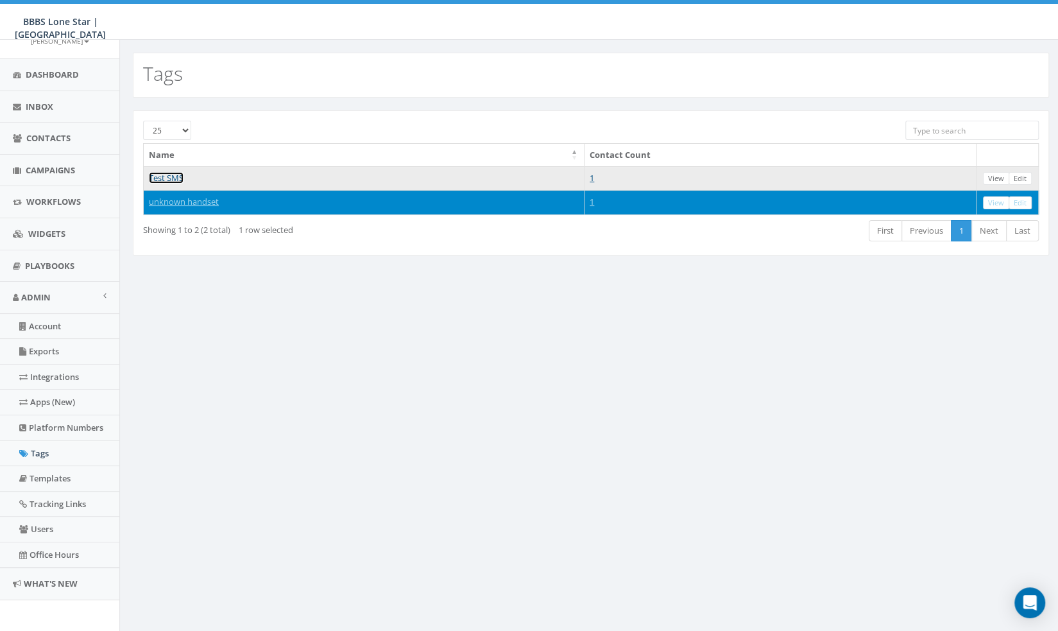
click at [174, 176] on link "Test SMS" at bounding box center [166, 178] width 35 height 12
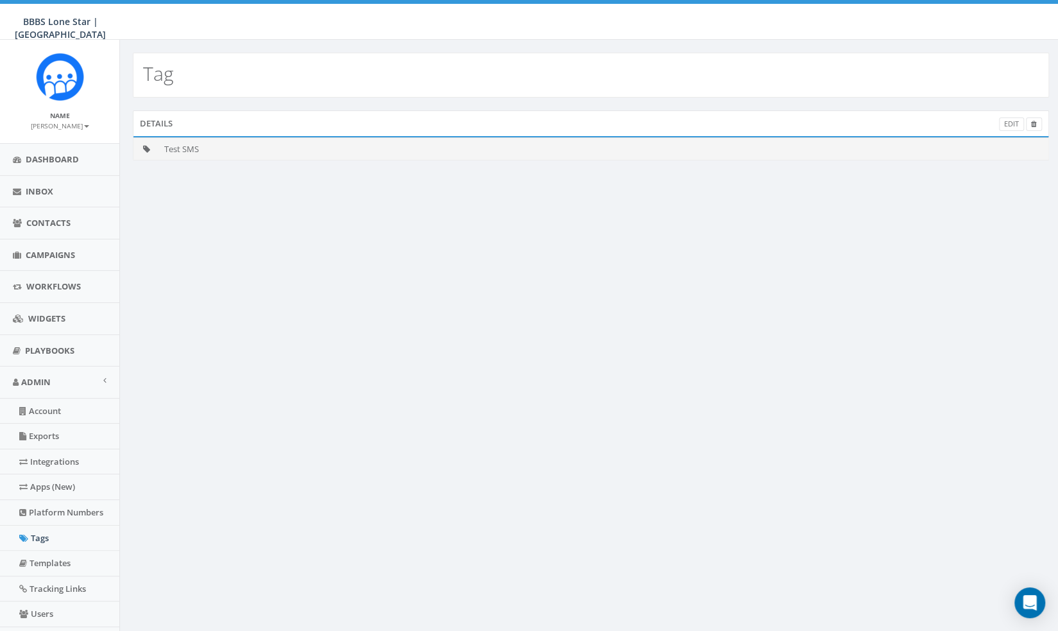
click at [176, 144] on td "Test SMS" at bounding box center [603, 148] width 889 height 22
click at [143, 152] on icon at bounding box center [146, 149] width 7 height 8
click at [143, 150] on icon at bounding box center [146, 149] width 7 height 8
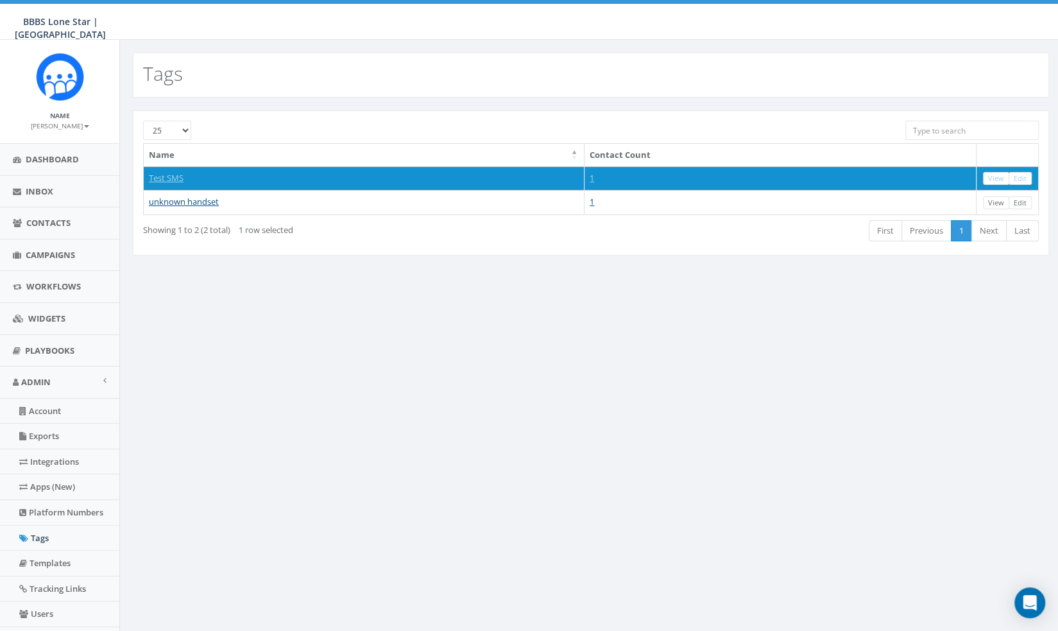
click at [163, 136] on select "25 50 100" at bounding box center [167, 130] width 48 height 19
click at [162, 135] on select "25 50 100" at bounding box center [167, 130] width 48 height 19
click at [1029, 591] on div "Open Intercom Messenger" at bounding box center [1030, 603] width 34 height 34
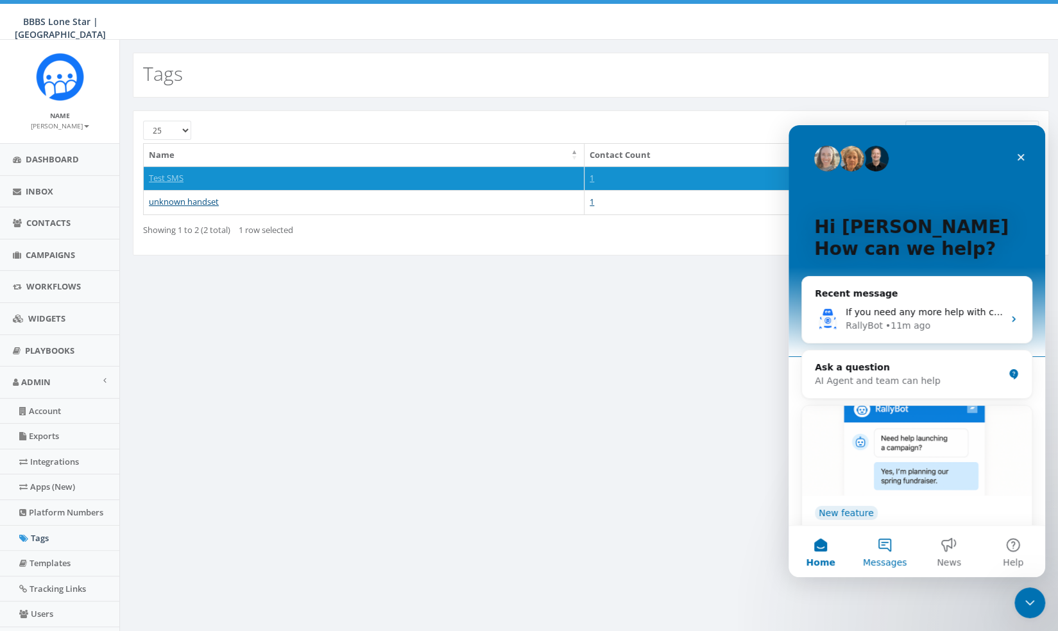
click at [886, 557] on span "Messages" at bounding box center [885, 561] width 44 height 9
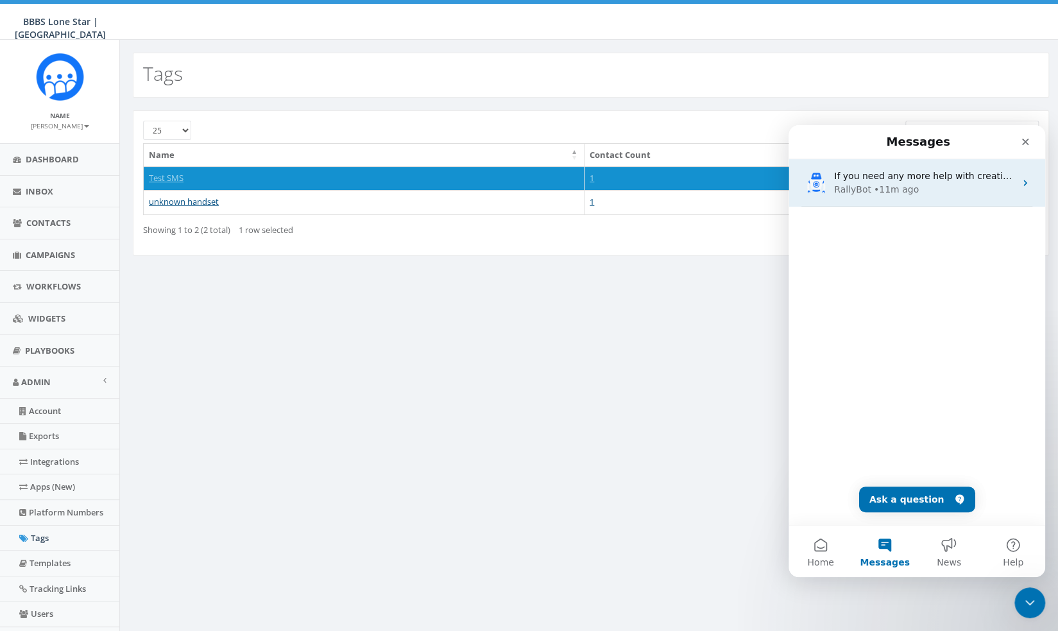
click at [951, 185] on div "RallyBot • 11m ago" at bounding box center [924, 189] width 181 height 13
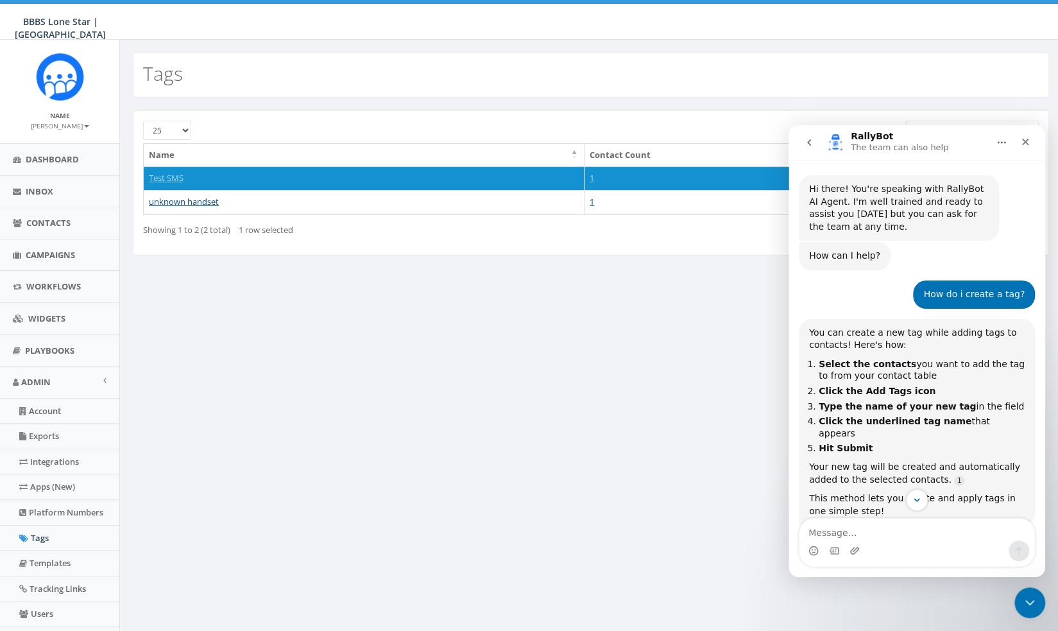
scroll to position [117, 0]
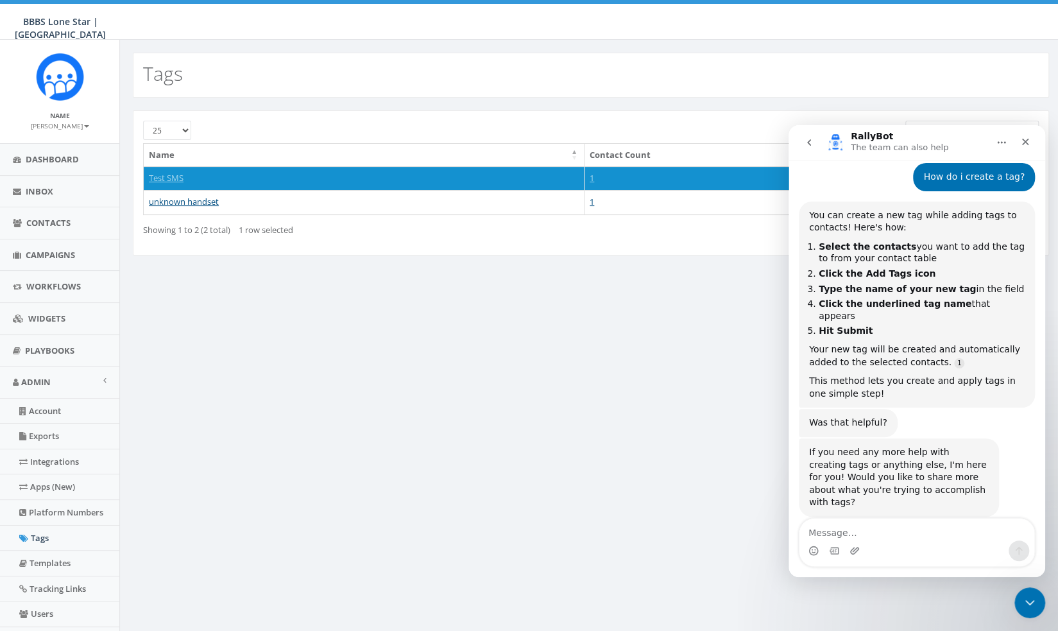
click at [899, 532] on textarea "Message…" at bounding box center [916, 529] width 235 height 22
click at [888, 534] on textarea "Message…" at bounding box center [916, 529] width 235 height 22
type textarea "The tag did not create"
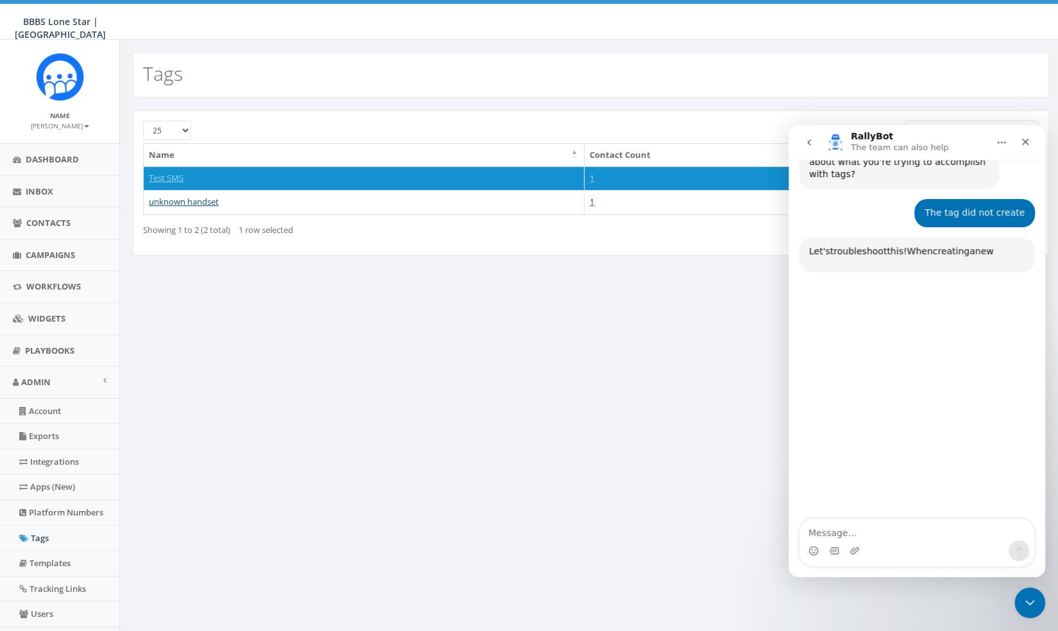
scroll to position [463, 0]
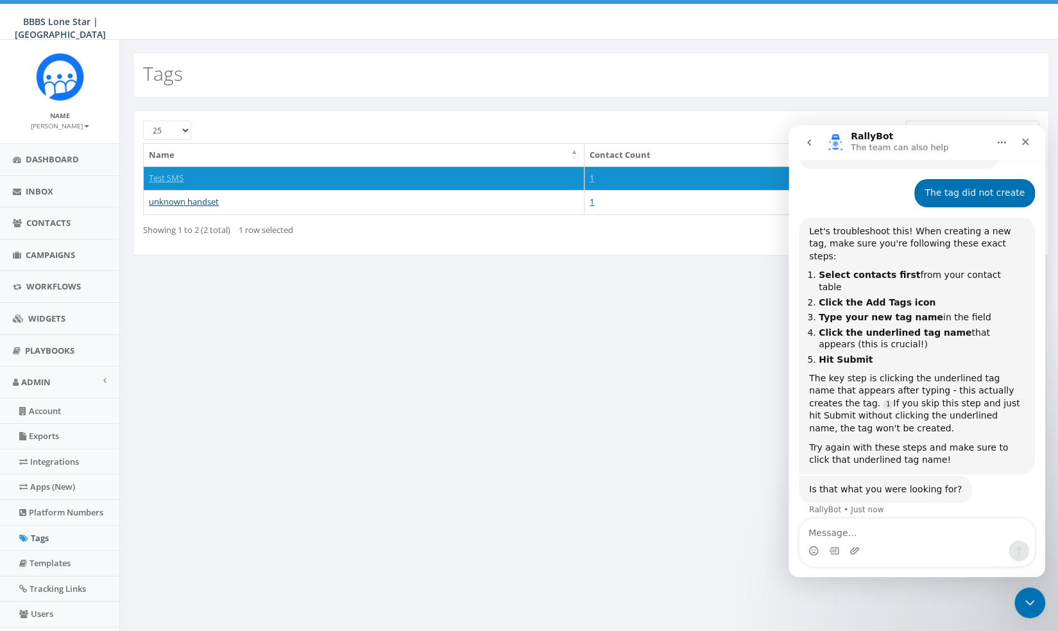
click at [398, 398] on div "Tags 25 50 100 Name Contact Count Test SMS 1 View Edit unknown handset 1 View E…" at bounding box center [590, 378] width 942 height 676
click at [1033, 142] on div "Close" at bounding box center [1024, 141] width 23 height 23
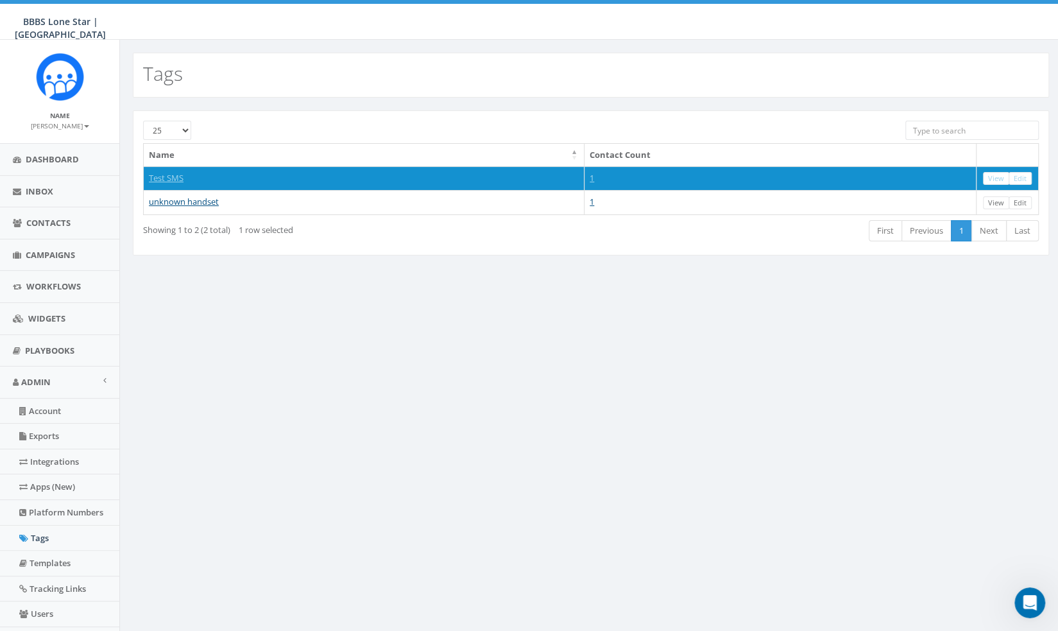
scroll to position [427, 0]
click at [48, 226] on span "Contacts" at bounding box center [48, 223] width 44 height 12
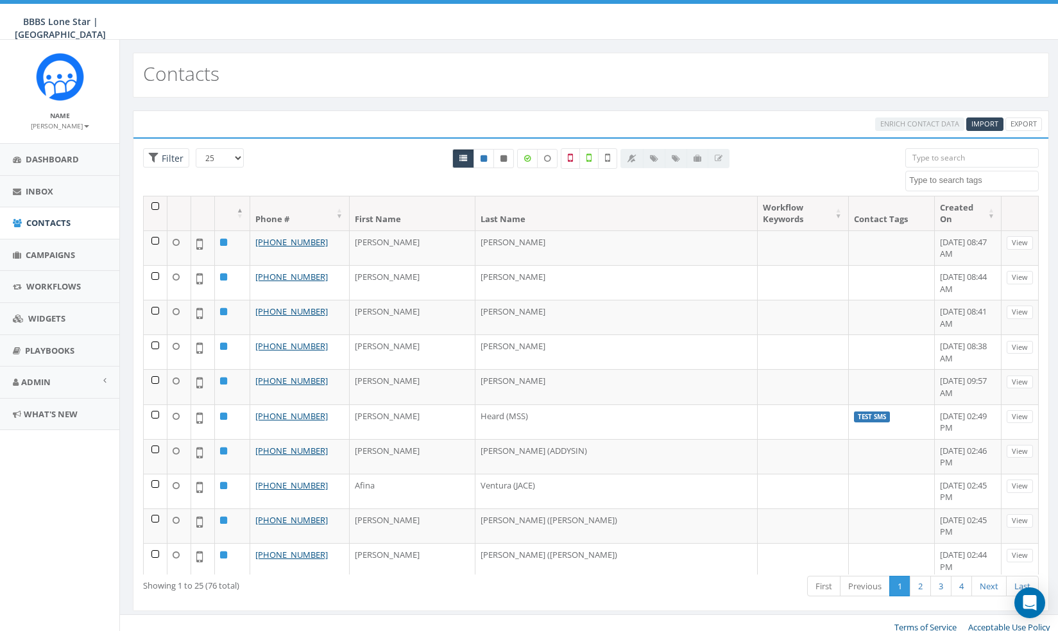
select select
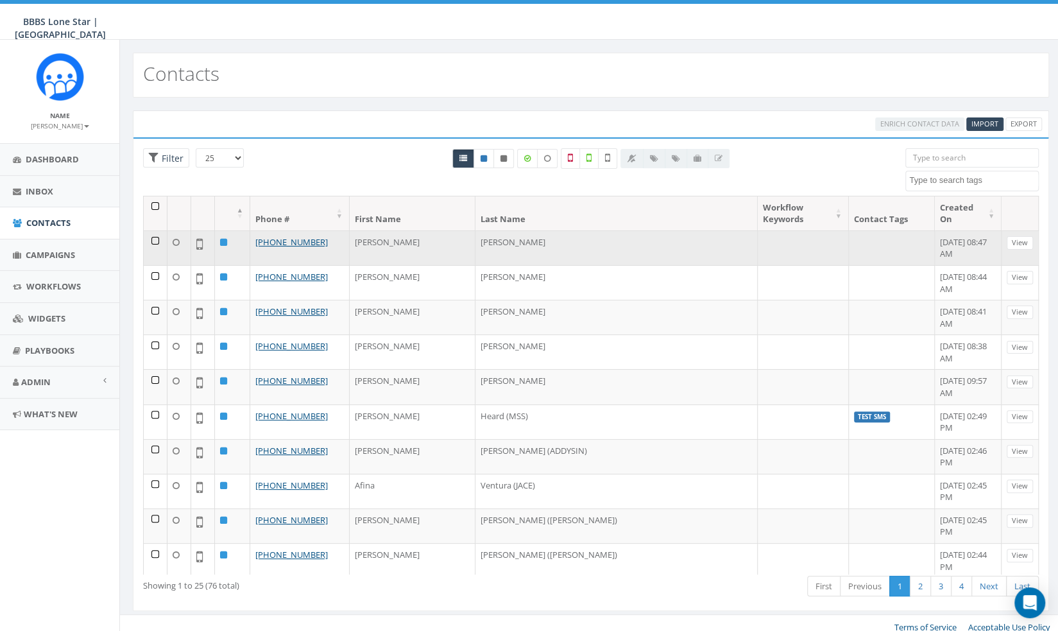
click at [152, 230] on td at bounding box center [156, 247] width 24 height 35
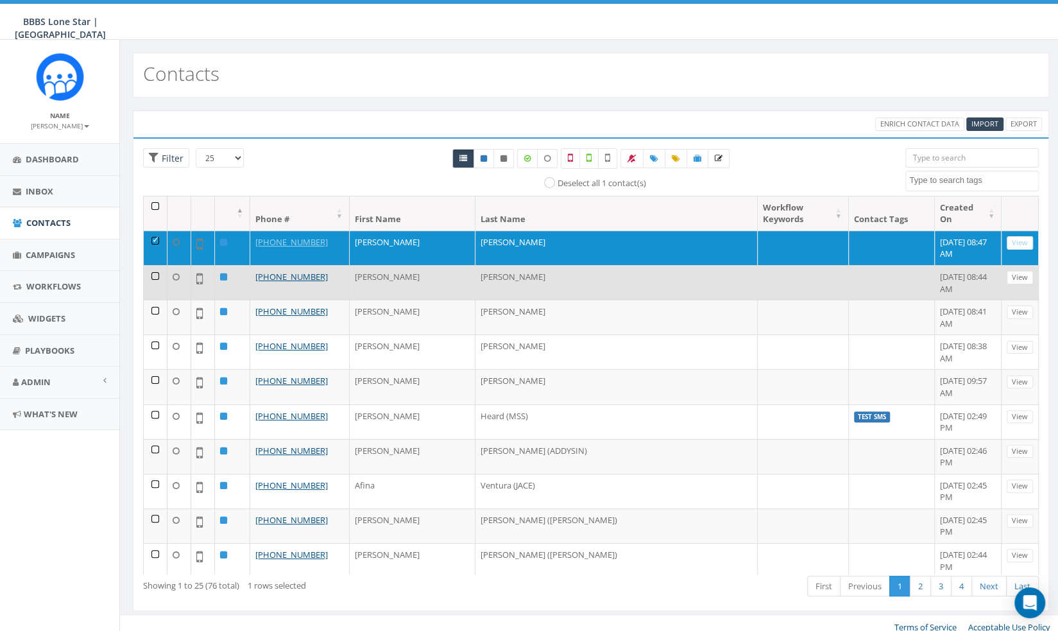
click at [150, 265] on td at bounding box center [156, 282] width 24 height 35
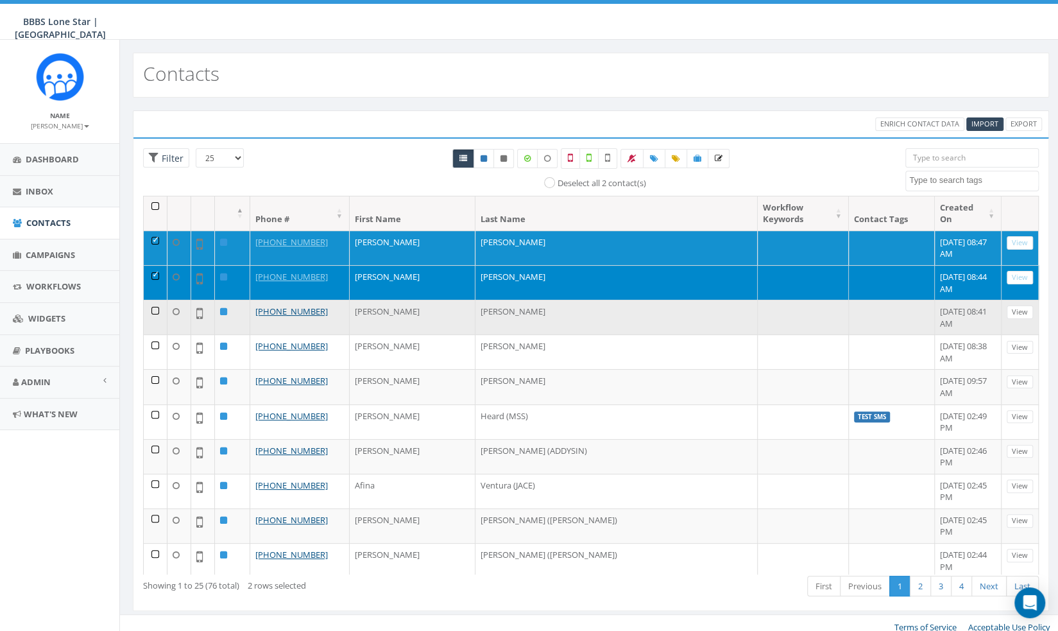
click at [155, 300] on td at bounding box center [156, 317] width 24 height 35
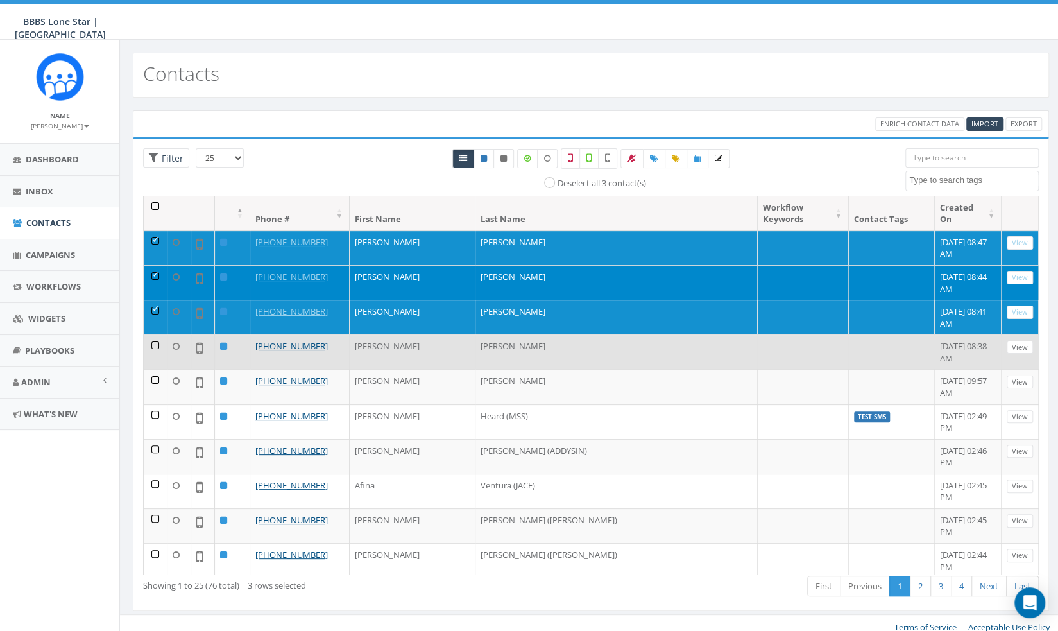
click at [151, 334] on td at bounding box center [156, 351] width 24 height 35
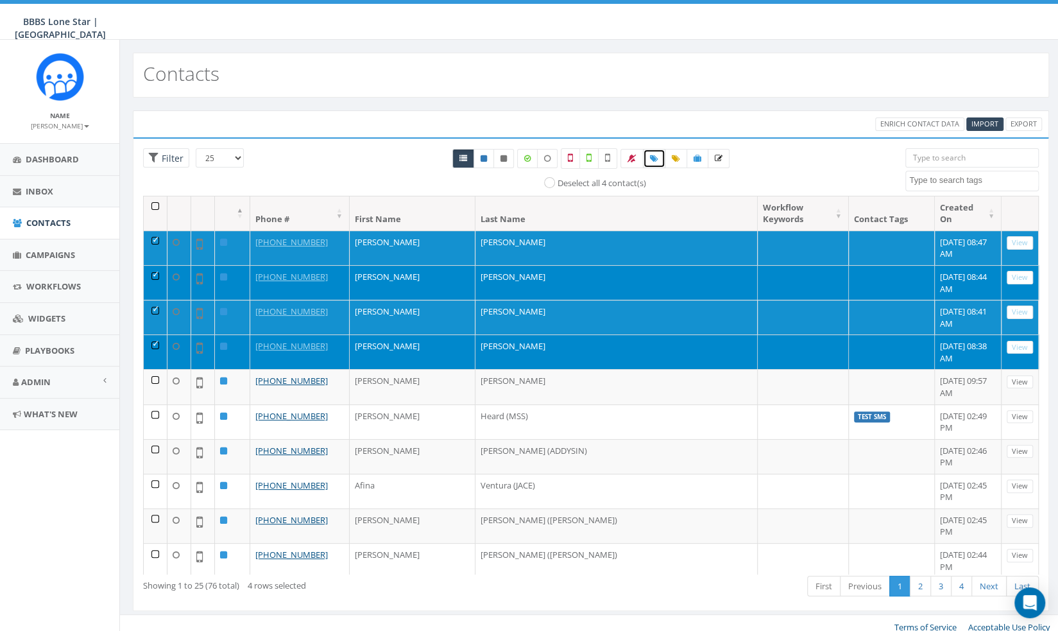
click at [645, 158] on link at bounding box center [654, 158] width 22 height 19
select select
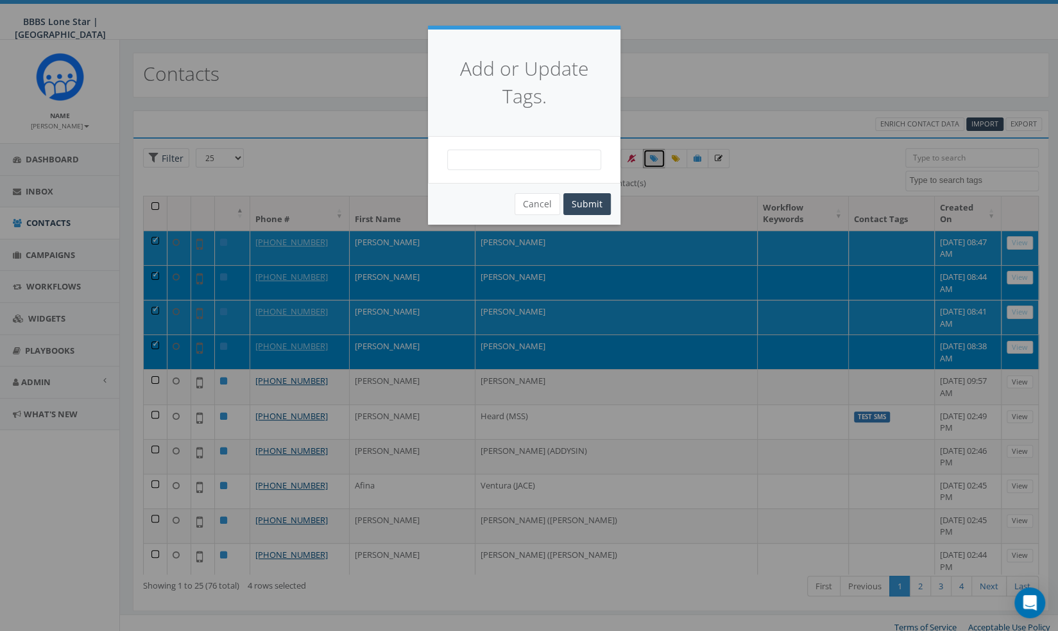
click at [518, 165] on span at bounding box center [524, 159] width 154 height 21
type textarea "P"
type textarea "BCBS [PERSON_NAME] P/G"
select select "BCBS [PERSON_NAME] P/G"
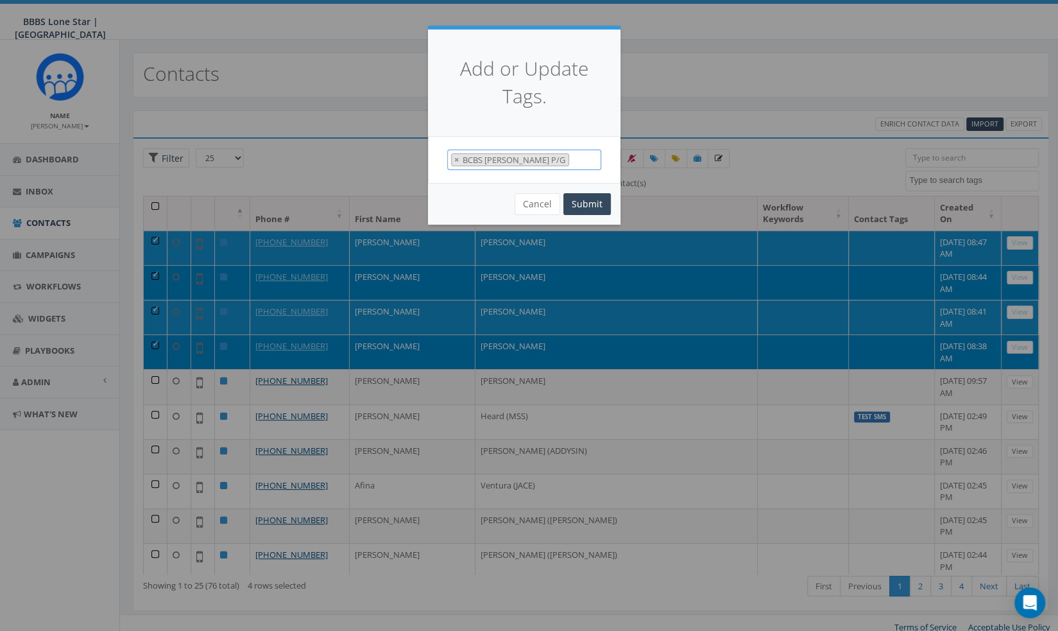
click at [537, 163] on P\/G "BCBS [PERSON_NAME] P/G" at bounding box center [514, 160] width 107 height 12
select select
click at [516, 160] on span at bounding box center [524, 159] width 154 height 21
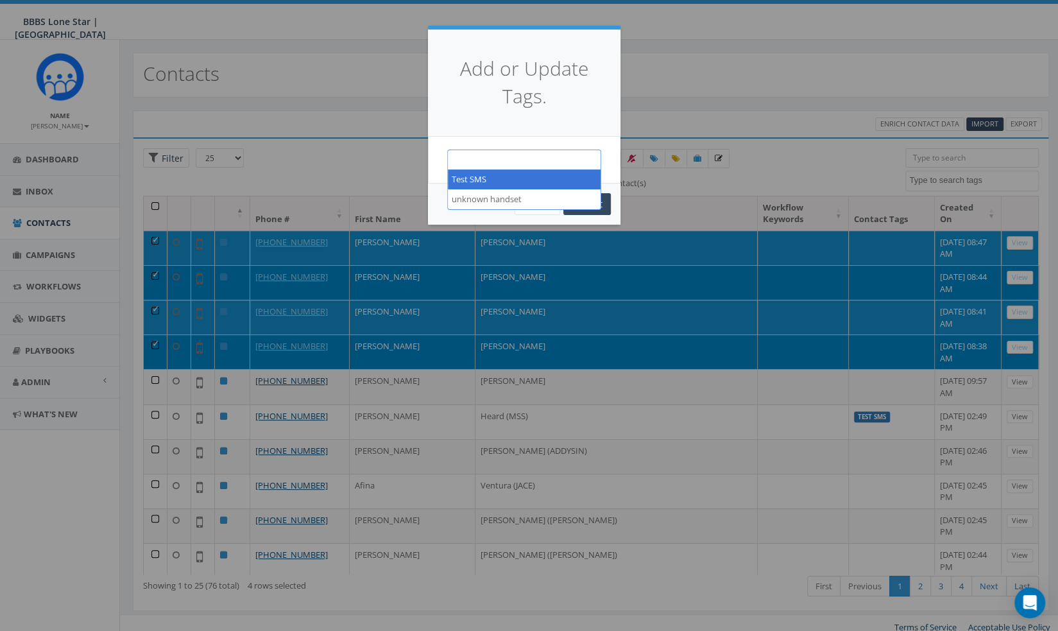
scroll to position [24, 0]
type textarea "BCBS [PERSON_NAME] P/G"
select select "BCBS [PERSON_NAME] P/G"
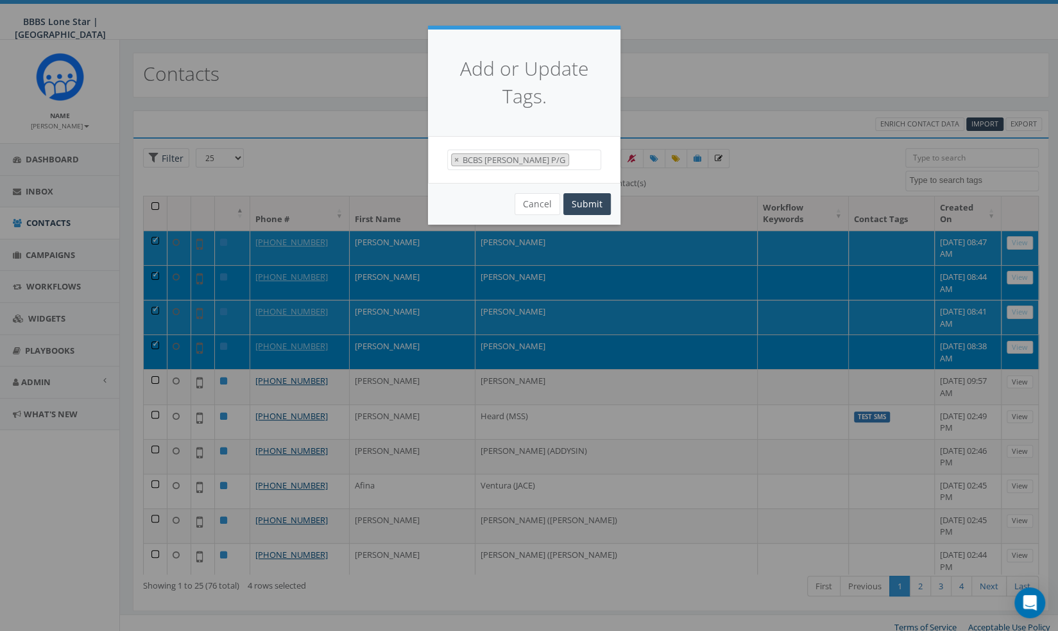
scroll to position [25, 0]
click at [597, 201] on button "Submit" at bounding box center [586, 204] width 47 height 22
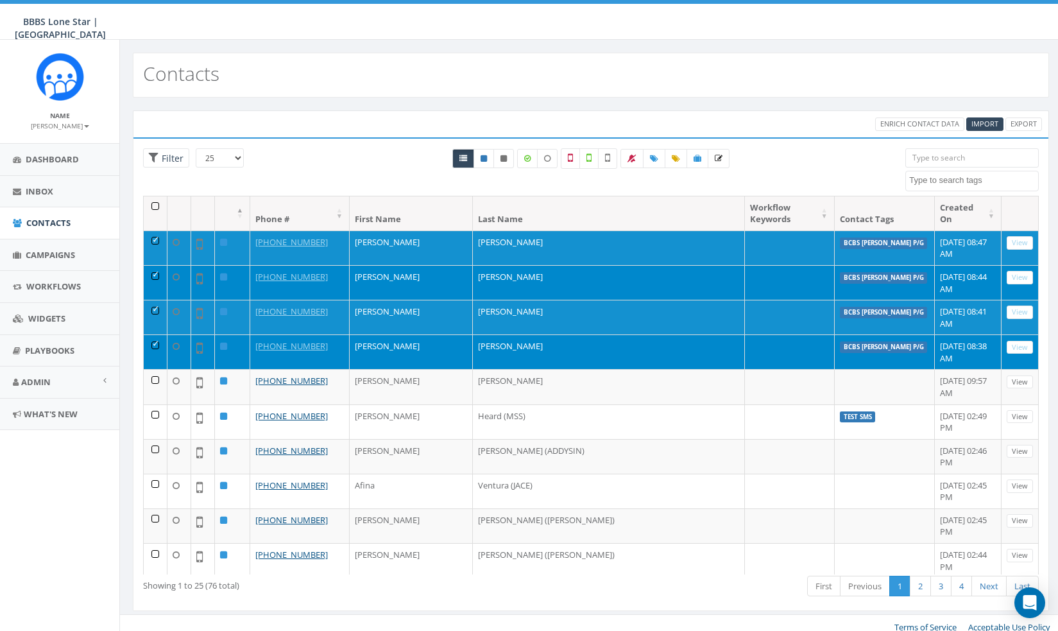
select select
click at [330, 137] on div "Loading the filters, please wait!! Phone Number is is not First Name is is not …" at bounding box center [591, 373] width 916 height 473
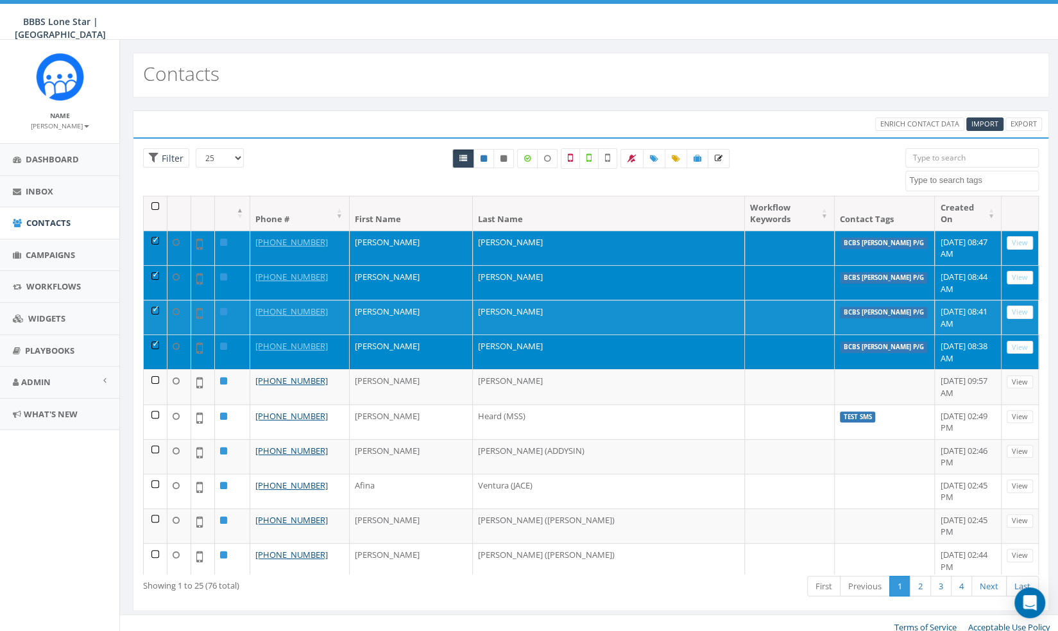
click at [154, 230] on td at bounding box center [156, 247] width 24 height 35
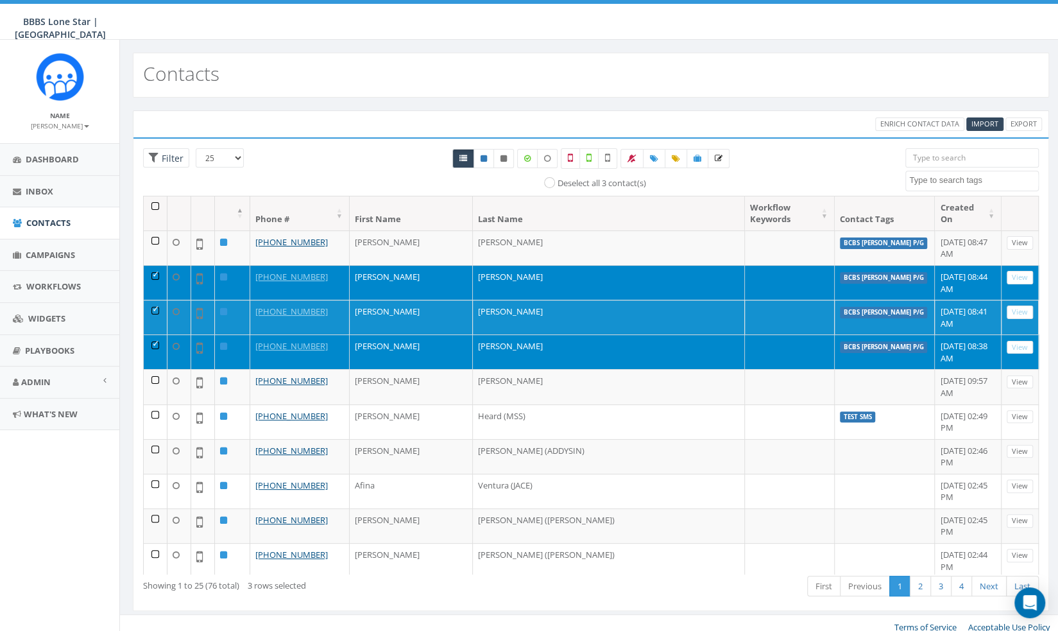
click at [154, 265] on td at bounding box center [156, 282] width 24 height 35
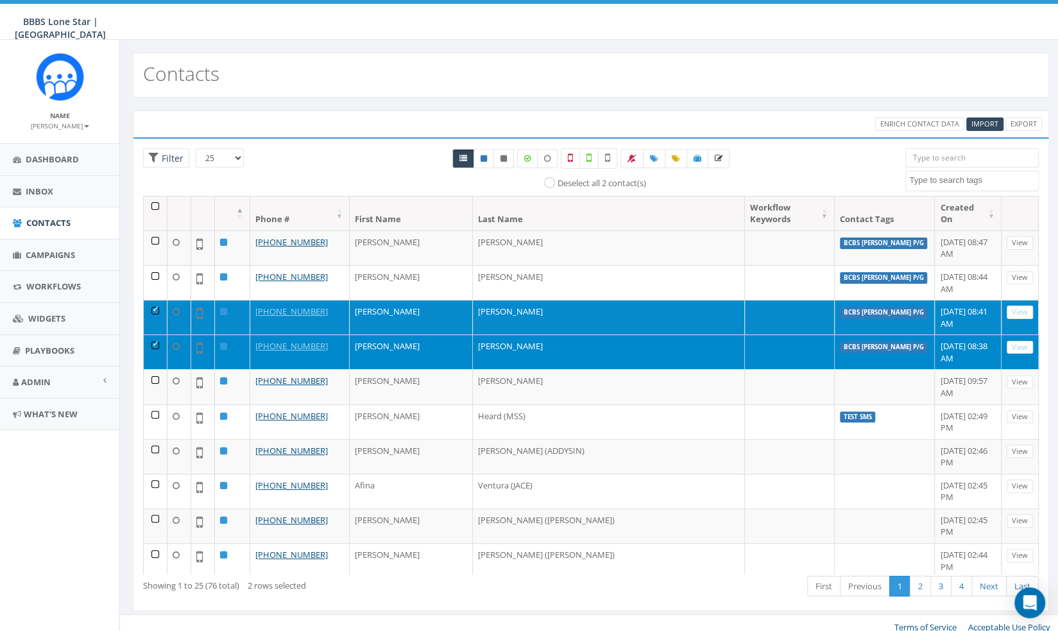
click at [153, 300] on td at bounding box center [156, 317] width 24 height 35
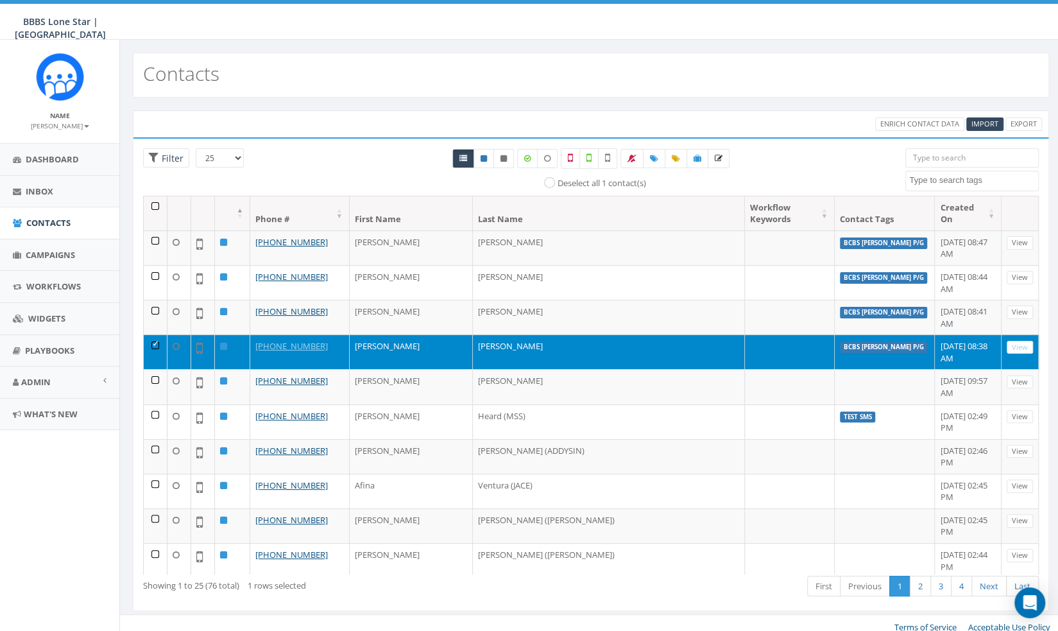
click at [155, 334] on td at bounding box center [156, 351] width 24 height 35
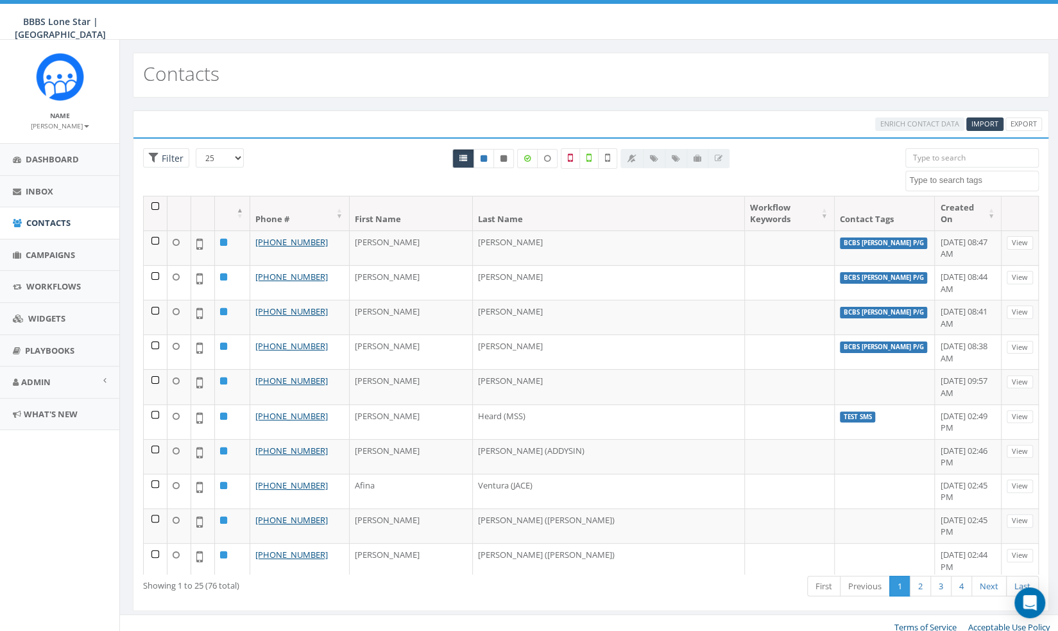
click at [312, 156] on div "All 0 contact(s) on current page All 76 contact(s) filtered Deselect all 1 cont…" at bounding box center [591, 171] width 610 height 47
